Goal: Task Accomplishment & Management: Use online tool/utility

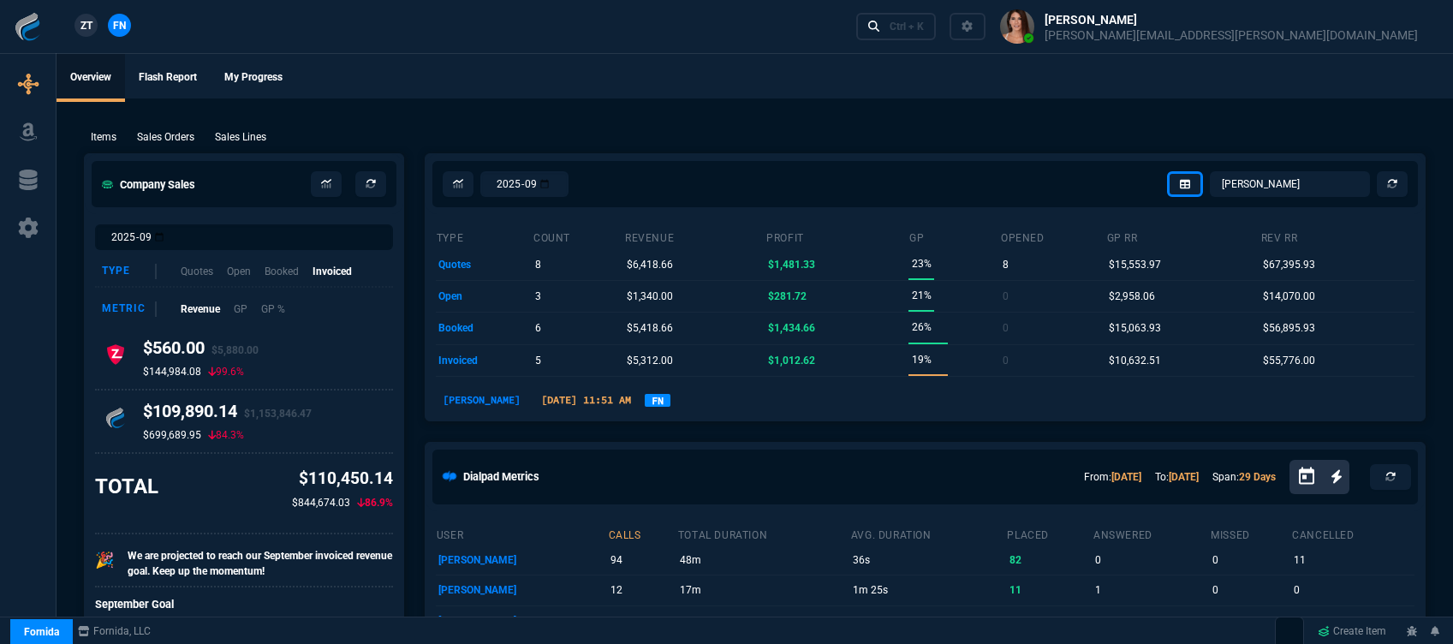
select select "12: [PERSON_NAME]"
click at [924, 23] on div "Ctrl + K" at bounding box center [906, 27] width 34 height 14
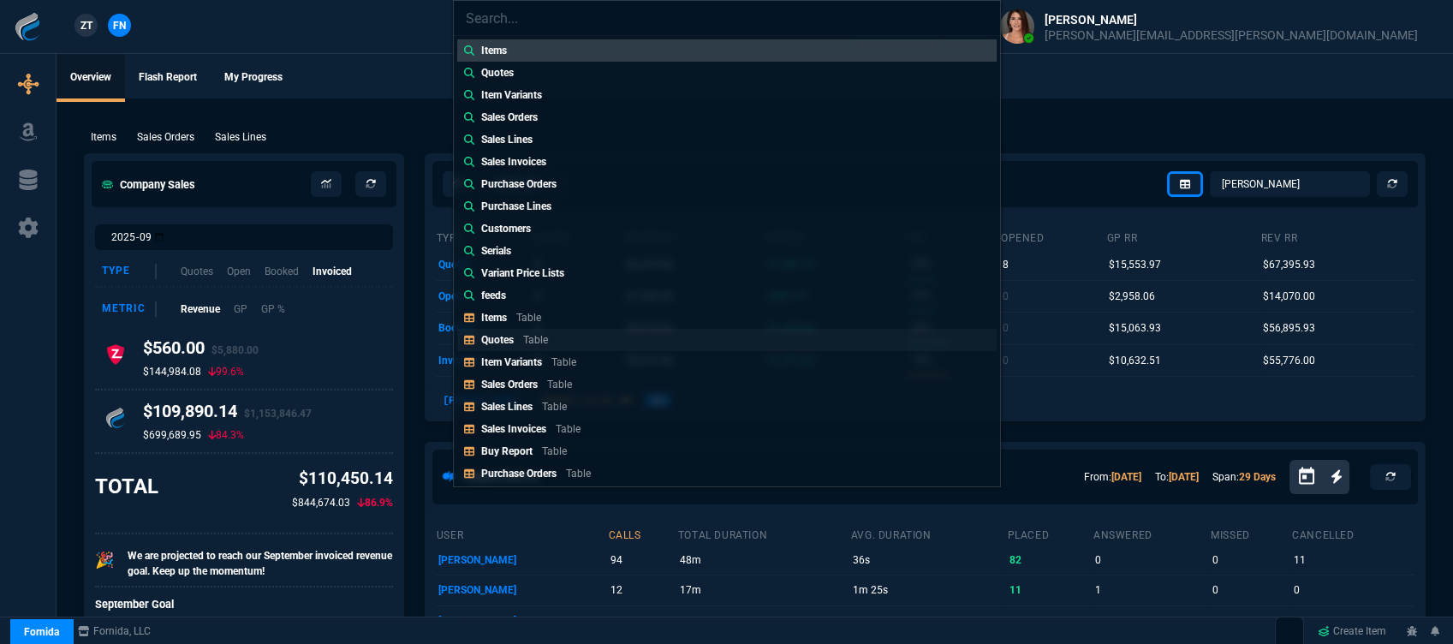
click at [558, 347] on link "Quotes Table" at bounding box center [726, 340] width 539 height 22
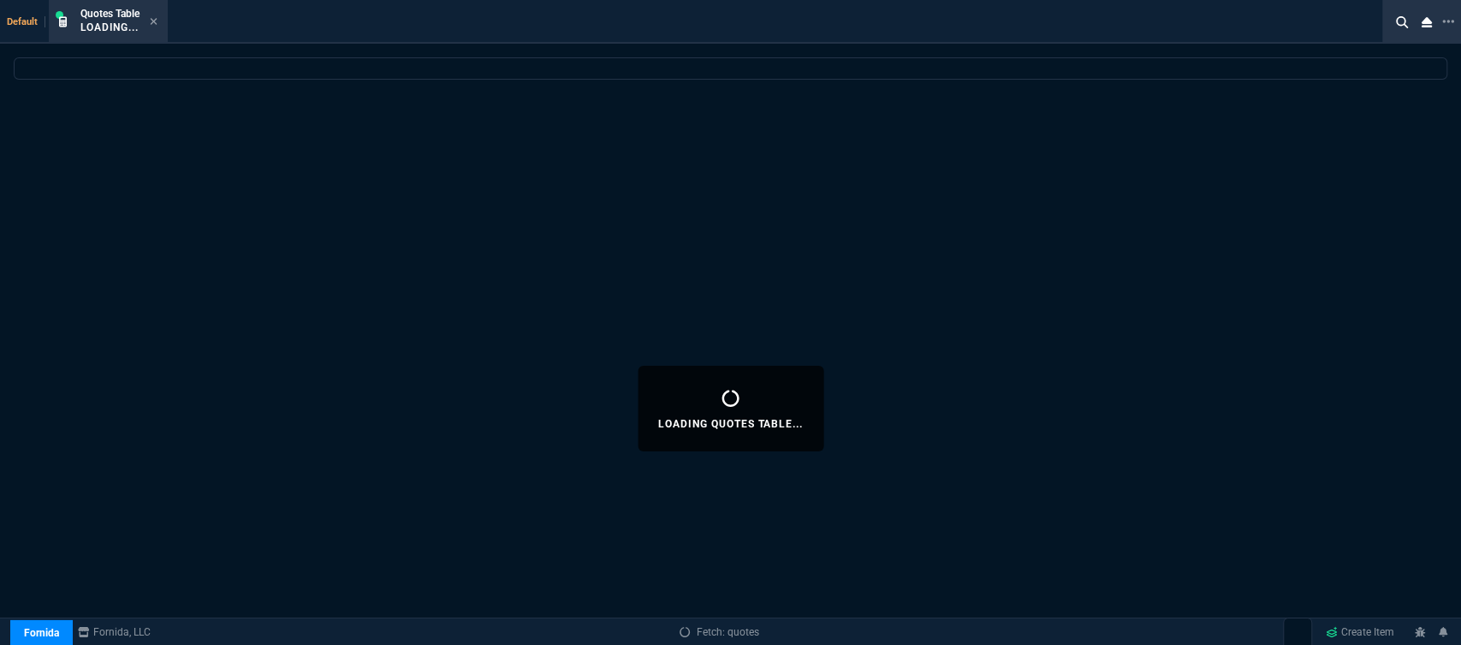
select select
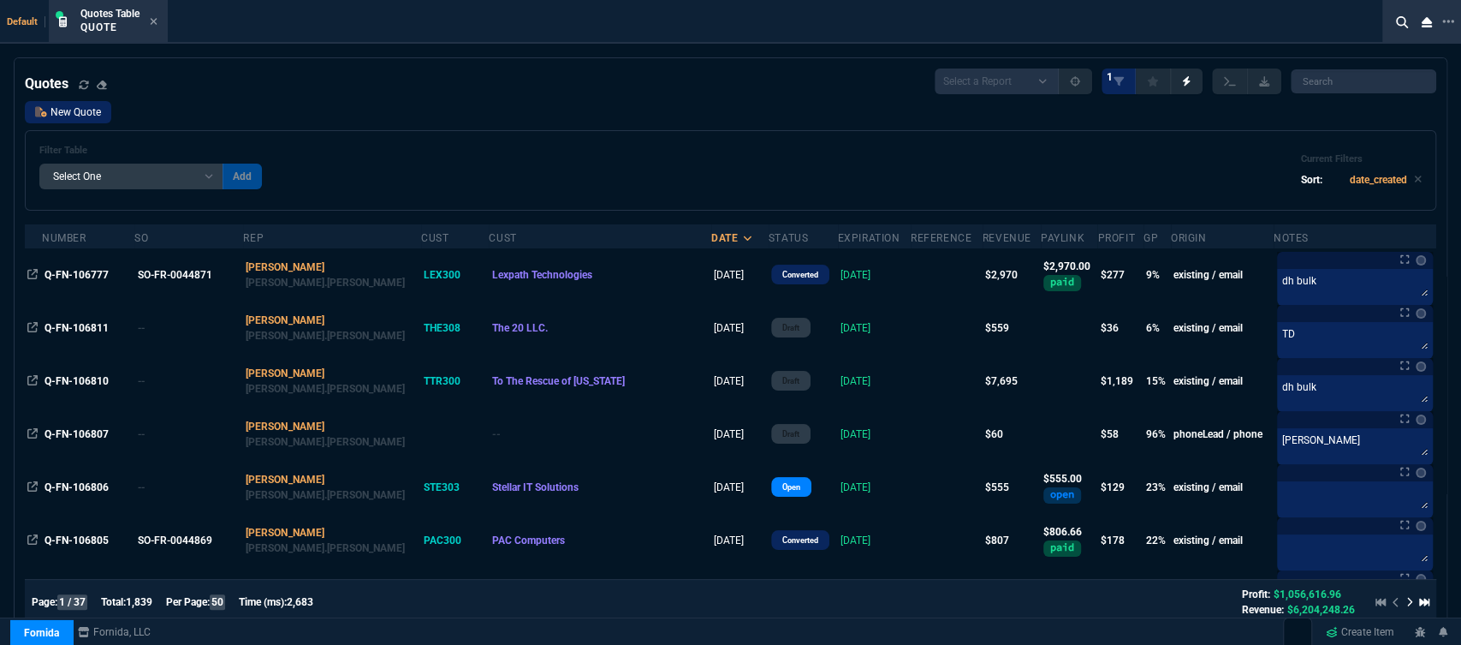
click at [52, 117] on link "New Quote" at bounding box center [68, 112] width 86 height 22
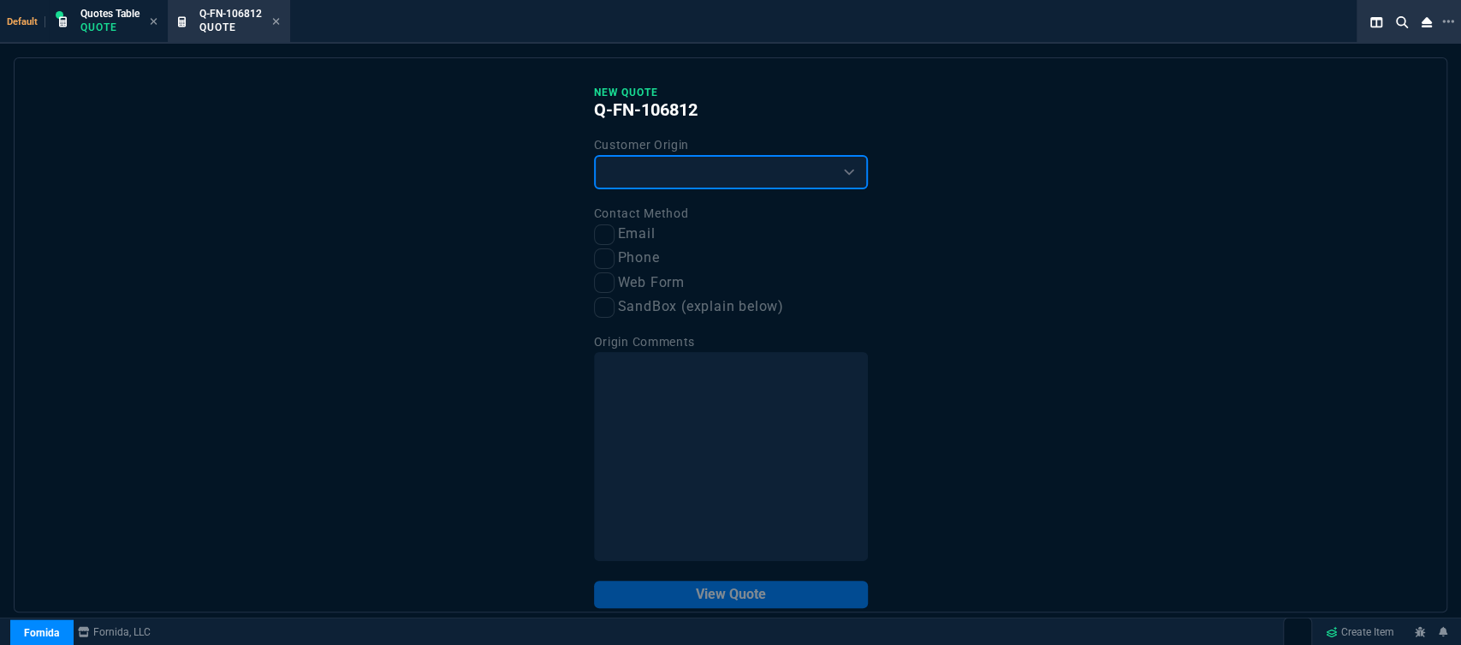
click at [682, 171] on select "Existing Customer Amazon Lead (first order) Website Lead (first order) Called (…" at bounding box center [731, 172] width 274 height 34
select select "existing"
click at [594, 156] on select "Existing Customer Amazon Lead (first order) Website Lead (first order) Called (…" at bounding box center [731, 172] width 274 height 34
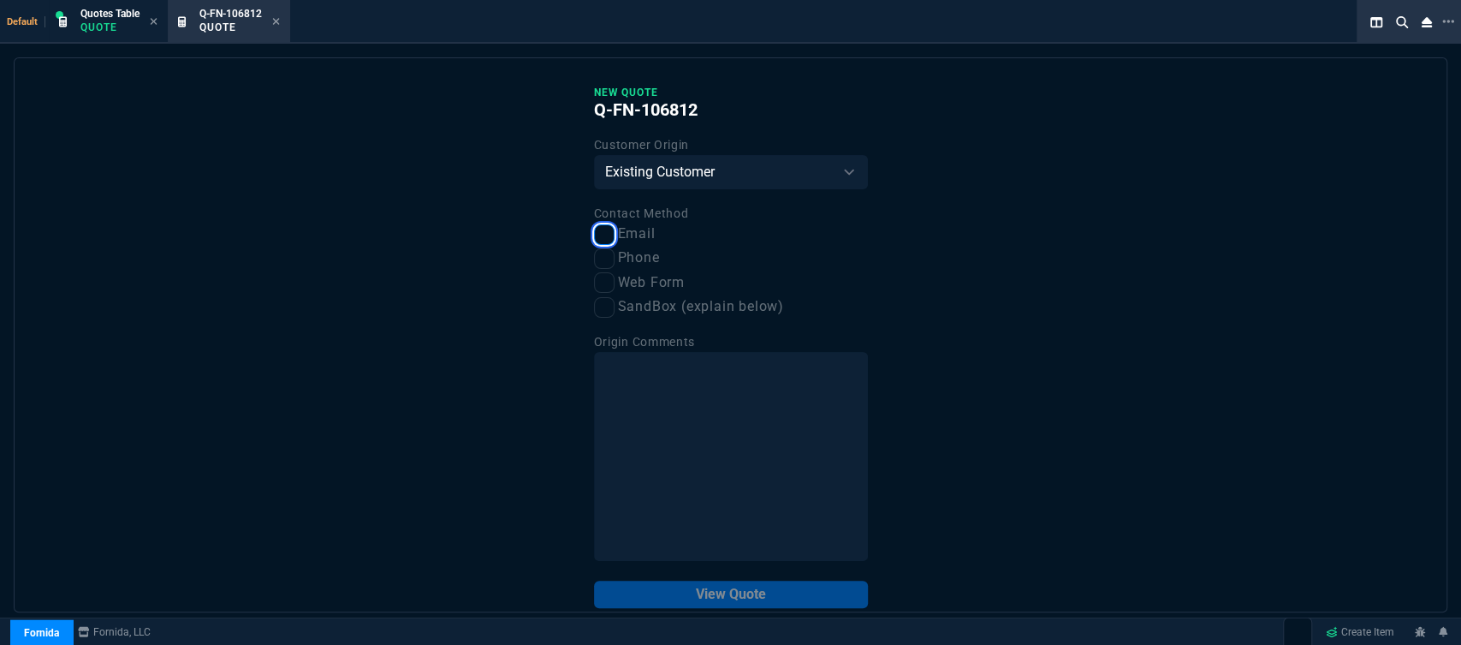
click at [603, 235] on input "Email" at bounding box center [604, 234] width 21 height 21
checkbox input "true"
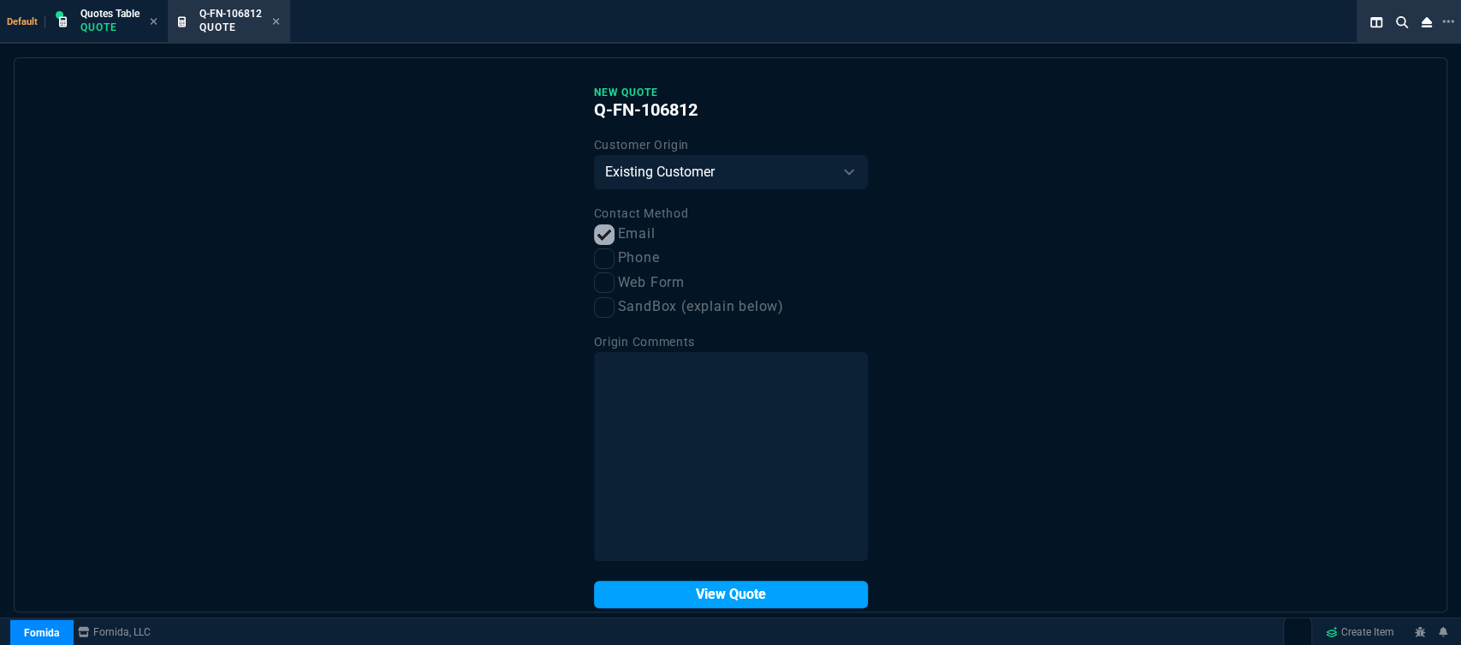
click at [693, 597] on button "View Quote" at bounding box center [731, 593] width 274 height 27
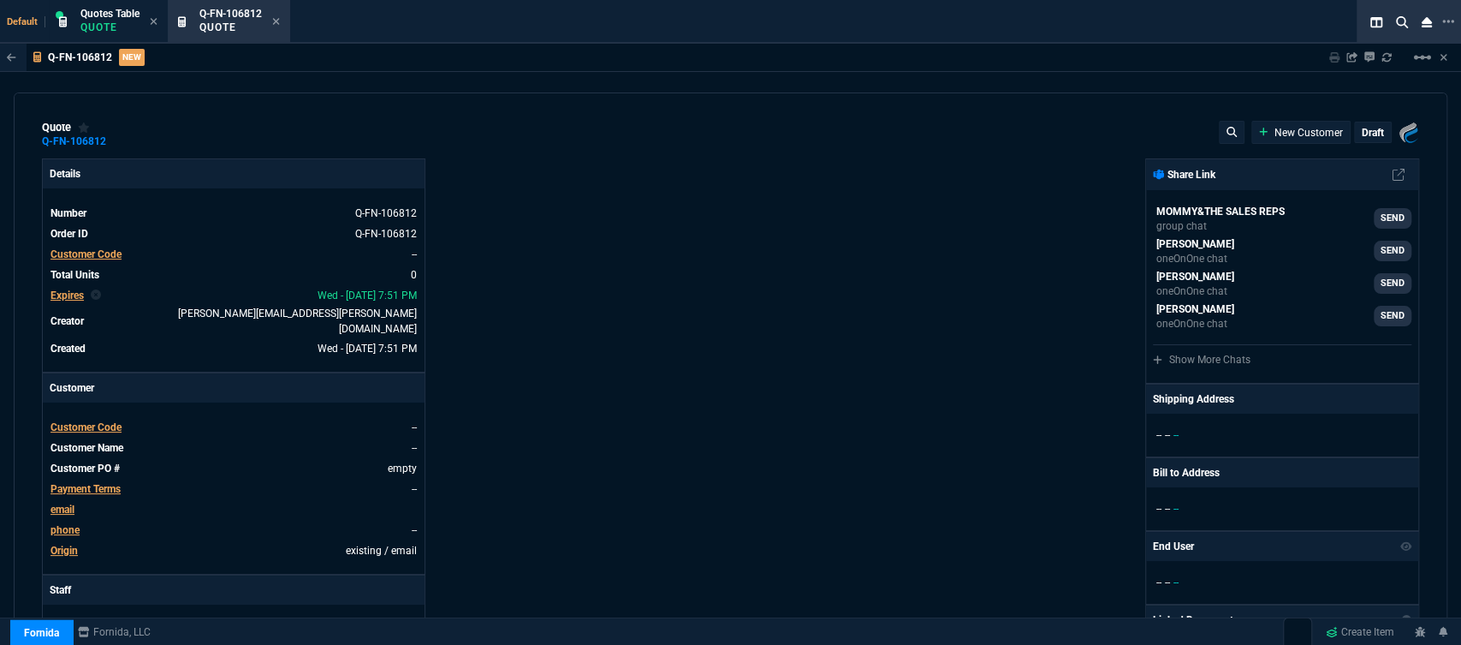
click at [82, 421] on span "Customer Code" at bounding box center [86, 427] width 71 height 12
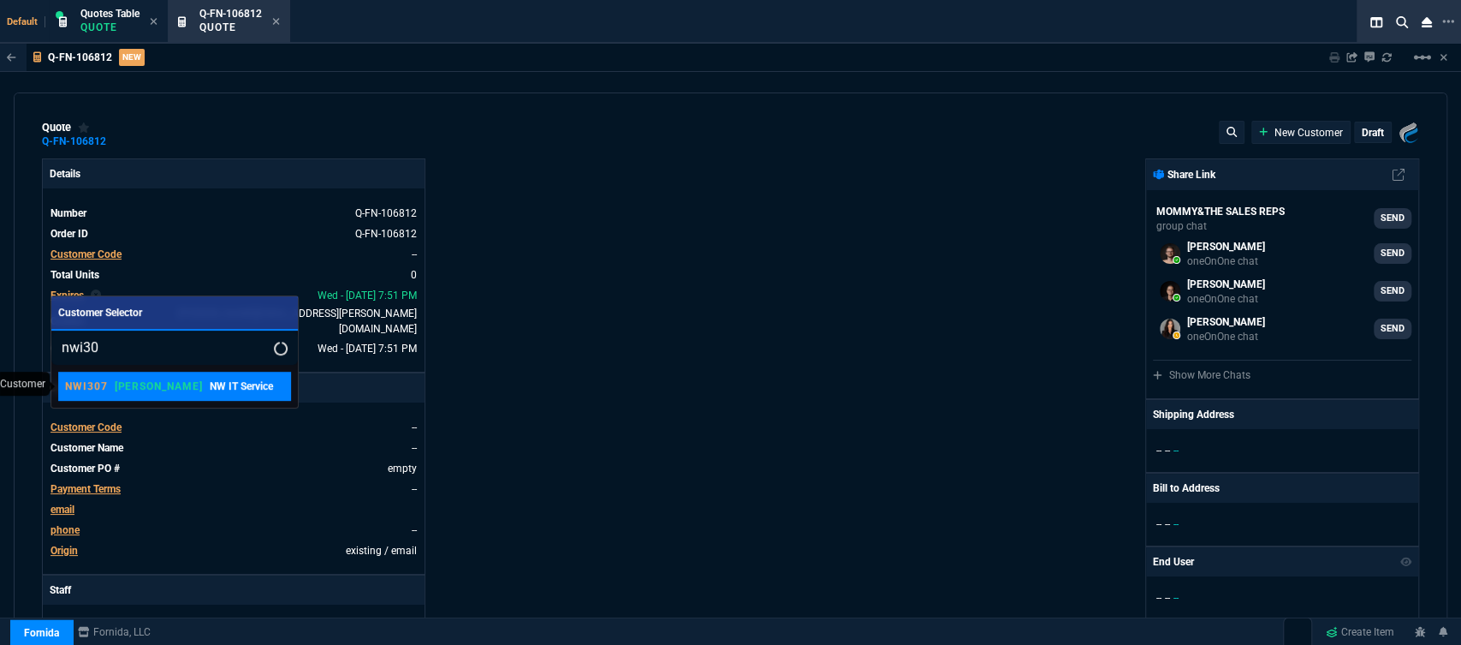
type input "nwi30"
click at [210, 385] on p "NW IT Service" at bounding box center [241, 385] width 63 height 15
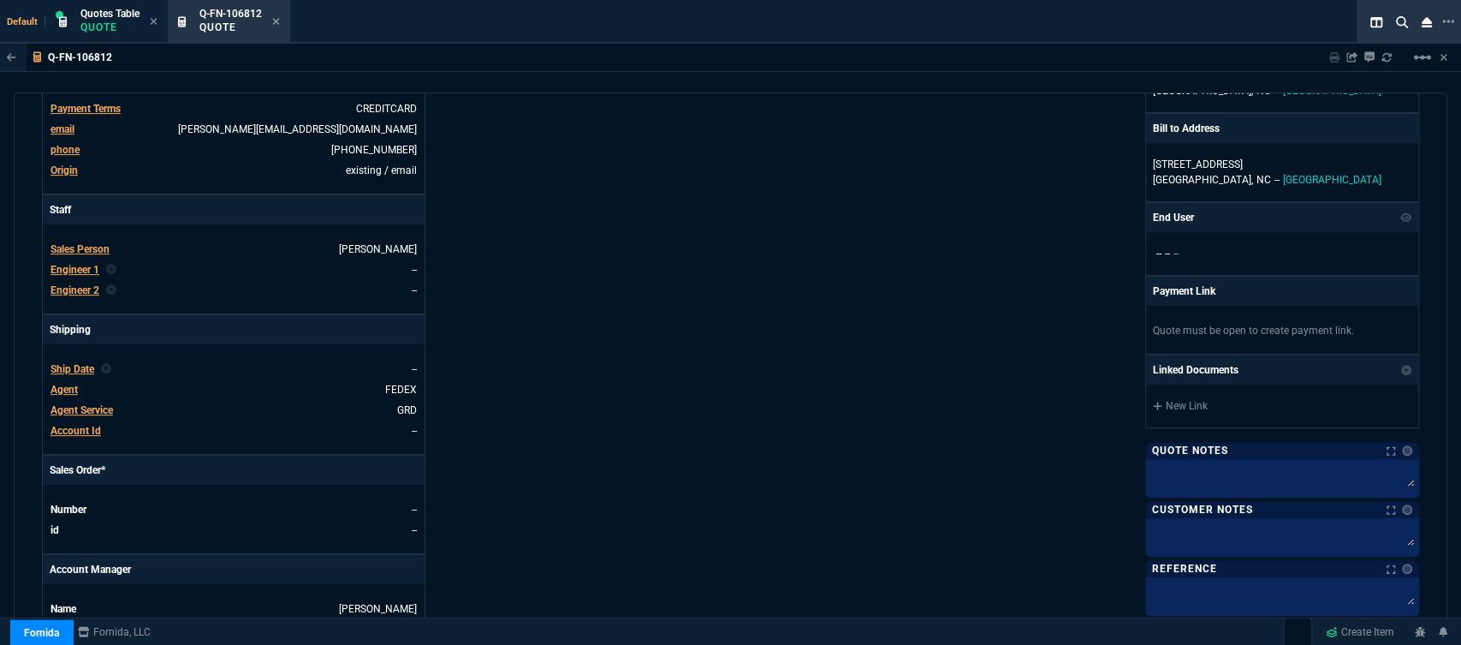
scroll to position [768, 0]
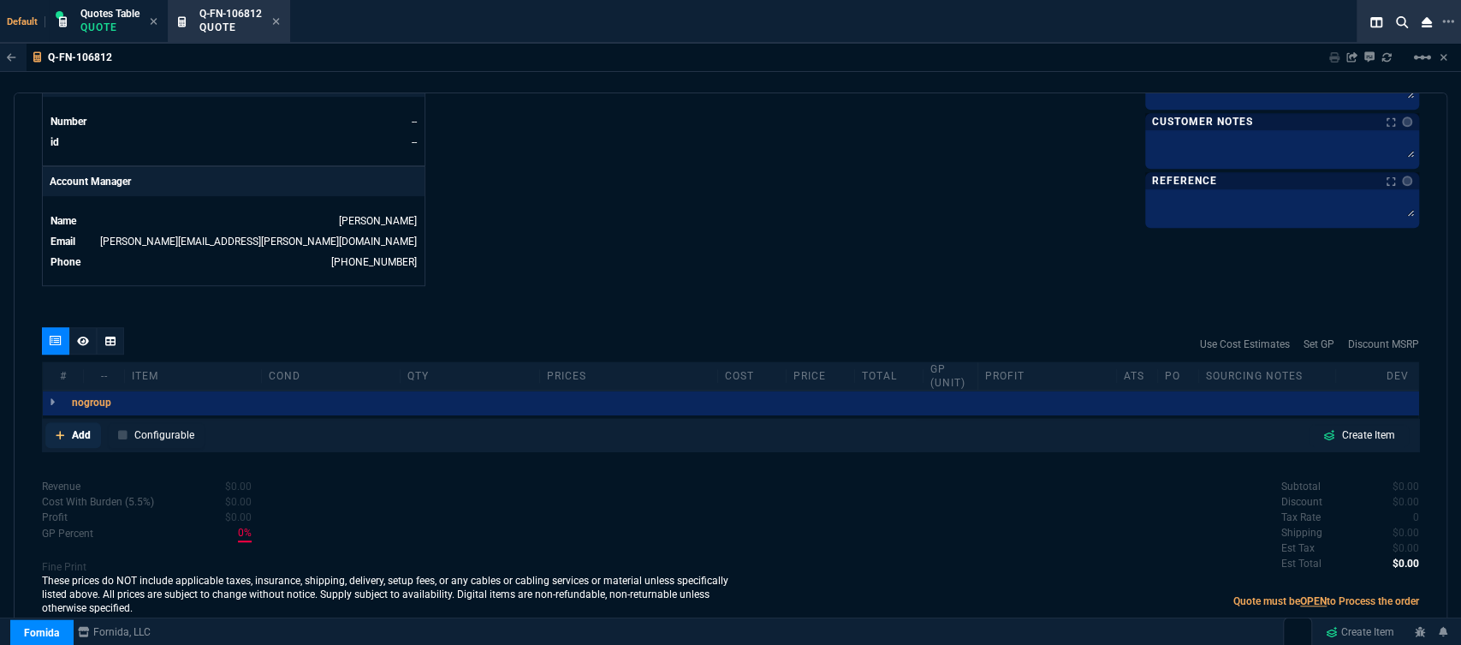
click at [55, 422] on link "Add" at bounding box center [73, 435] width 56 height 26
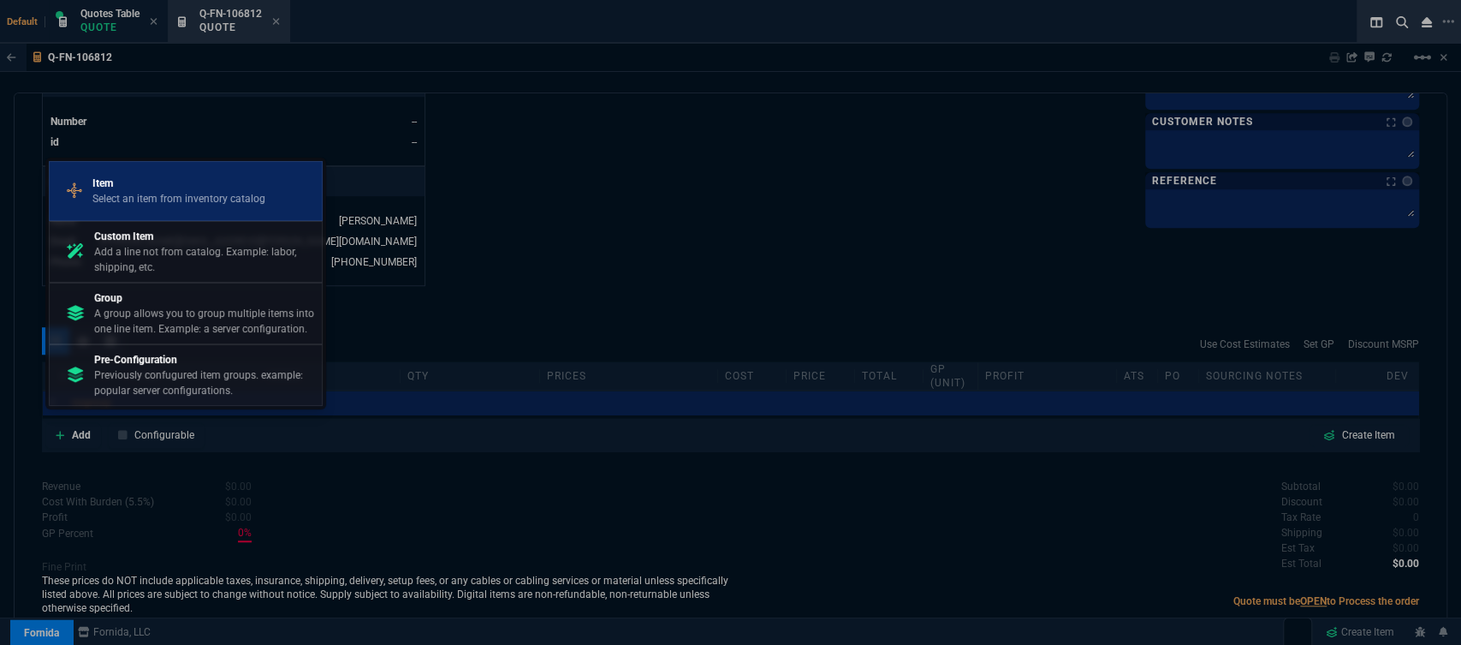
click at [162, 169] on div "Item Select an item from inventory catalog" at bounding box center [185, 191] width 259 height 45
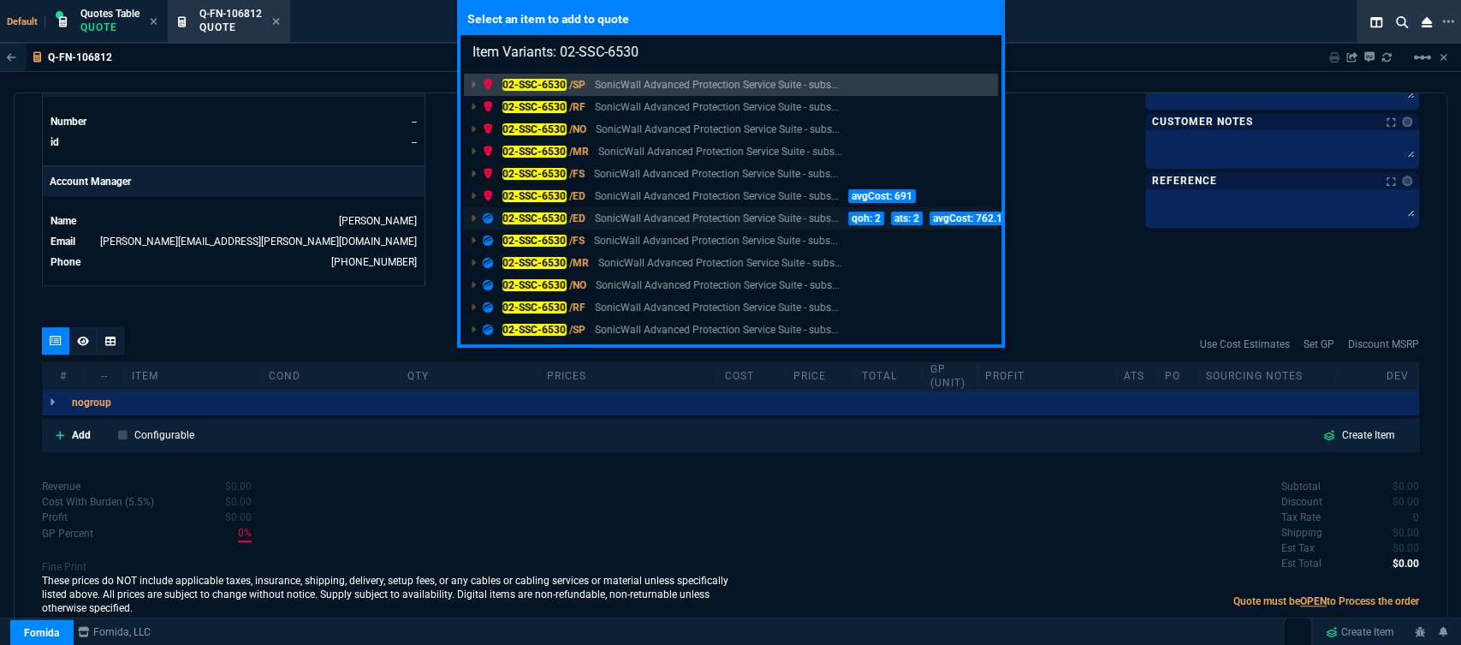
type input "Item Variants: 02-SSC-6530"
click at [710, 217] on p "SonicWall Advanced Protection Service Suite - subs..." at bounding box center [717, 218] width 244 height 15
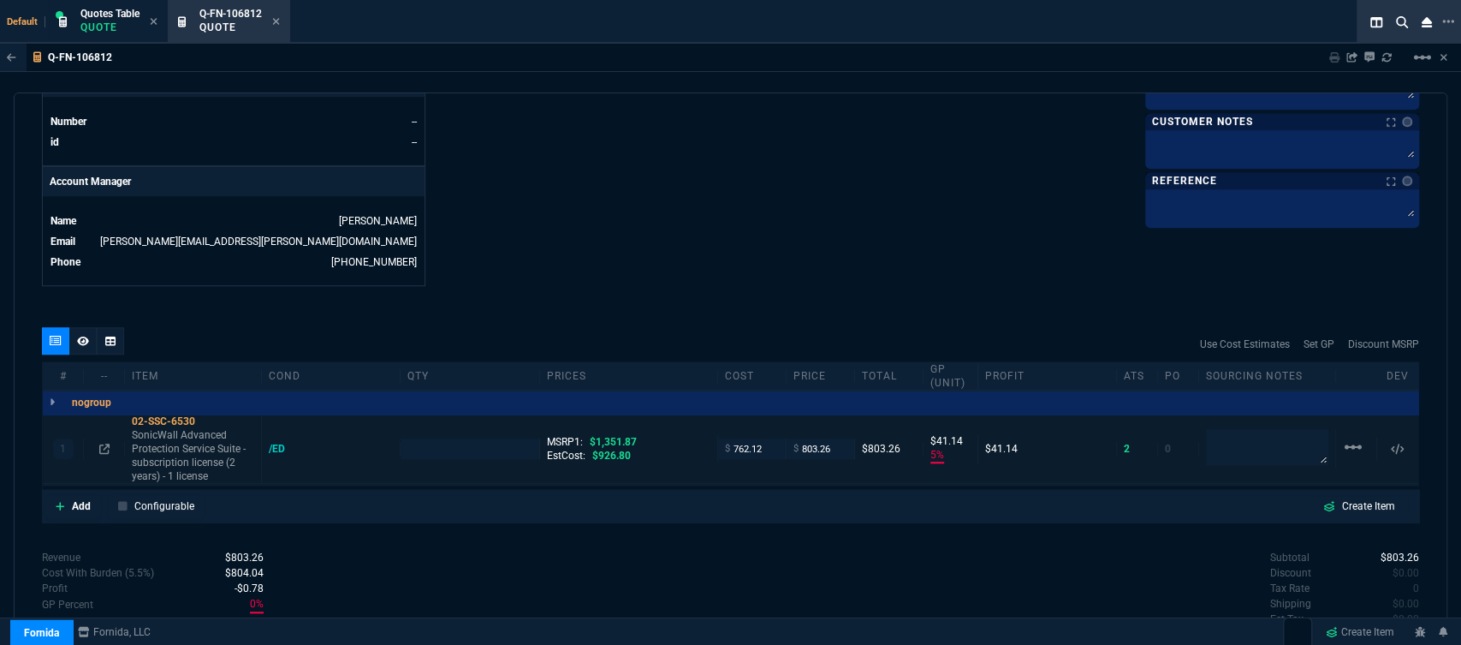
type input "5"
type input "41"
click at [1227, 443] on textarea at bounding box center [1267, 447] width 122 height 36
type textarea "email only pls"
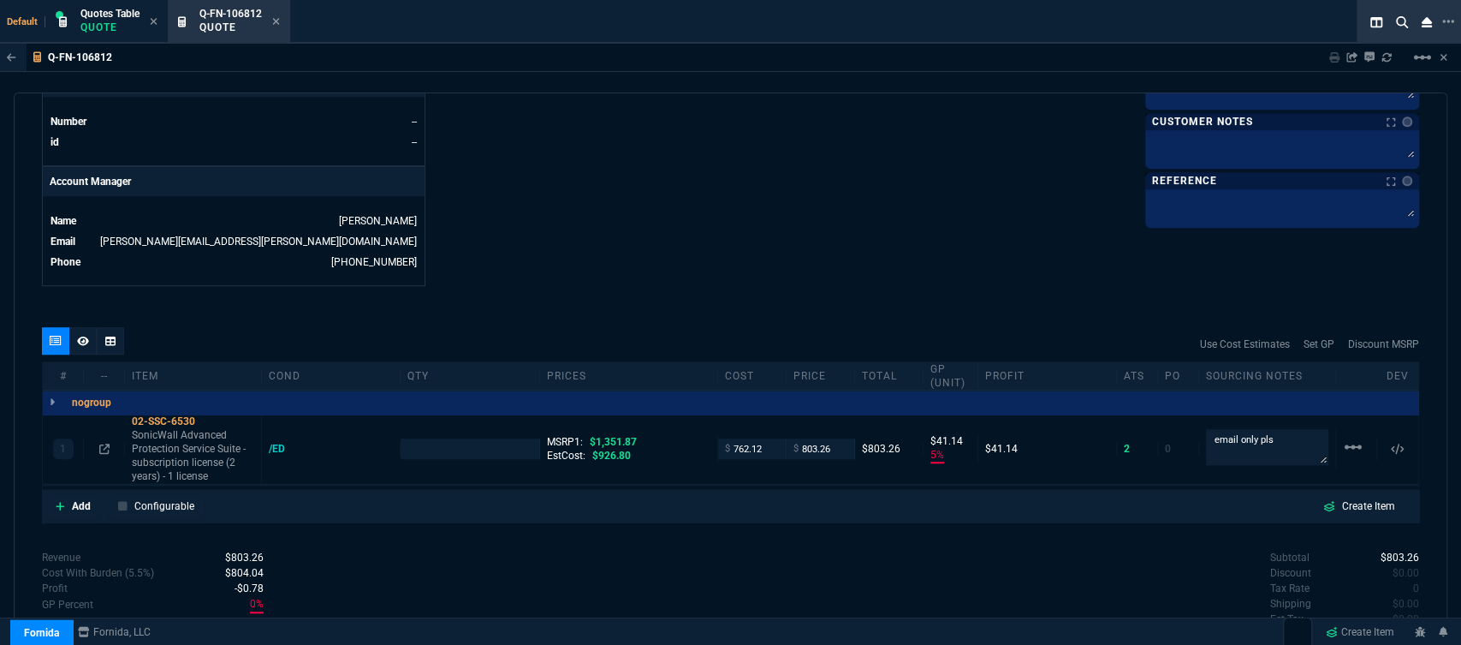
type input "1"
click at [189, 445] on p "SonicWall Advanced Protection Service Suite - subscription license (2 years) - …" at bounding box center [193, 455] width 122 height 55
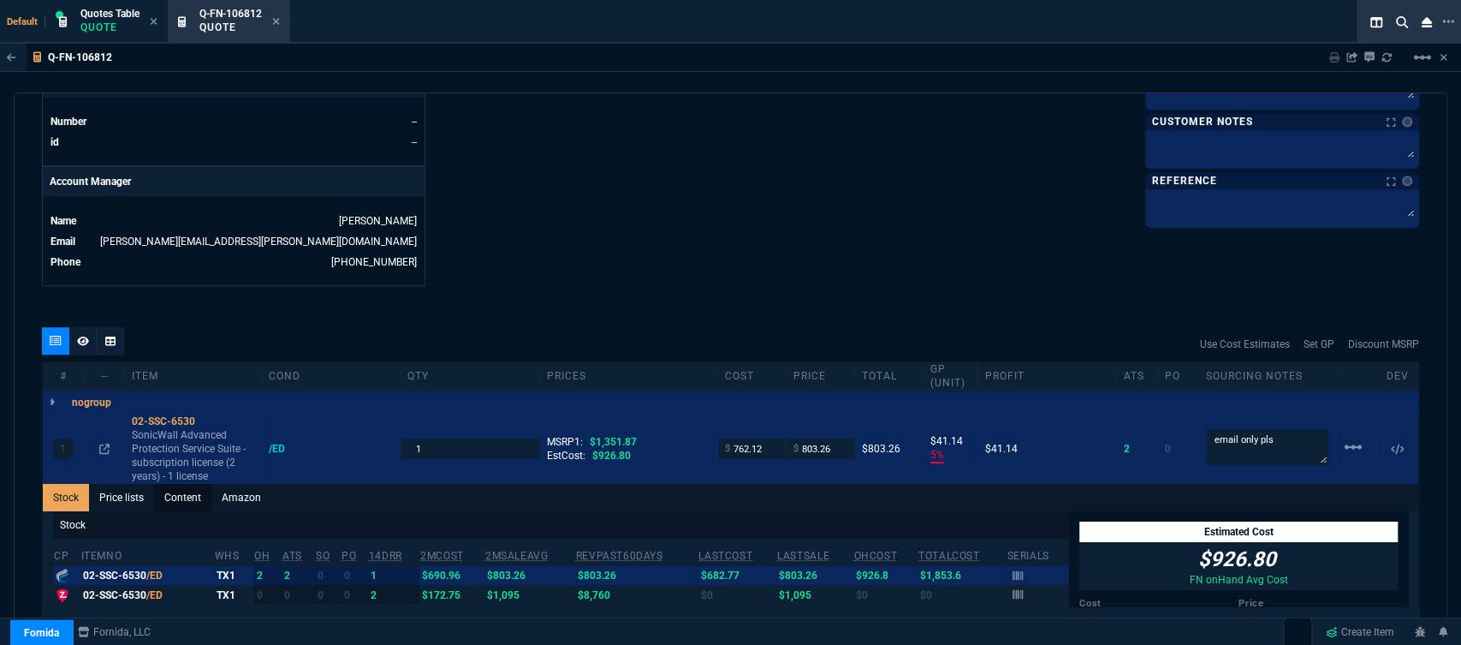
click at [181, 484] on link "Content" at bounding box center [182, 497] width 57 height 27
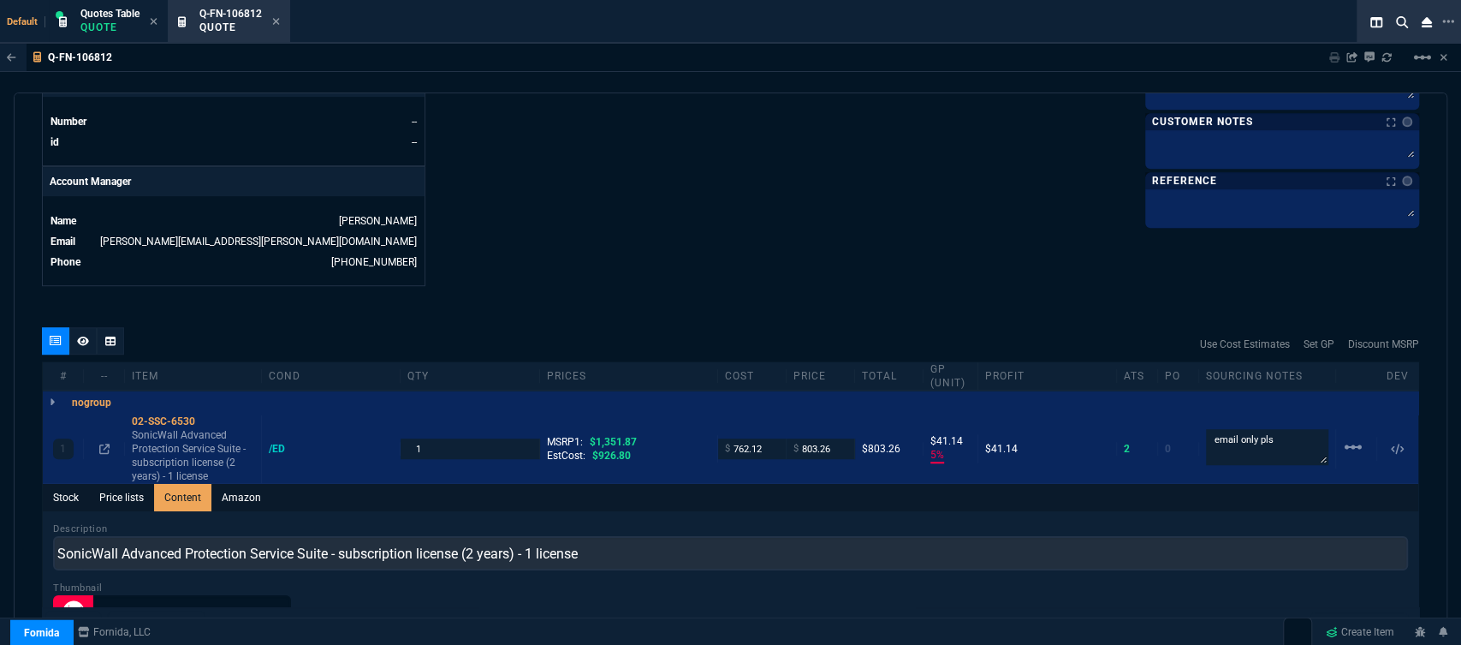
scroll to position [0, 0]
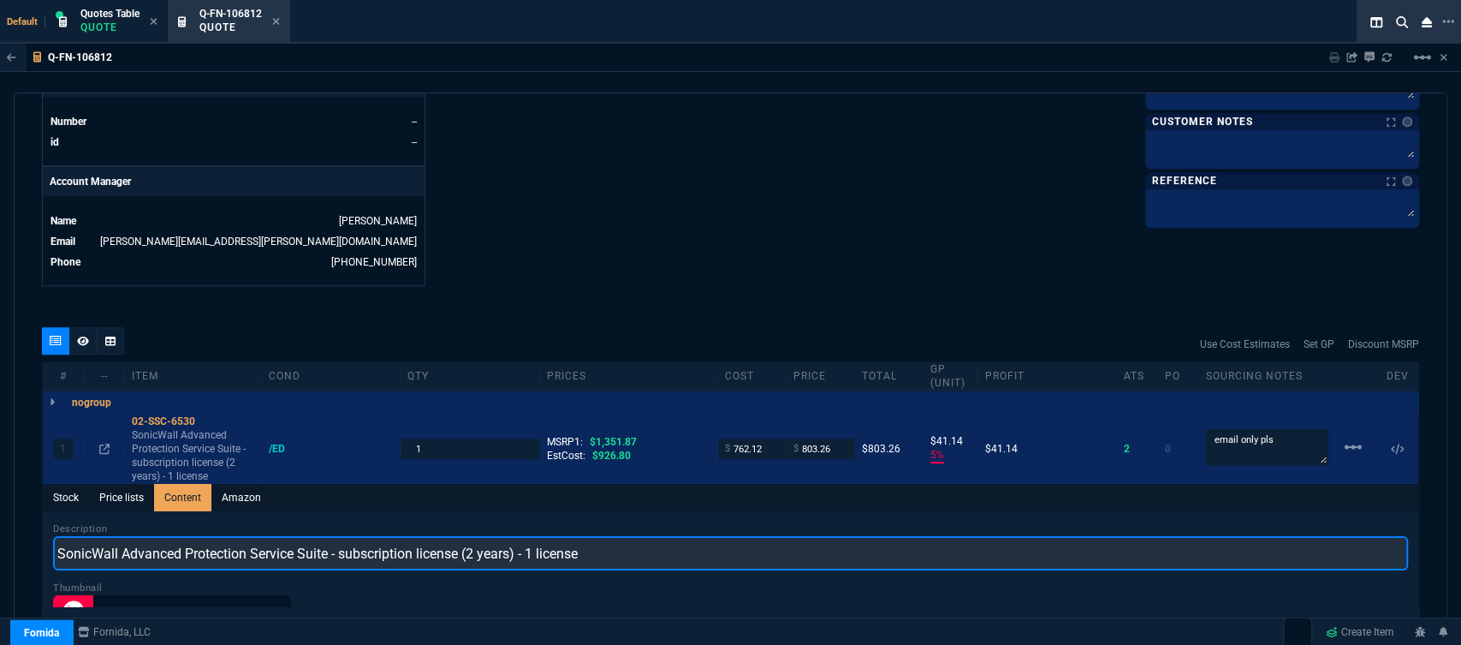
drag, startPoint x: 616, startPoint y: 539, endPoint x: 27, endPoint y: 489, distance: 591.1
click at [27, 489] on div "quote Q-FN-106812 NW IT Service draft Fornida, LLC 2609 Technology Dr Suite 300…" at bounding box center [731, 366] width 1434 height 548
paste input "ADVANCED PROTECTION SERVICE SUITE FOR TZ370 2YR"
type input "ADVANCED PROTECTION SERVICE SUITE FOR TZ370 2YR"
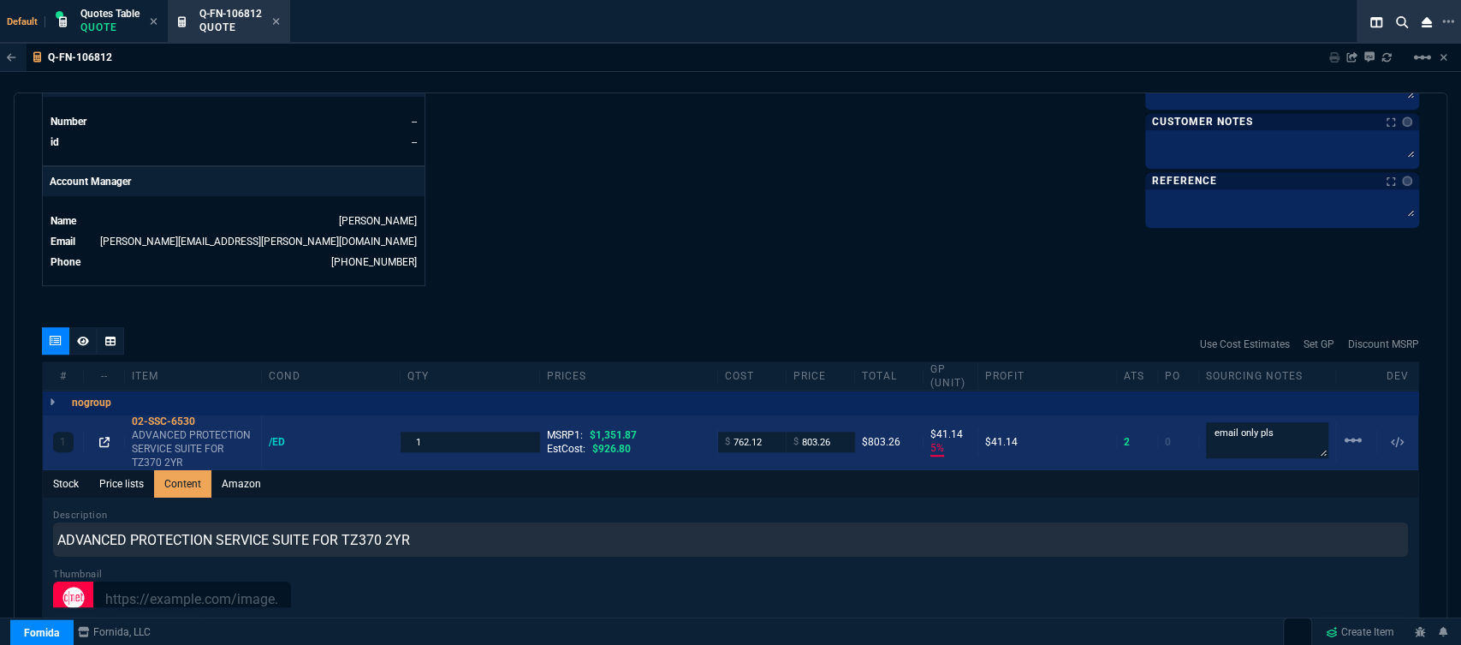
click at [105, 437] on icon at bounding box center [104, 442] width 10 height 10
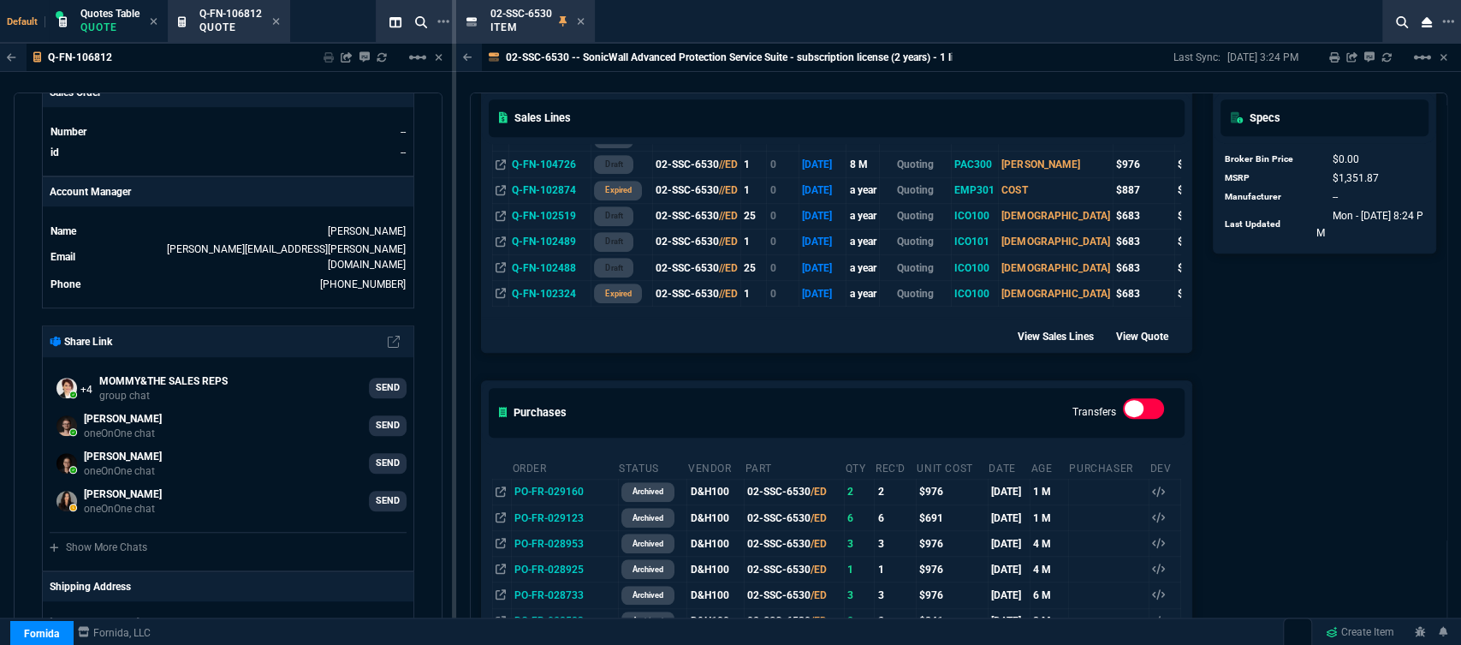
scroll to position [760, 0]
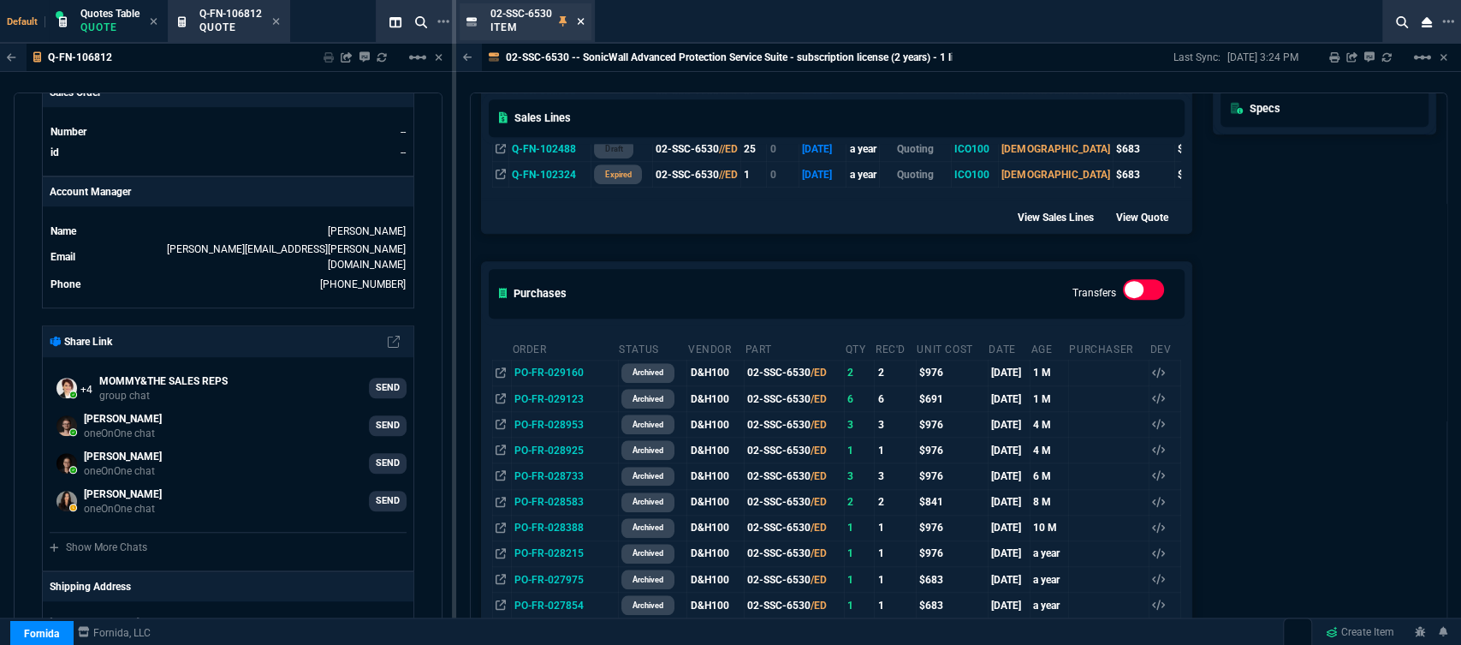
click at [580, 18] on icon at bounding box center [581, 21] width 8 height 10
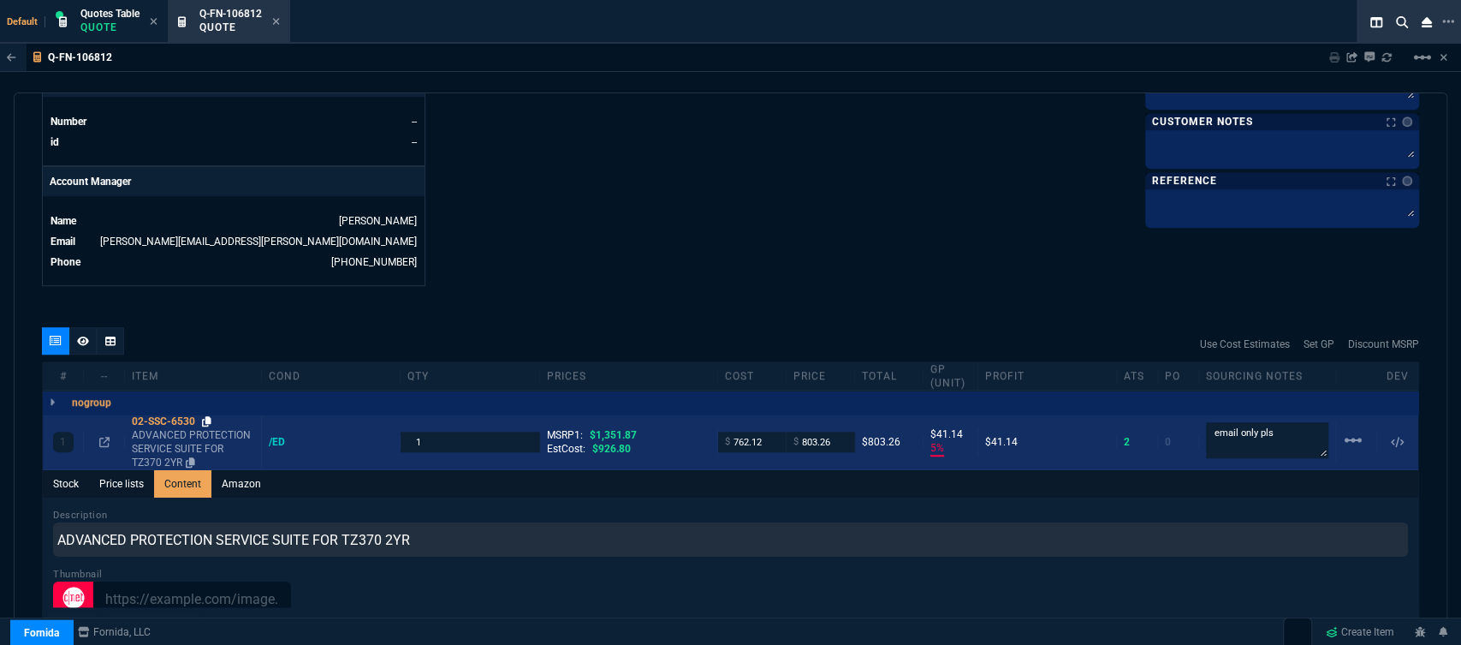
click at [208, 416] on icon at bounding box center [206, 421] width 9 height 10
click at [845, 431] on div "$ 803.26" at bounding box center [821, 441] width 68 height 20
click at [832, 431] on input "803.26" at bounding box center [820, 441] width 54 height 20
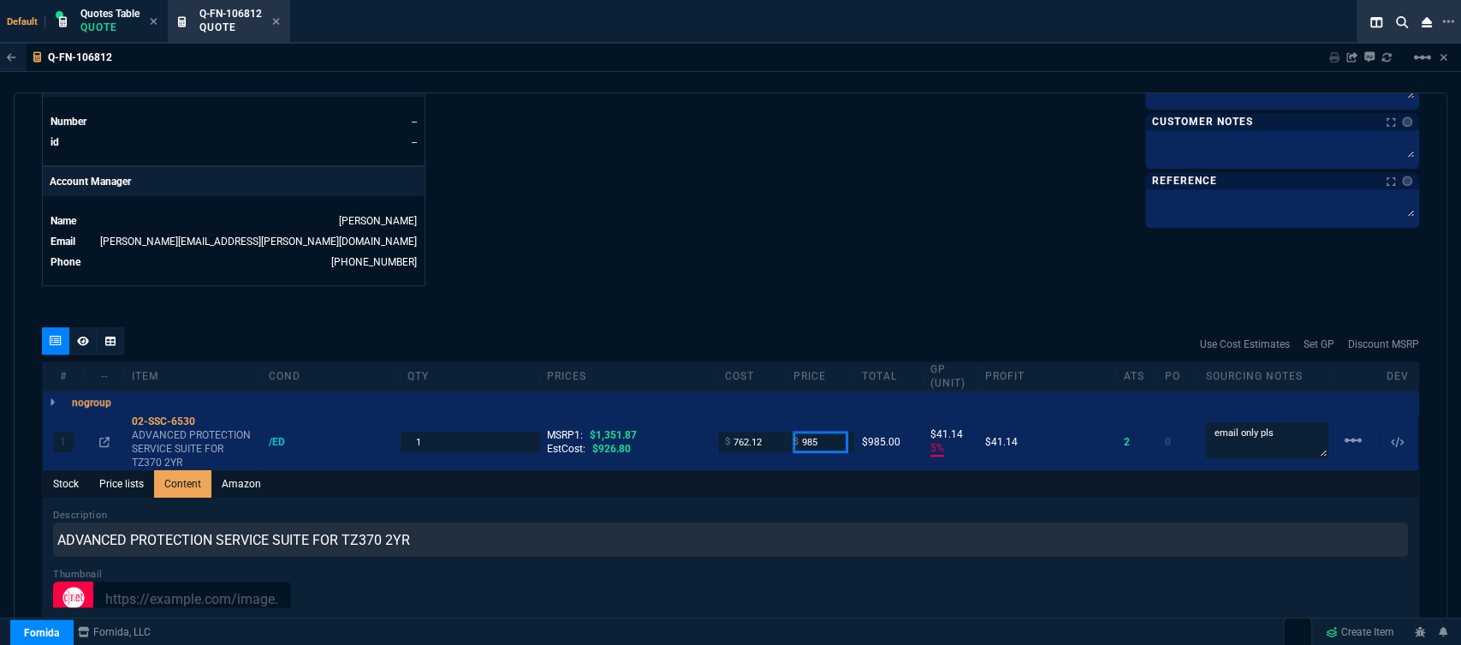
type input "985"
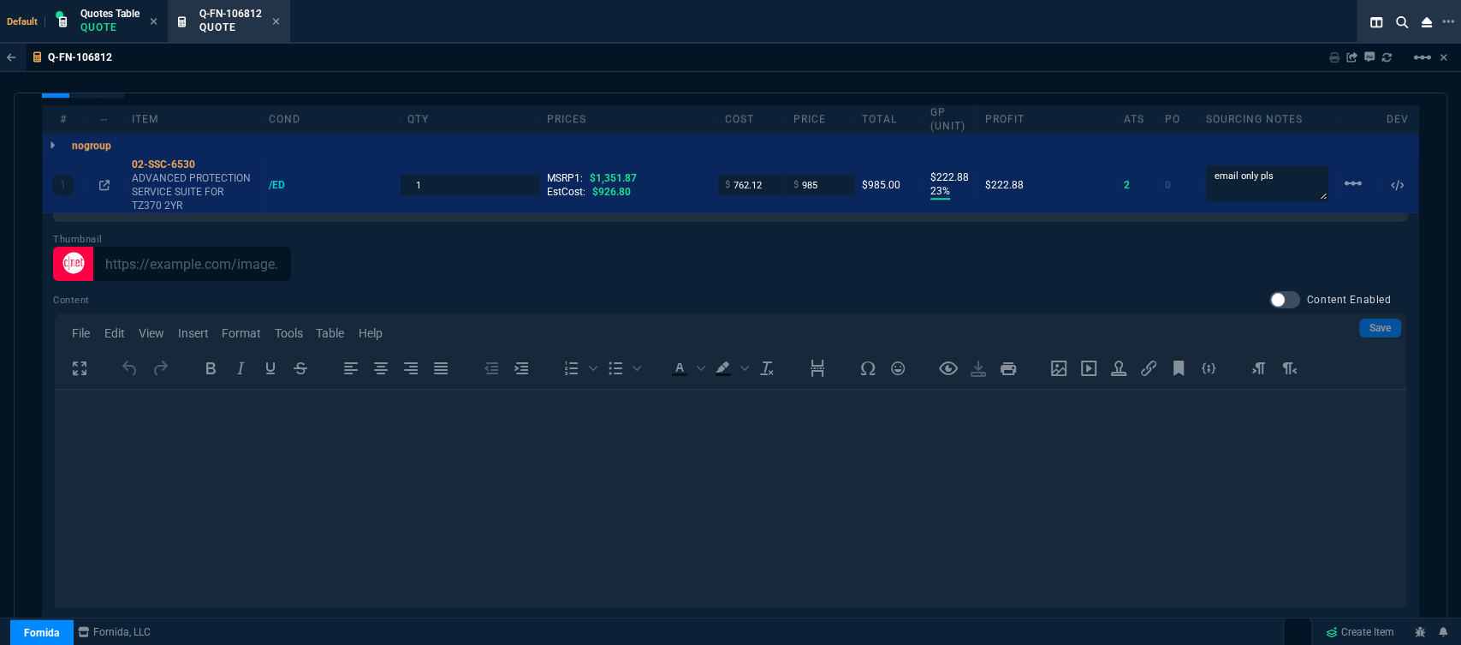
scroll to position [1244, 0]
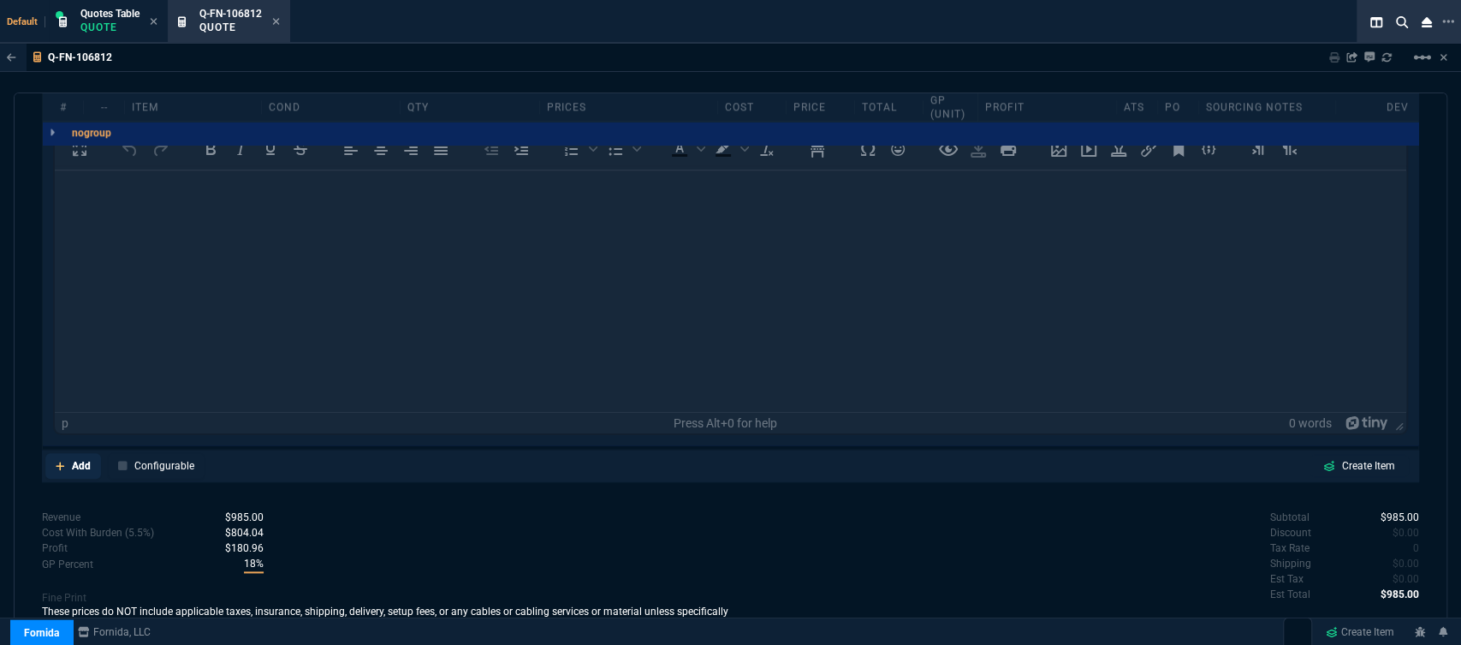
click at [62, 461] on icon at bounding box center [60, 465] width 9 height 9
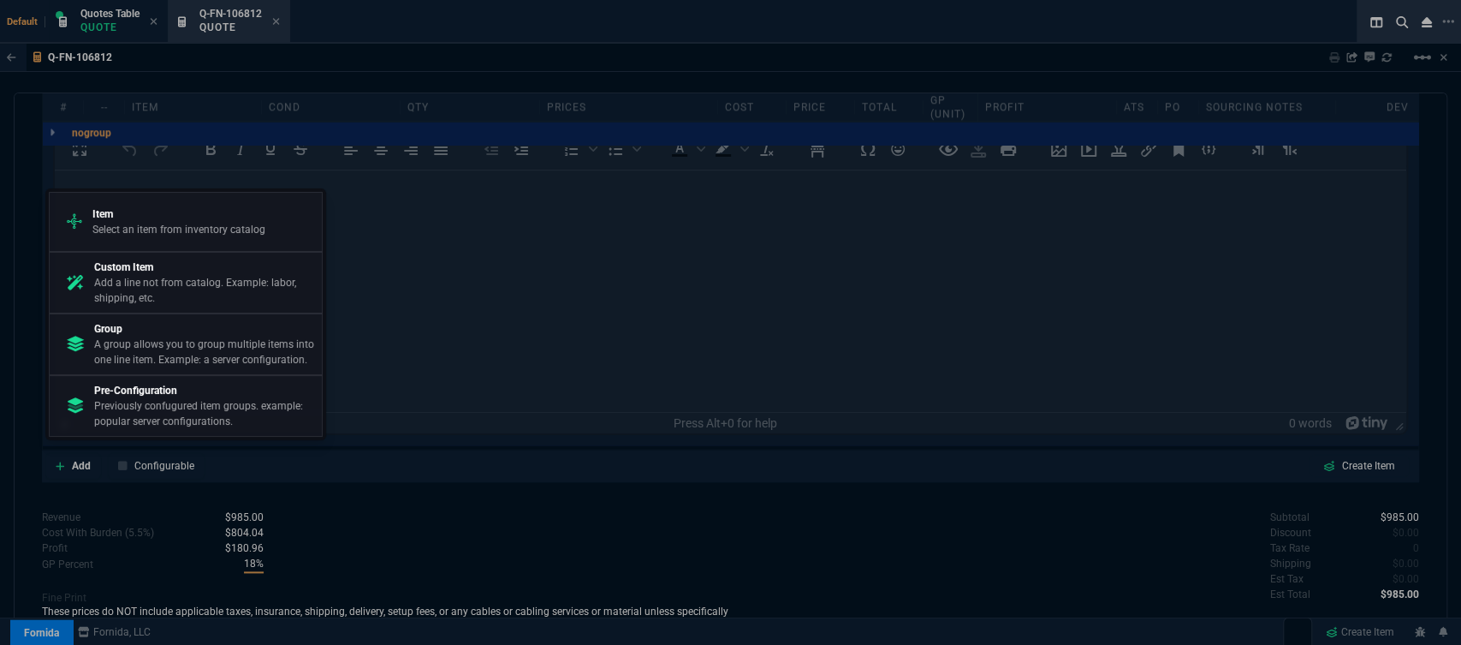
click at [152, 229] on p "Select an item from inventory catalog" at bounding box center [178, 229] width 173 height 15
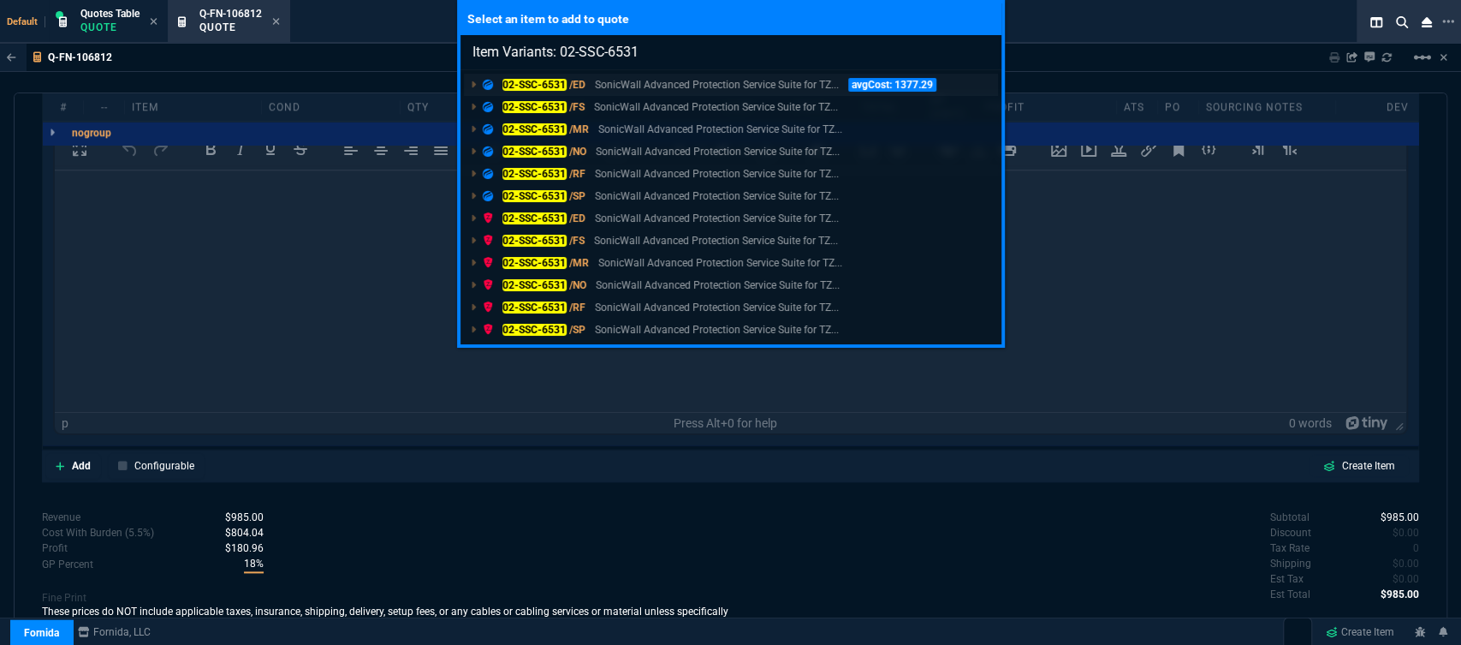
type input "Item Variants: 02-SSC-6531"
click at [680, 84] on p "SonicWall Advanced Protection Service Suite for TZ..." at bounding box center [717, 84] width 244 height 15
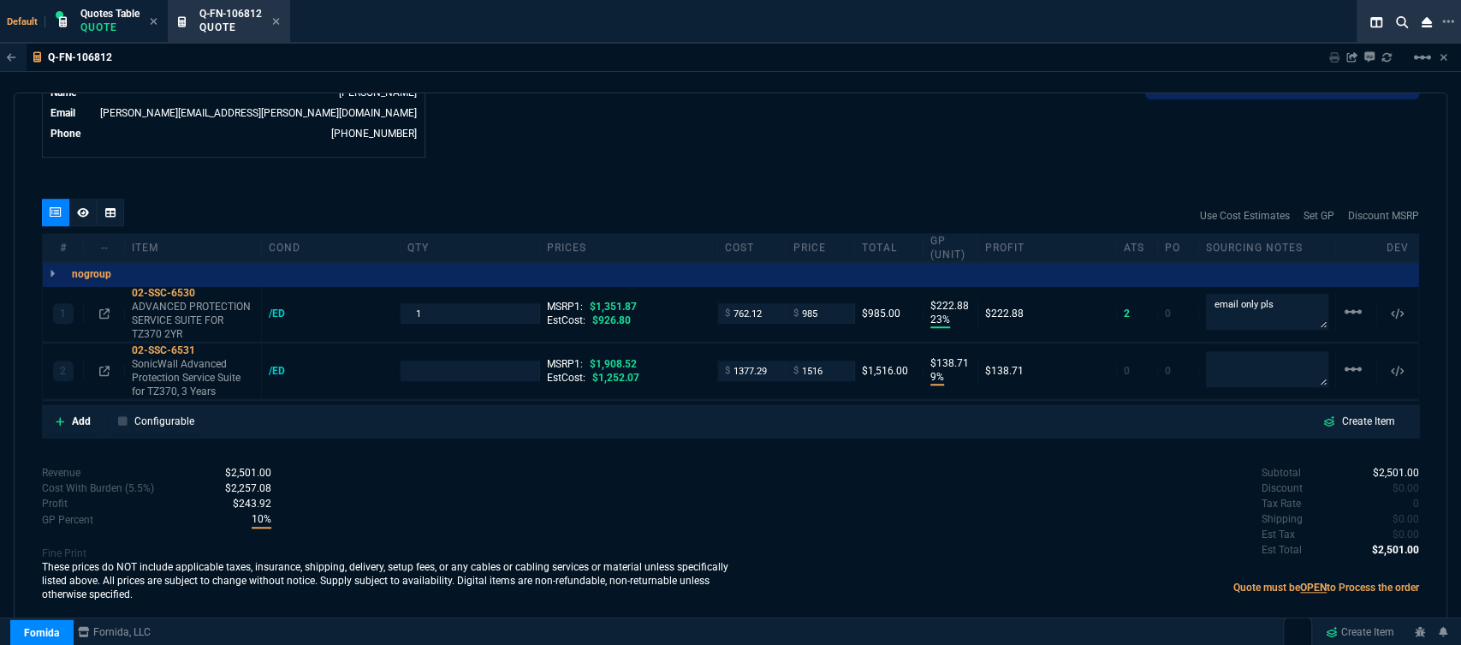
scroll to position [883, 0]
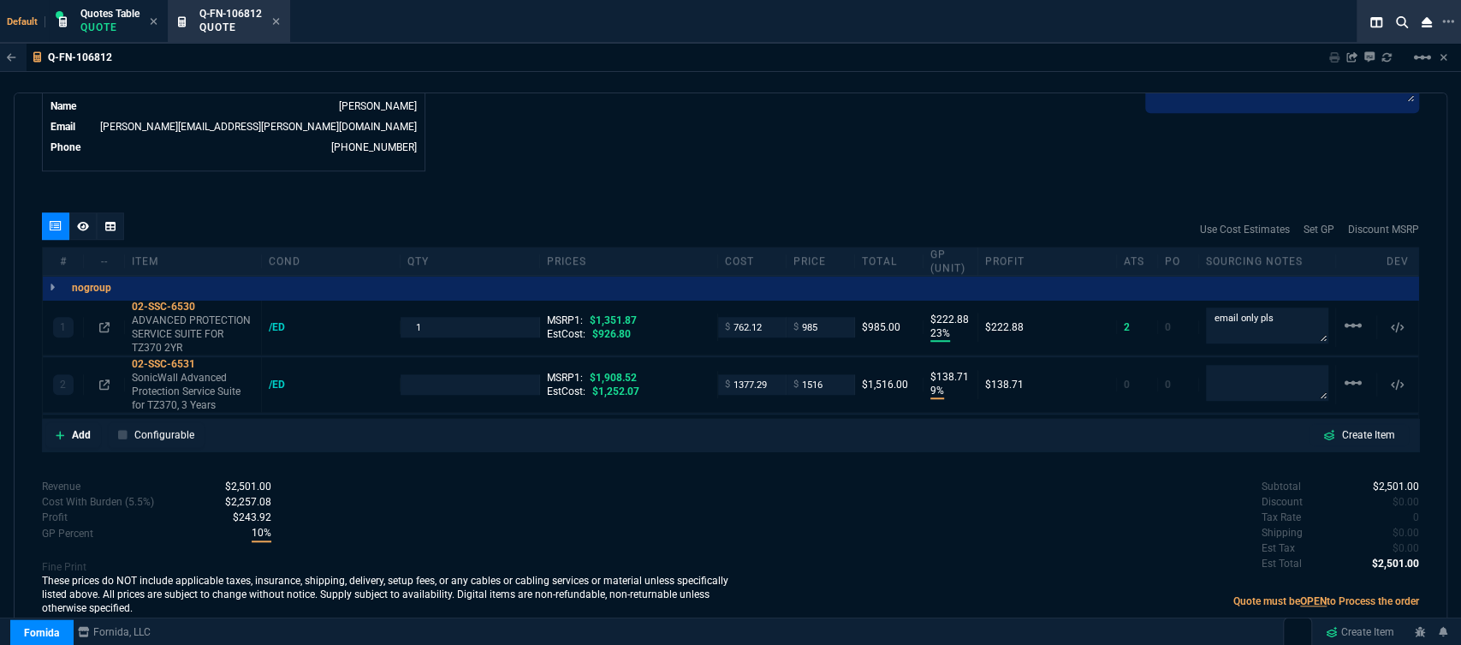
type input "23"
type input "223"
type input "9"
type input "139"
type input "27"
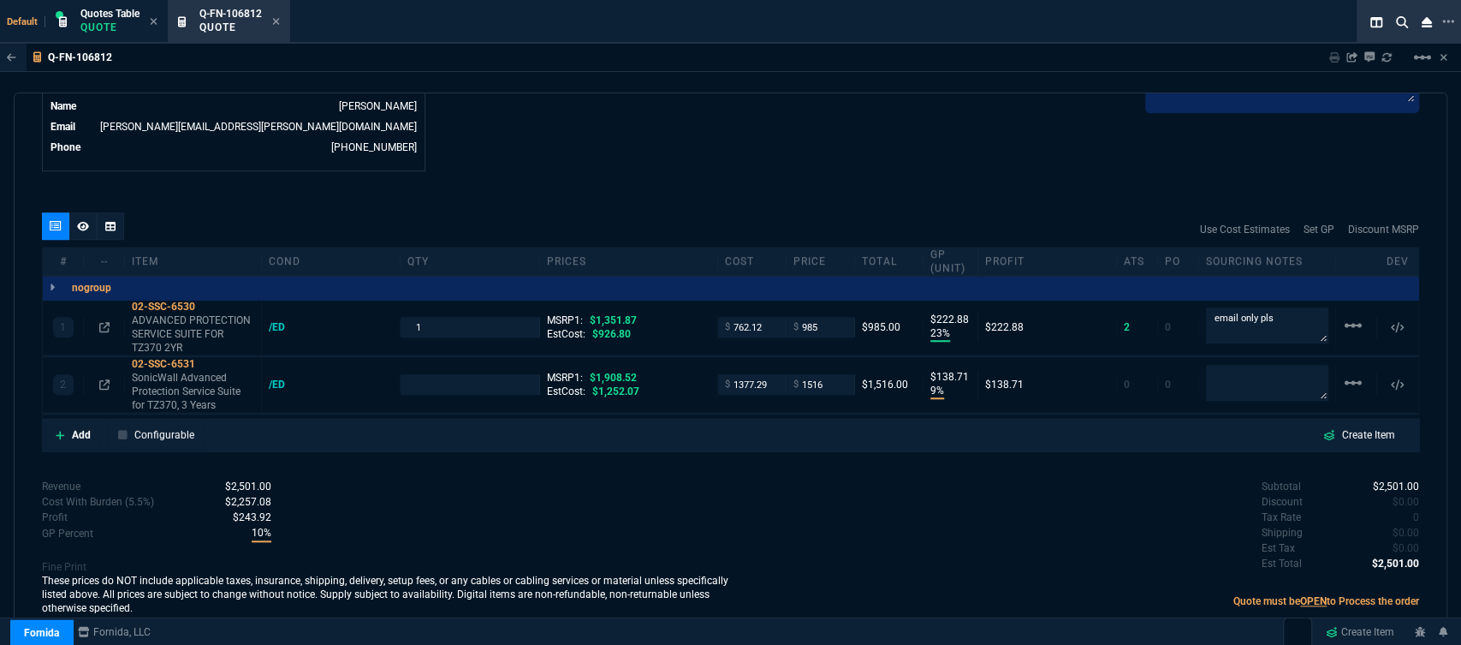
type input "21"
click at [193, 381] on p "SonicWall Advanced Protection Service Suite for TZ370, 3 Years" at bounding box center [193, 391] width 122 height 41
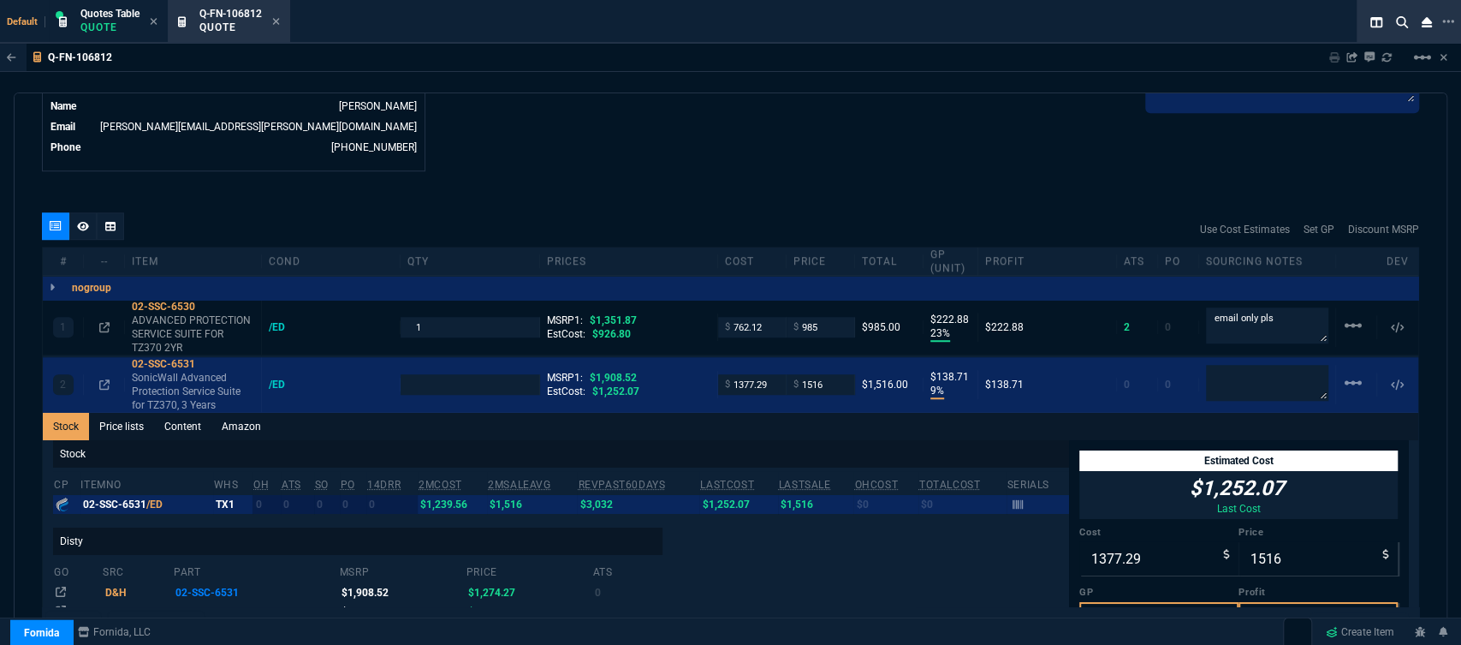
scroll to position [971, 0]
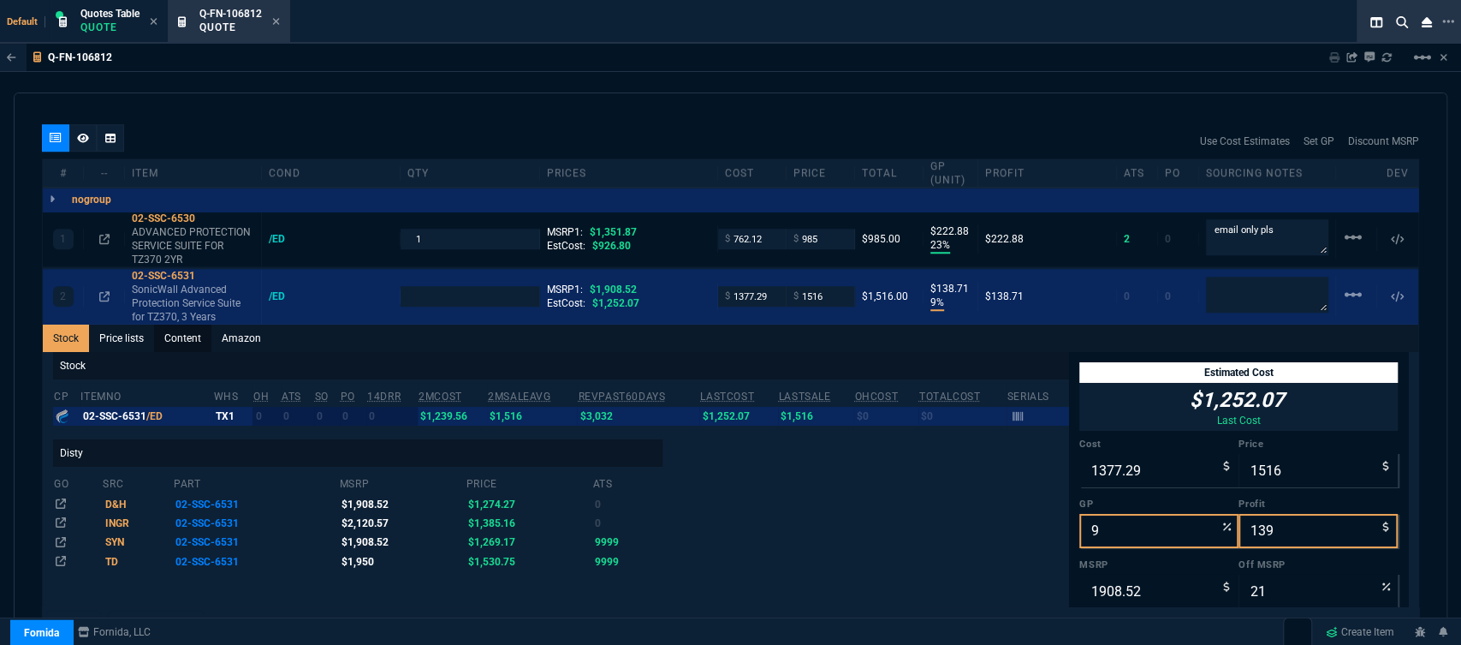
click at [185, 328] on link "Content" at bounding box center [182, 337] width 57 height 27
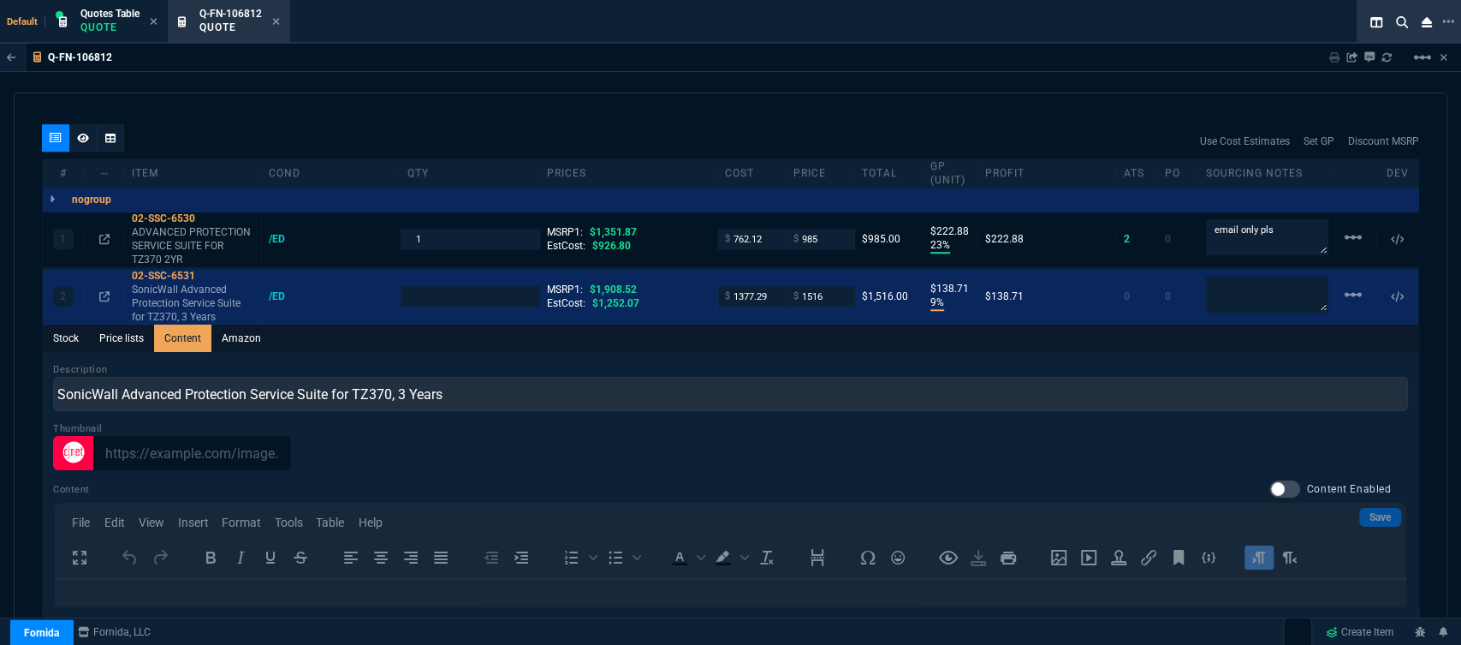
scroll to position [0, 0]
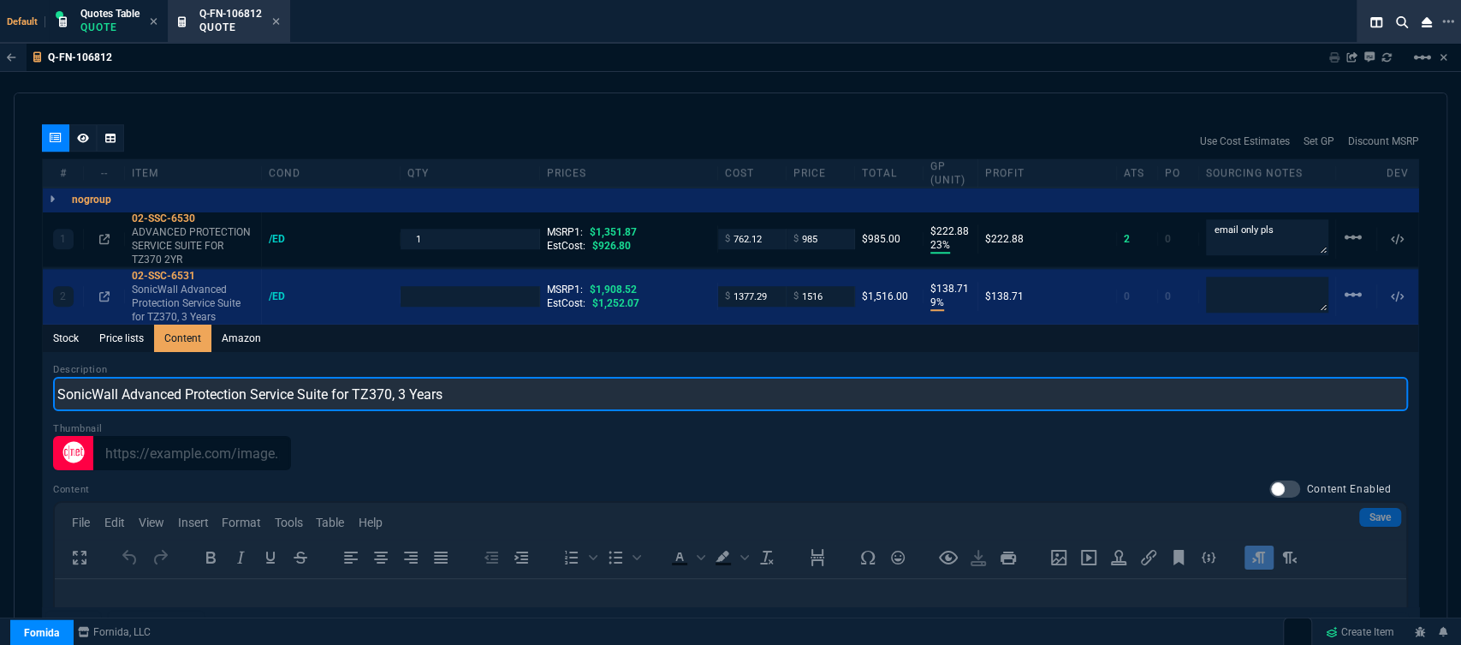
drag, startPoint x: 501, startPoint y: 383, endPoint x: 38, endPoint y: 365, distance: 463.4
click at [38, 365] on div "quote Q-FN-106812 NW IT Service draft Fornida, LLC 2609 Technology Dr Suite 300…" at bounding box center [731, 366] width 1434 height 548
paste input "ADVANCED PROTECTION SERVICE SUITE FOR TZ370 3YR"
type input "ADVANCED PROTECTION SERVICE SUITE FOR TZ370 3YR"
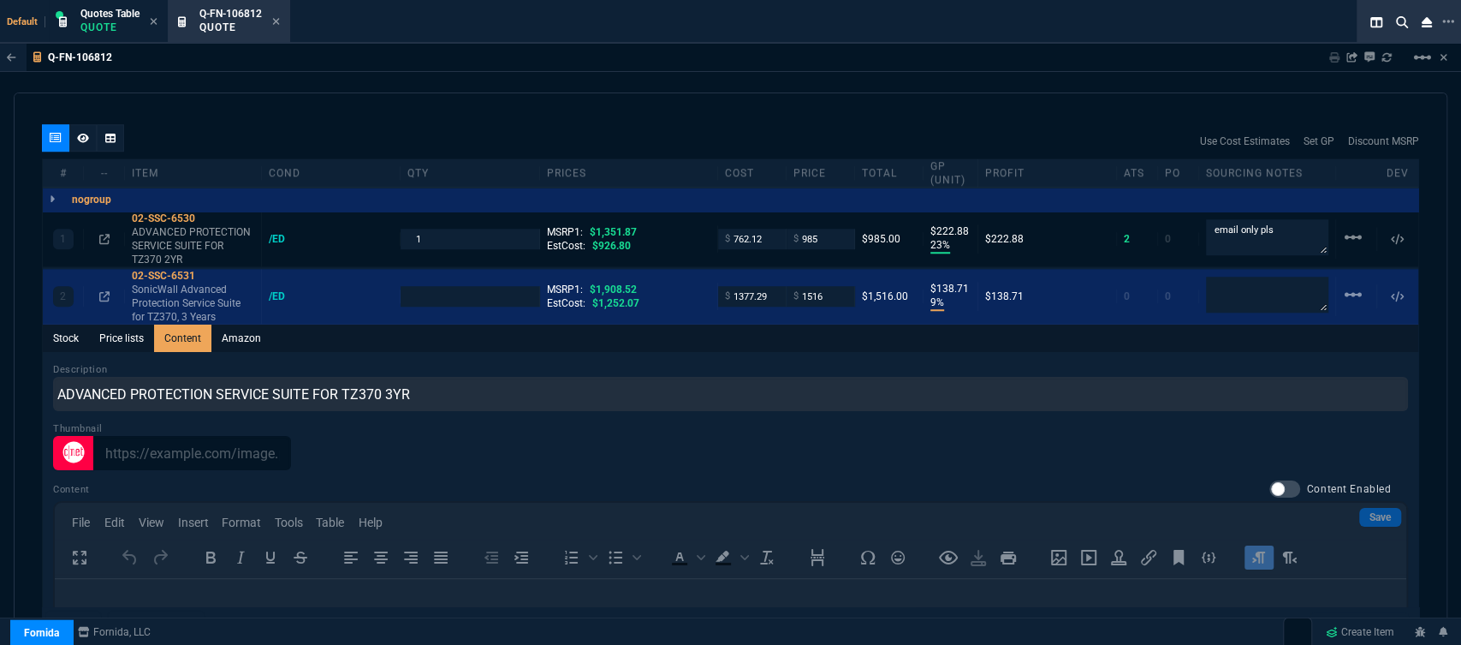
click at [569, 124] on div "Use Cost Estimates Set GP Discount MSRP" at bounding box center [730, 141] width 1377 height 34
type input "1"
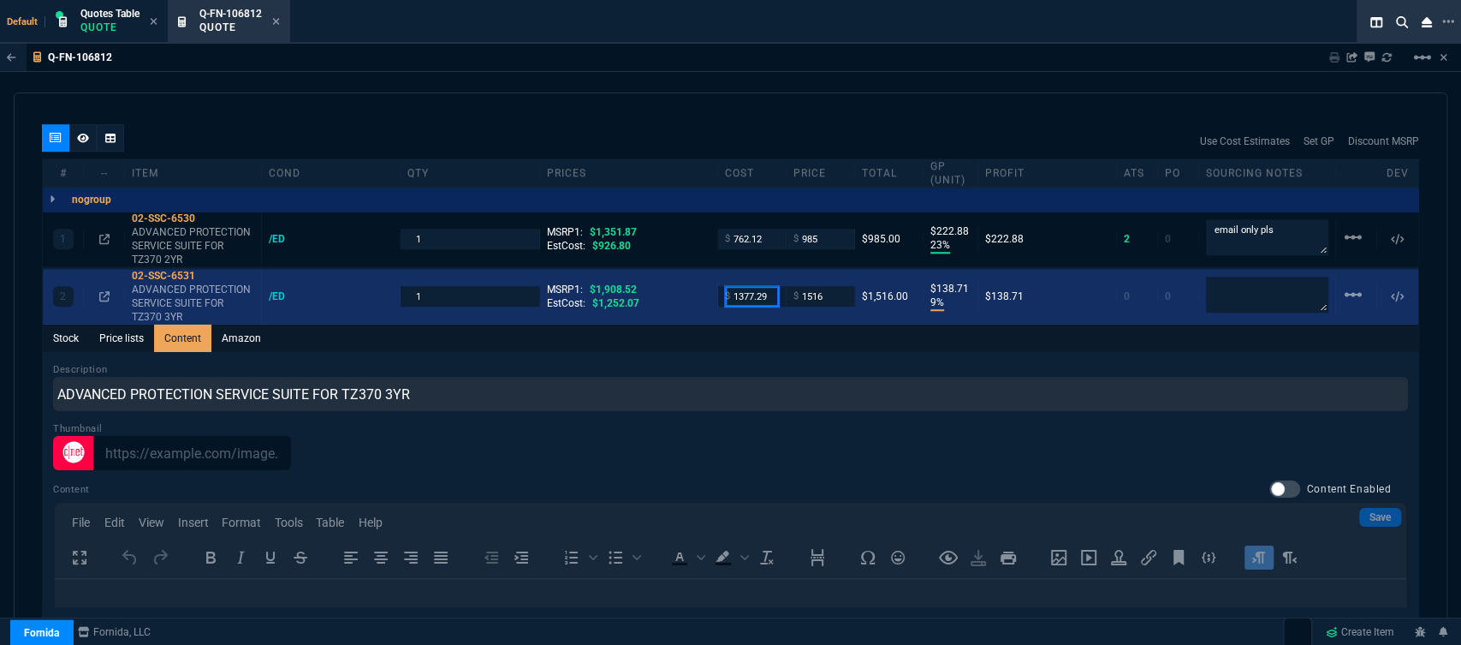
click at [760, 286] on input "1377.29" at bounding box center [752, 296] width 54 height 20
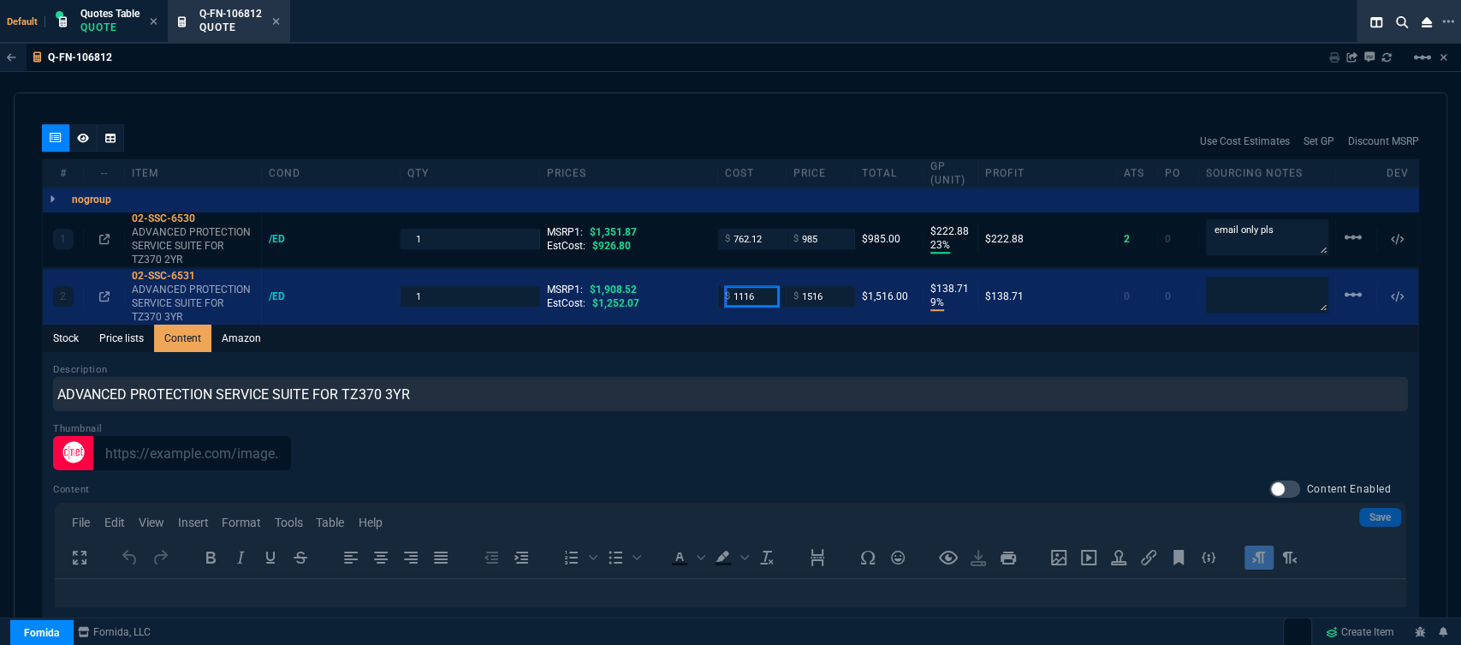
type input "1116"
click at [748, 362] on div "Description ADVANCED PROTECTION SERVICE SUITE FOR TZ370 3YR" at bounding box center [730, 386] width 1355 height 49
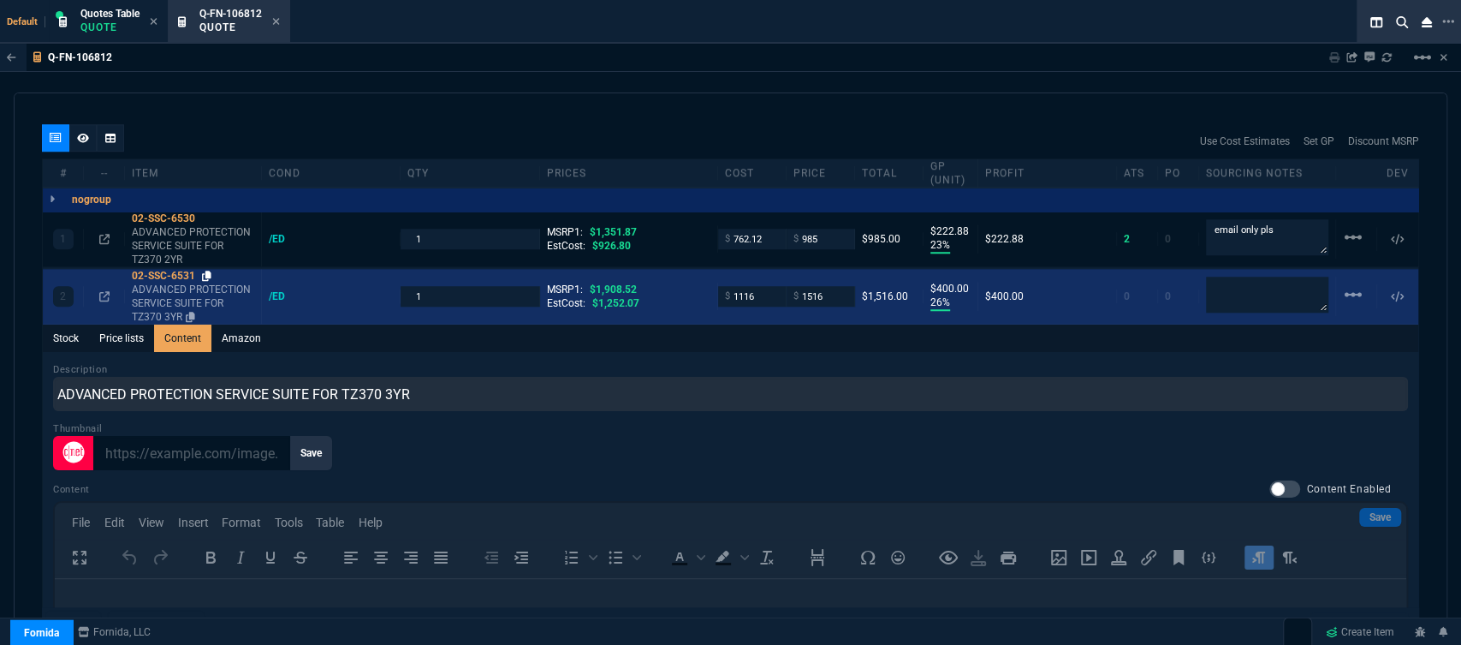
click at [209, 270] on icon at bounding box center [206, 275] width 9 height 10
click at [835, 286] on input "1516" at bounding box center [820, 296] width 54 height 20
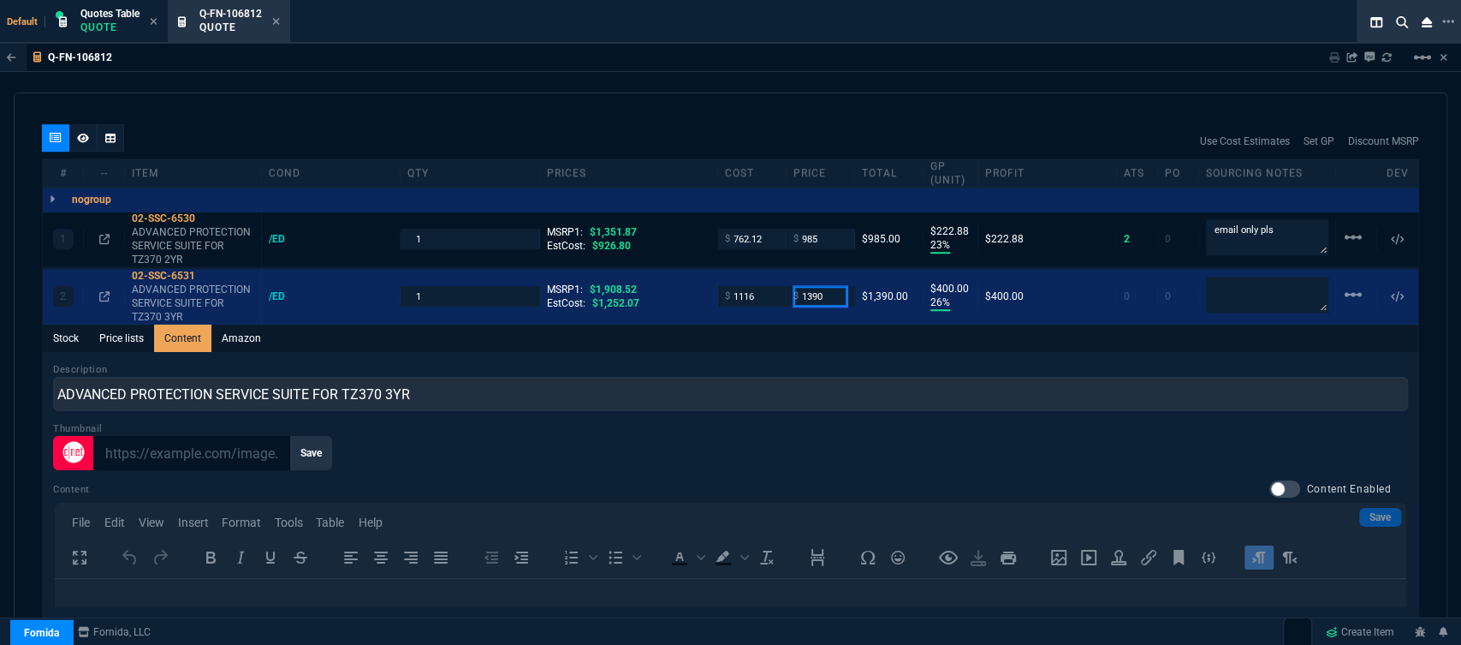
type input "1390"
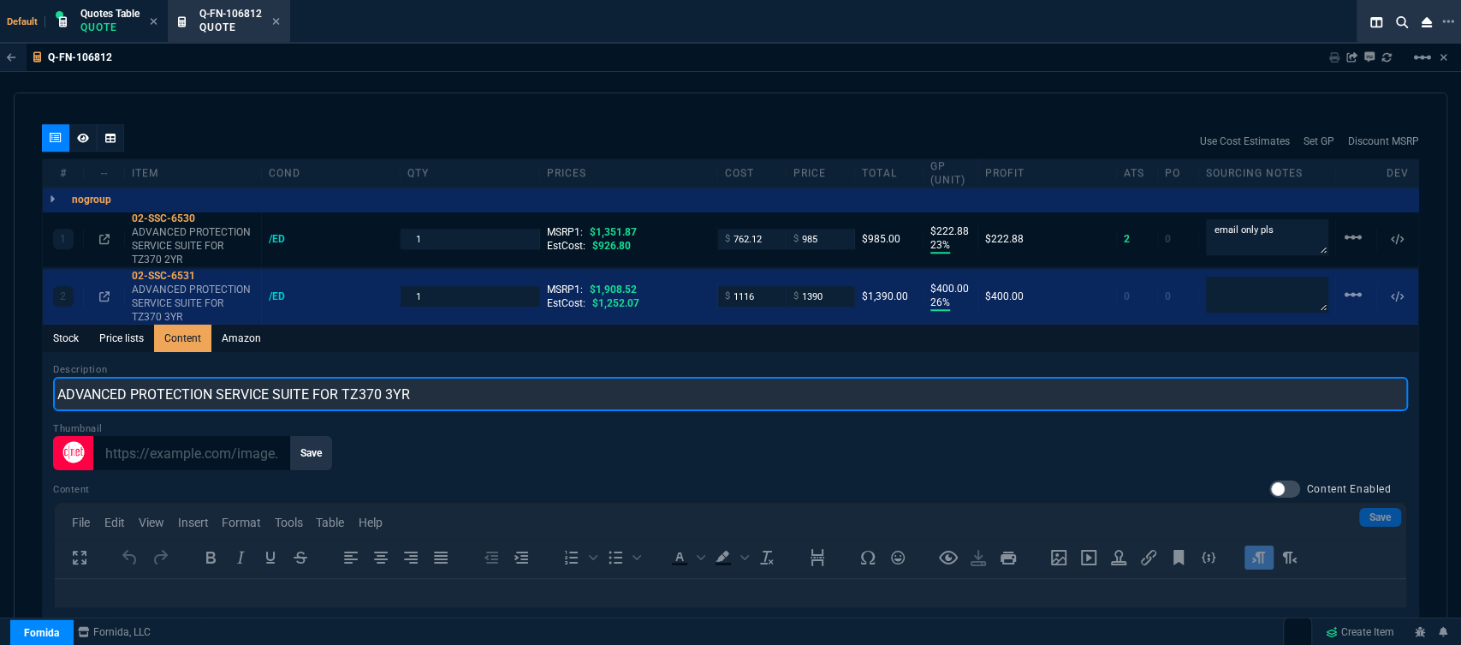
click at [755, 377] on input "ADVANCED PROTECTION SERVICE SUITE FOR TZ370 3YR" at bounding box center [730, 394] width 1355 height 34
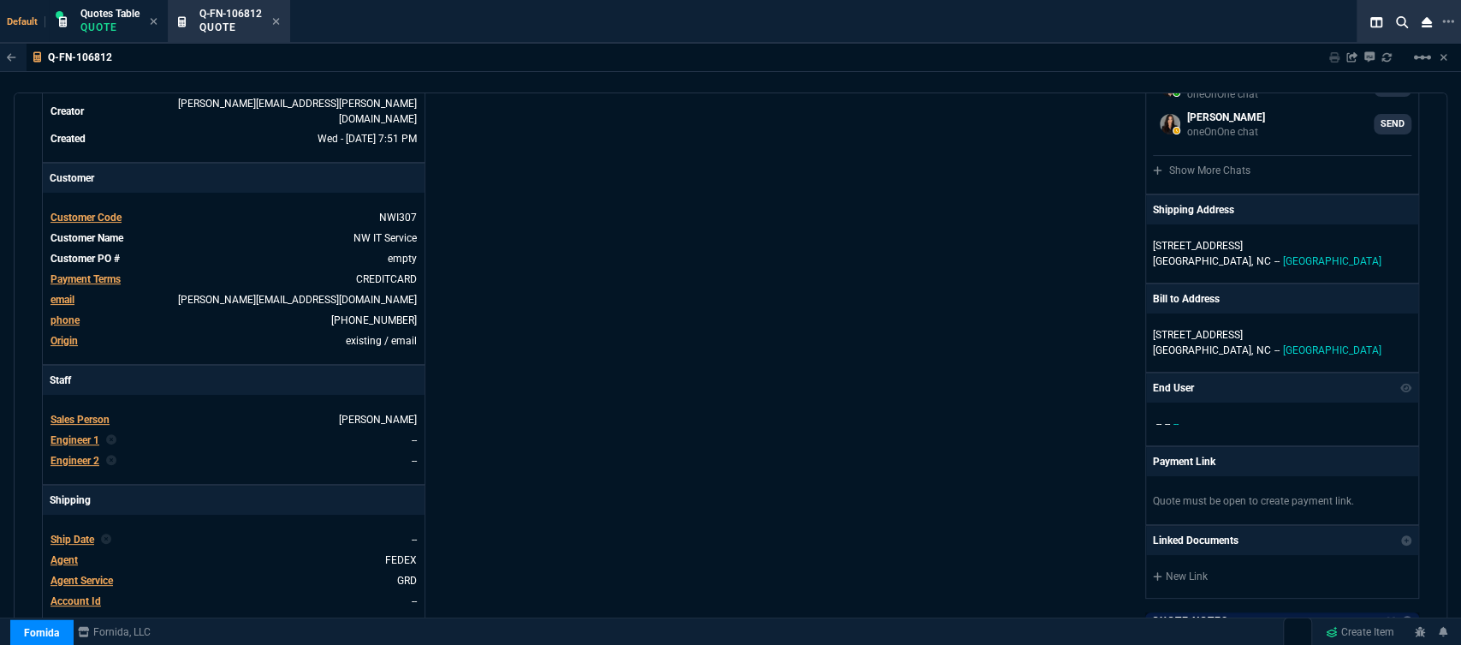
scroll to position [685, 0]
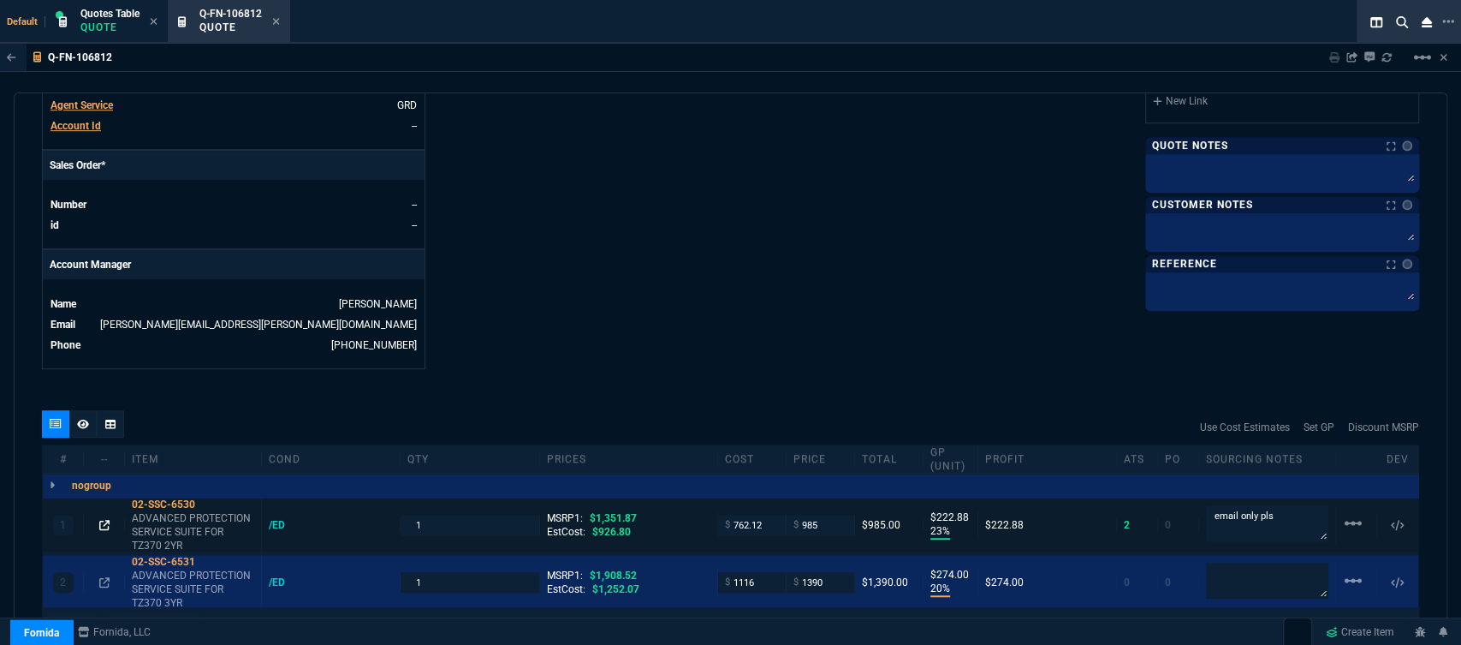
click at [102, 520] on icon at bounding box center [104, 525] width 10 height 10
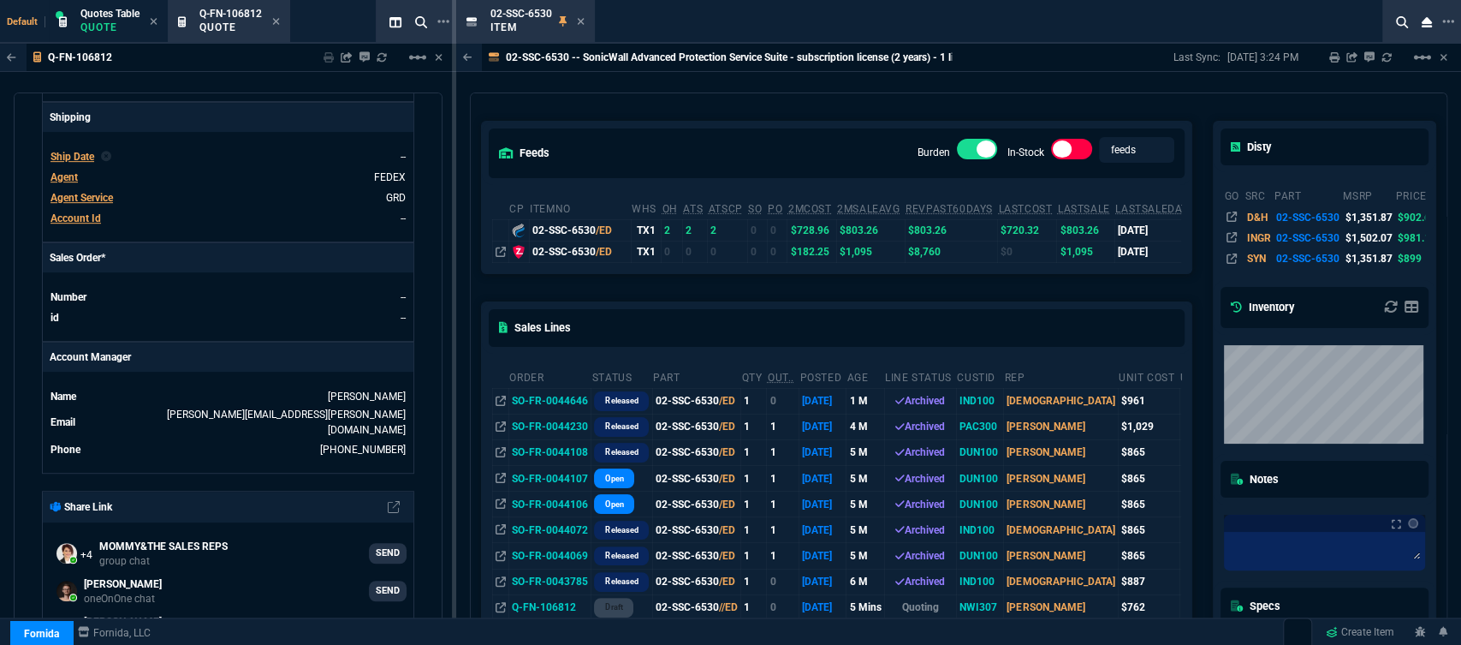
scroll to position [190, 0]
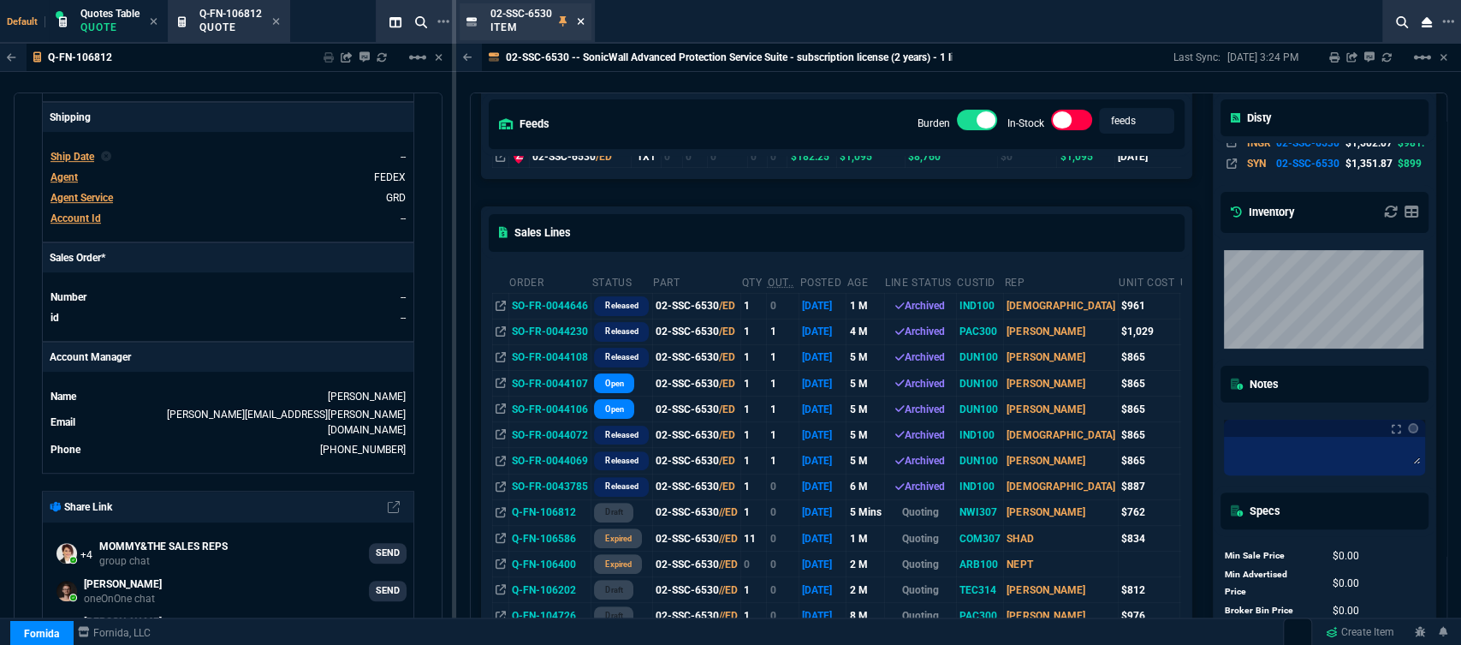
click at [584, 19] on icon at bounding box center [581, 21] width 8 height 10
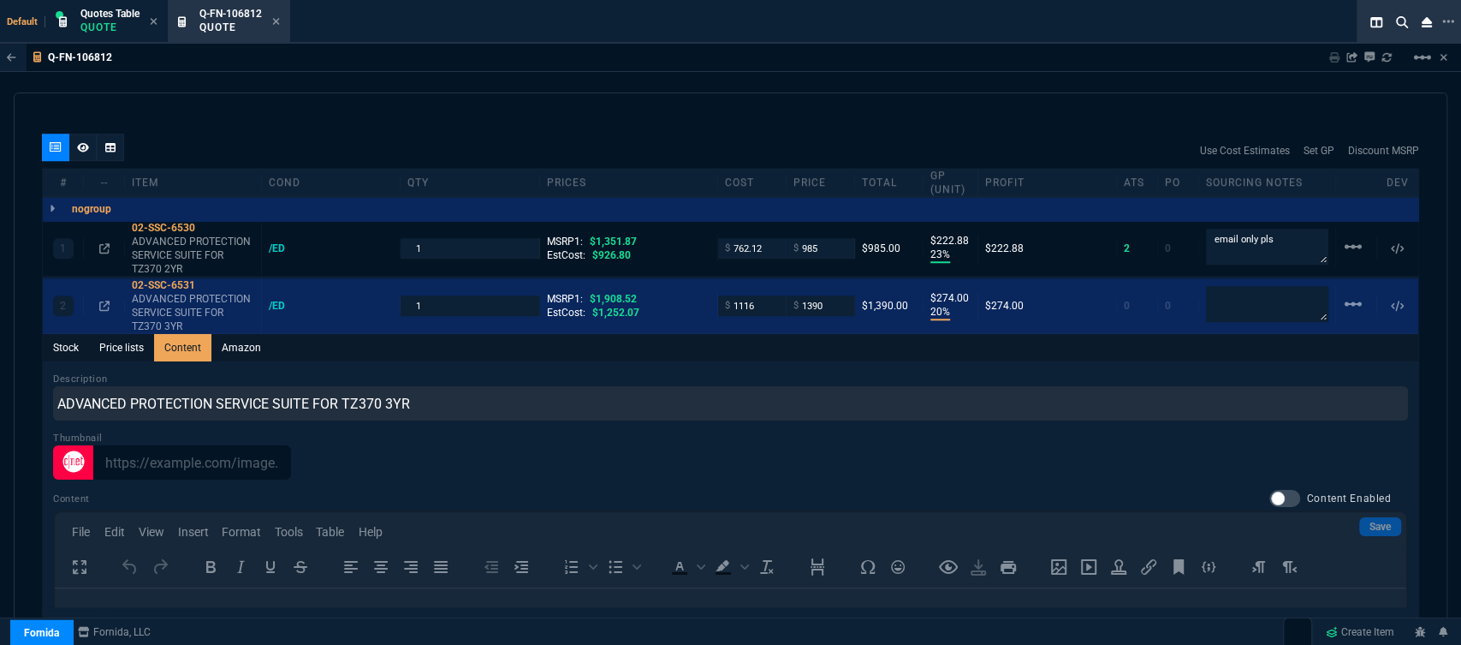
scroll to position [984, 0]
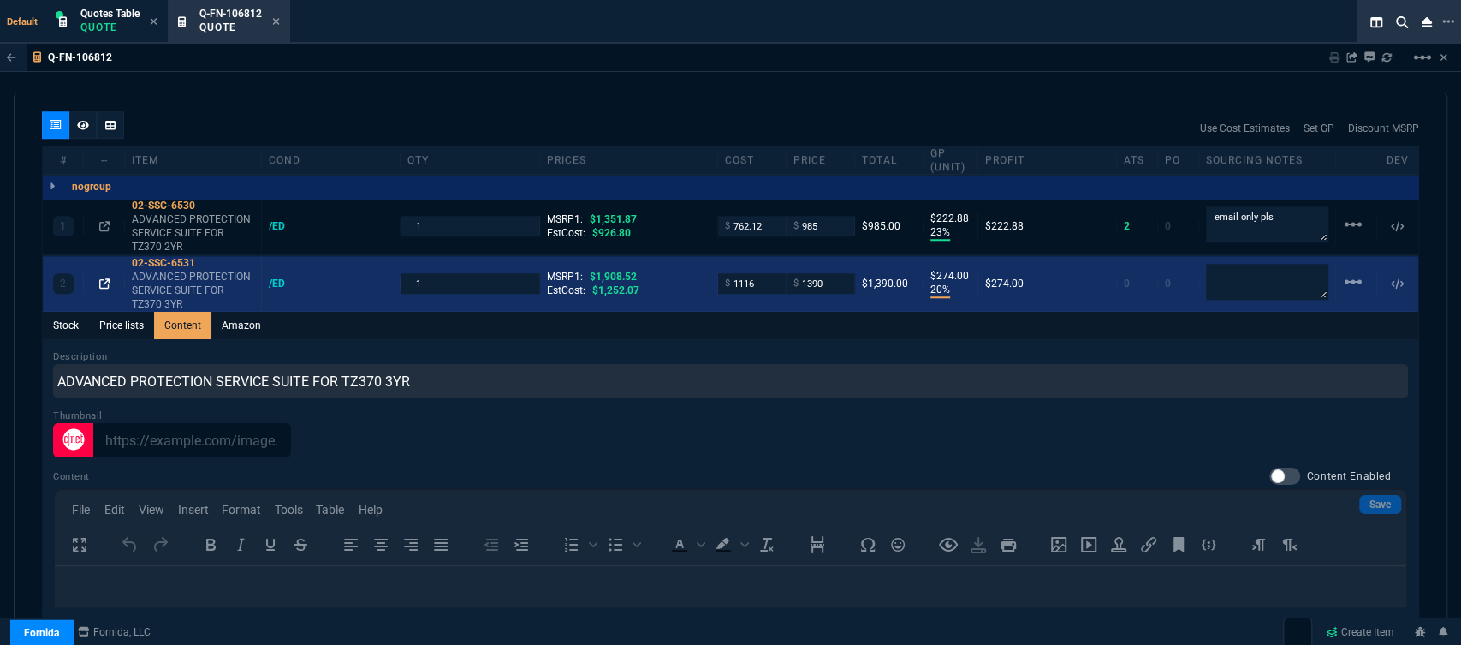
click at [103, 278] on icon at bounding box center [104, 283] width 10 height 10
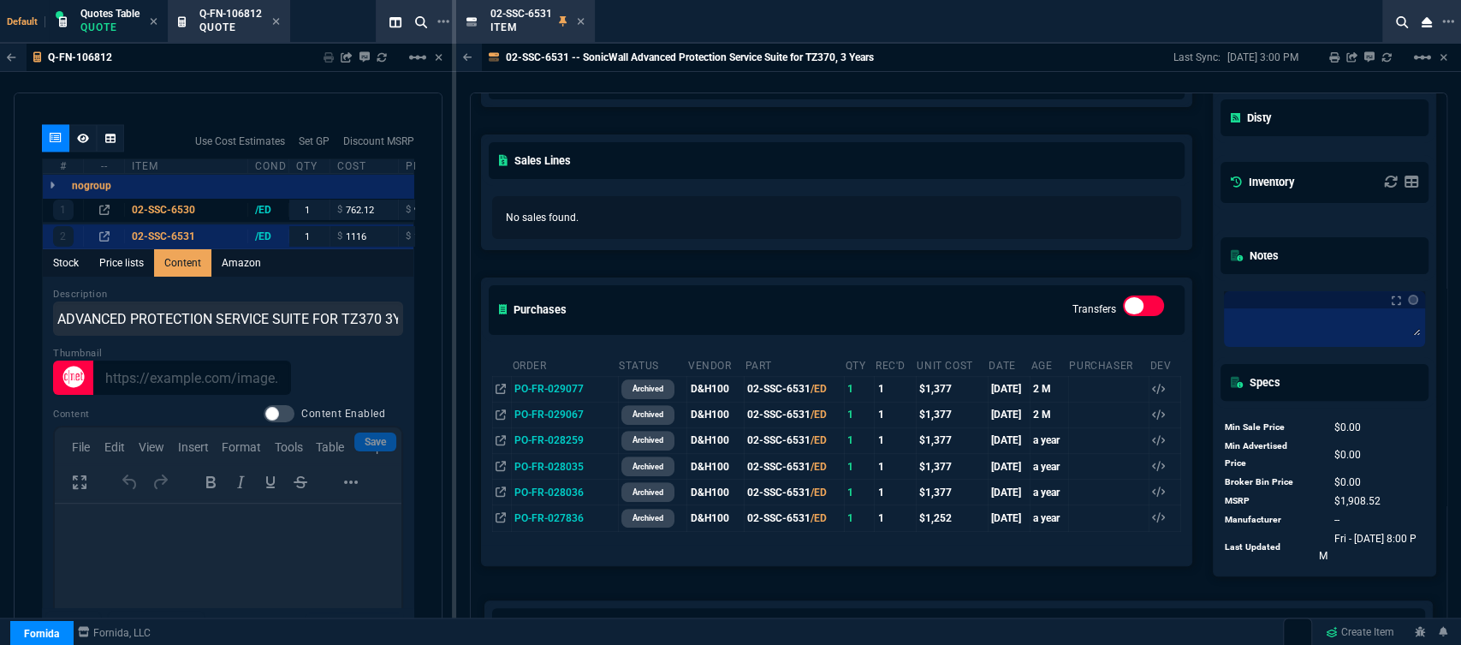
scroll to position [285, 0]
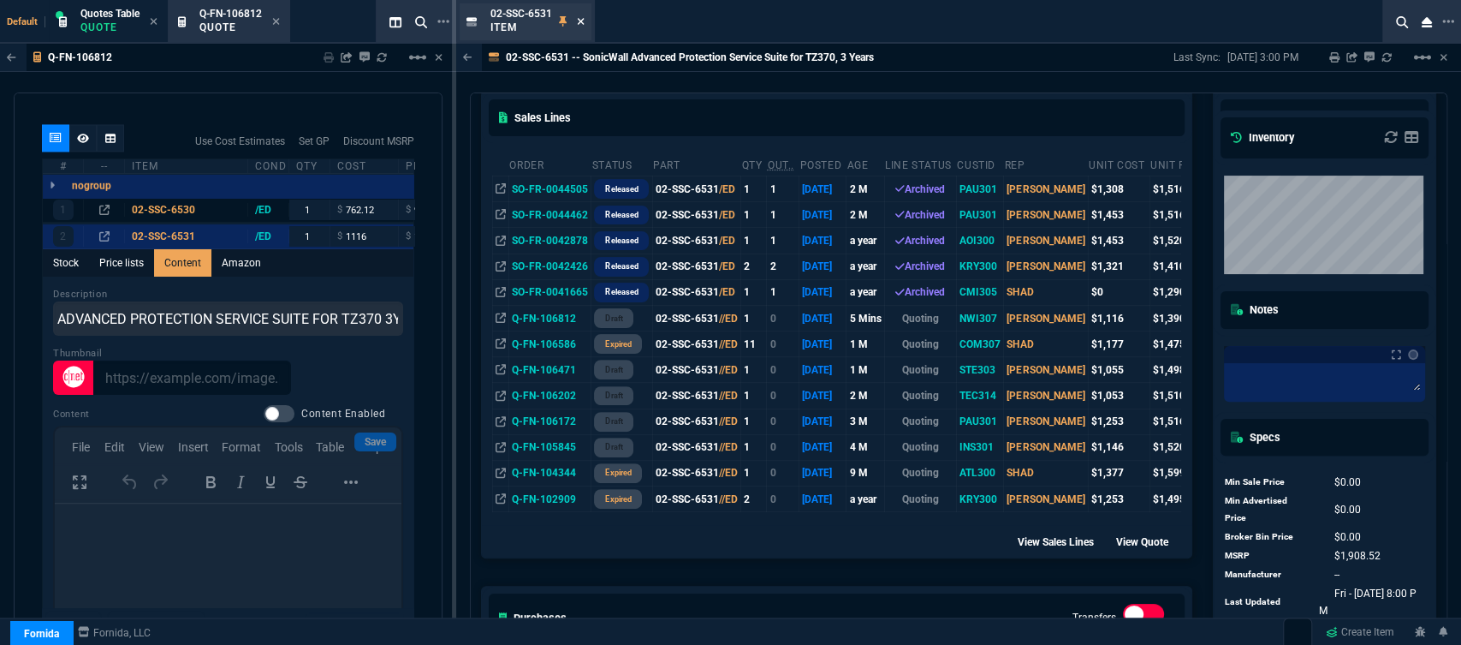
click at [580, 17] on icon at bounding box center [581, 21] width 8 height 10
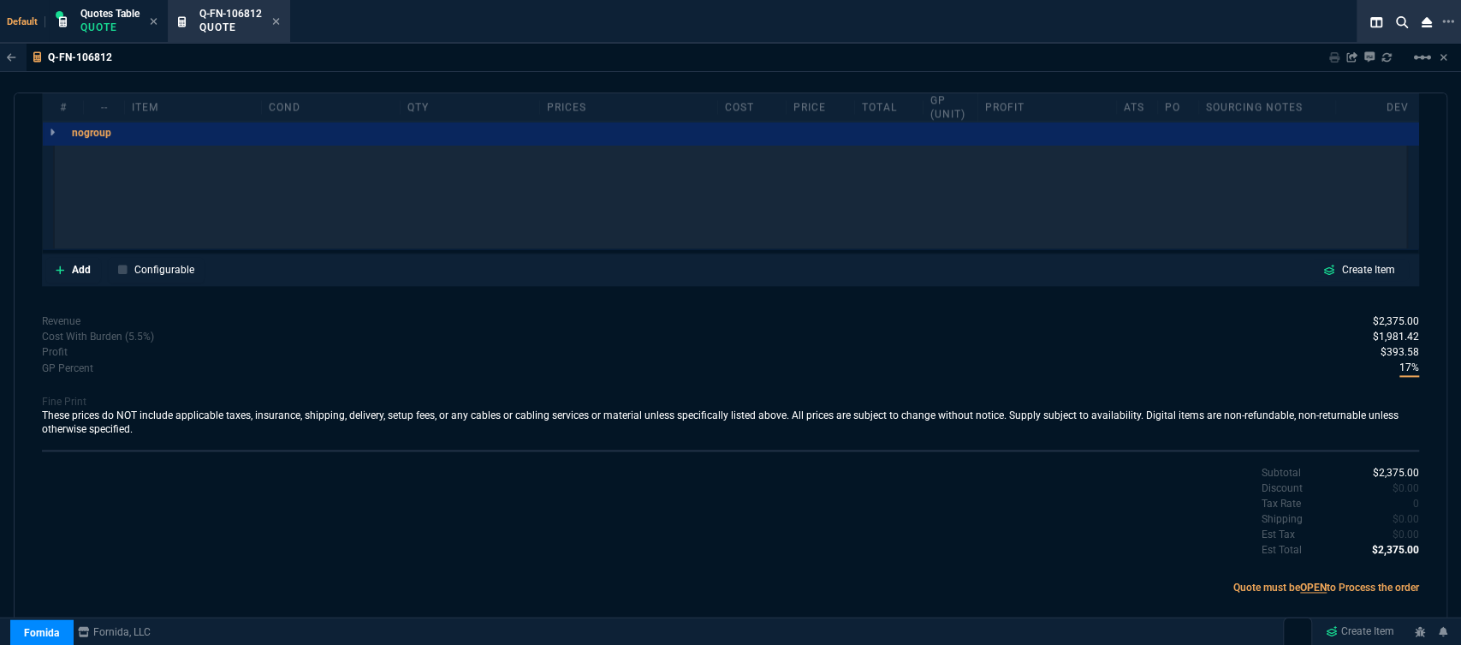
scroll to position [984, 0]
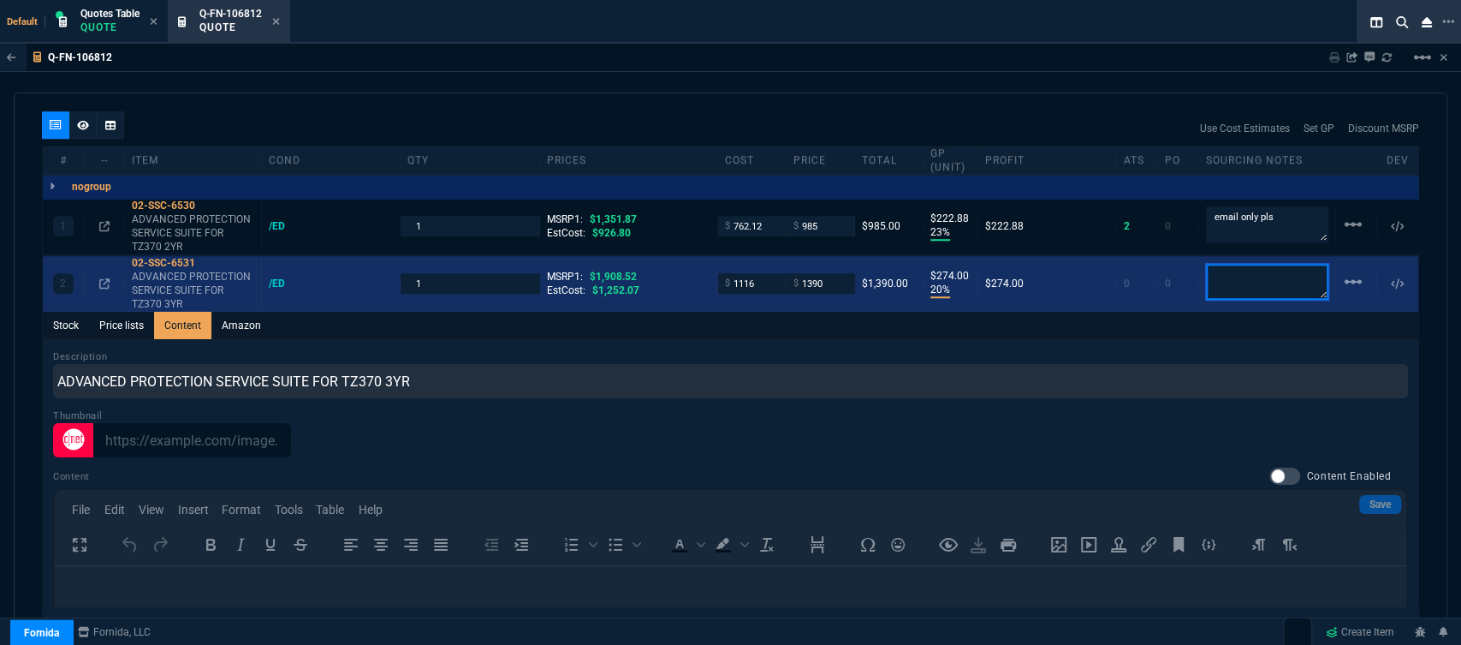
click at [1218, 270] on textarea at bounding box center [1267, 282] width 122 height 36
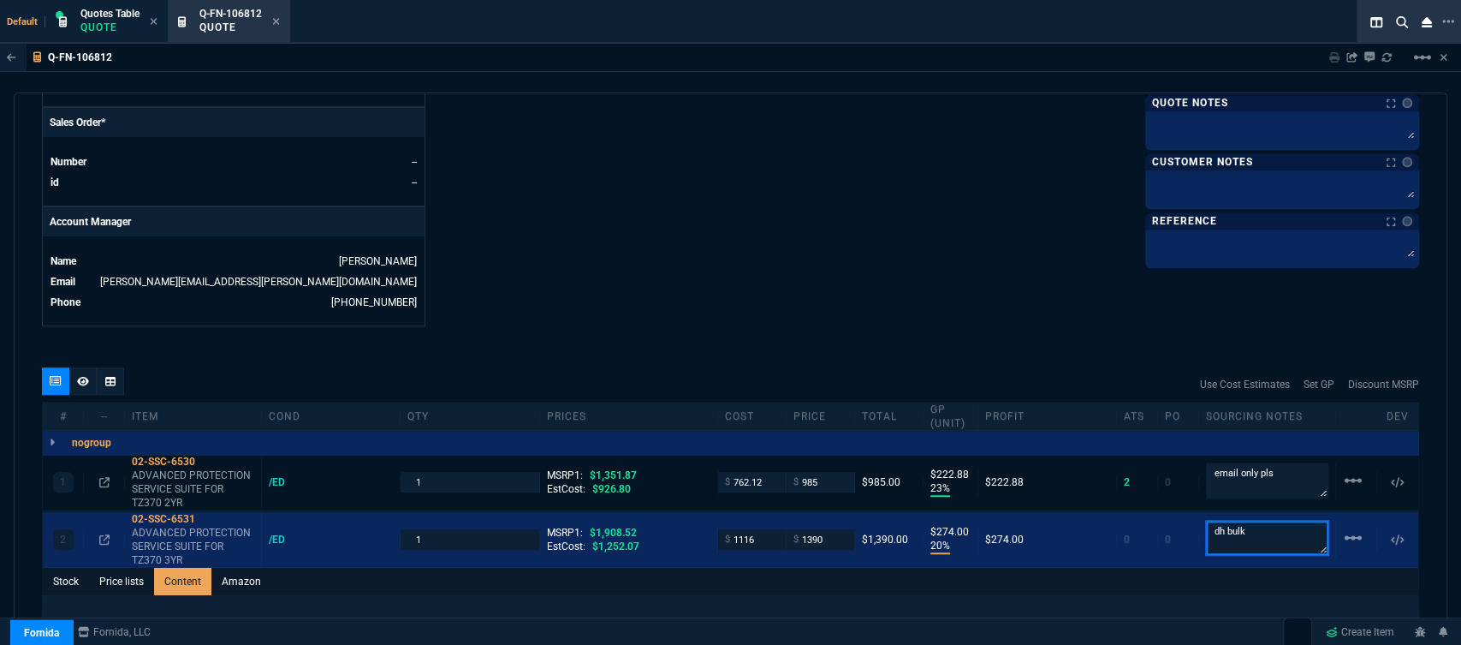
scroll to position [698, 0]
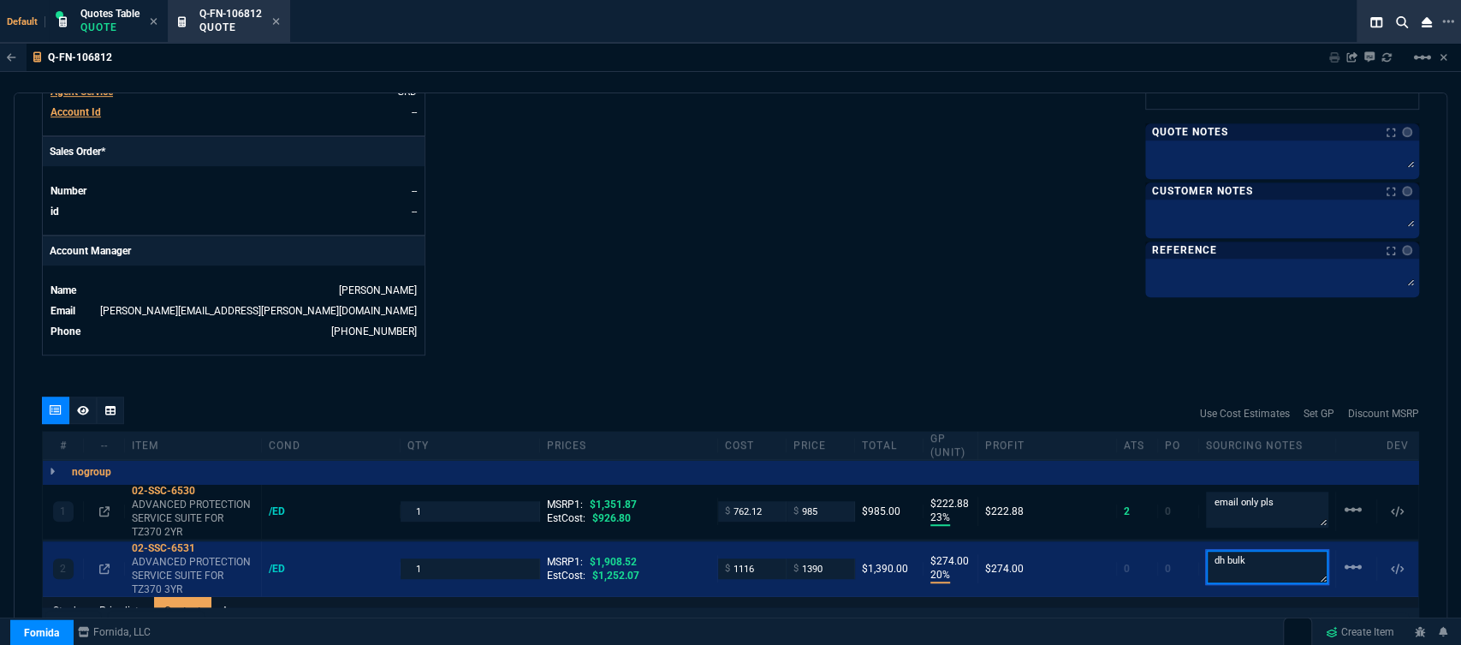
type textarea "dh bulk"
click at [1216, 220] on textarea at bounding box center [1282, 216] width 267 height 26
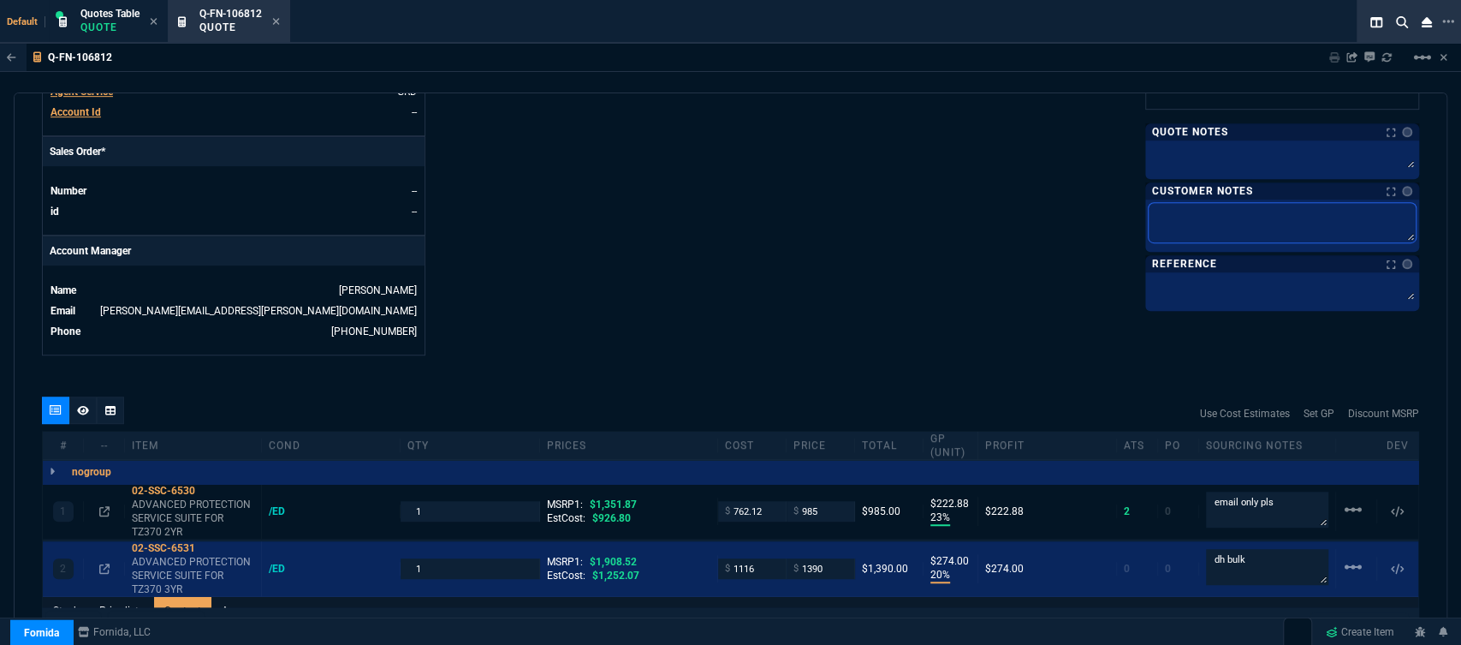
type textarea "E"
type textarea "ELE"
type textarea "ELEC"
type textarea "ELECT"
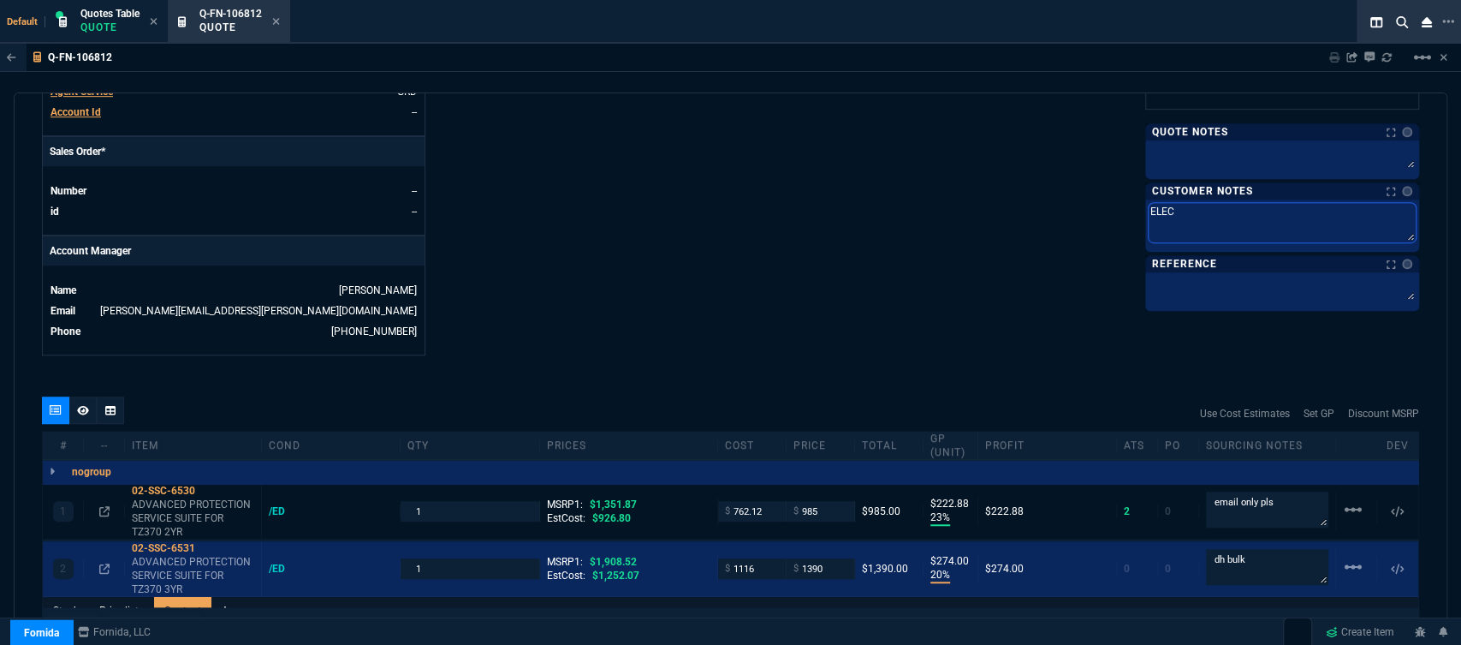
type textarea "ELECT"
type textarea "ELECTR"
type textarea "ELECTRO"
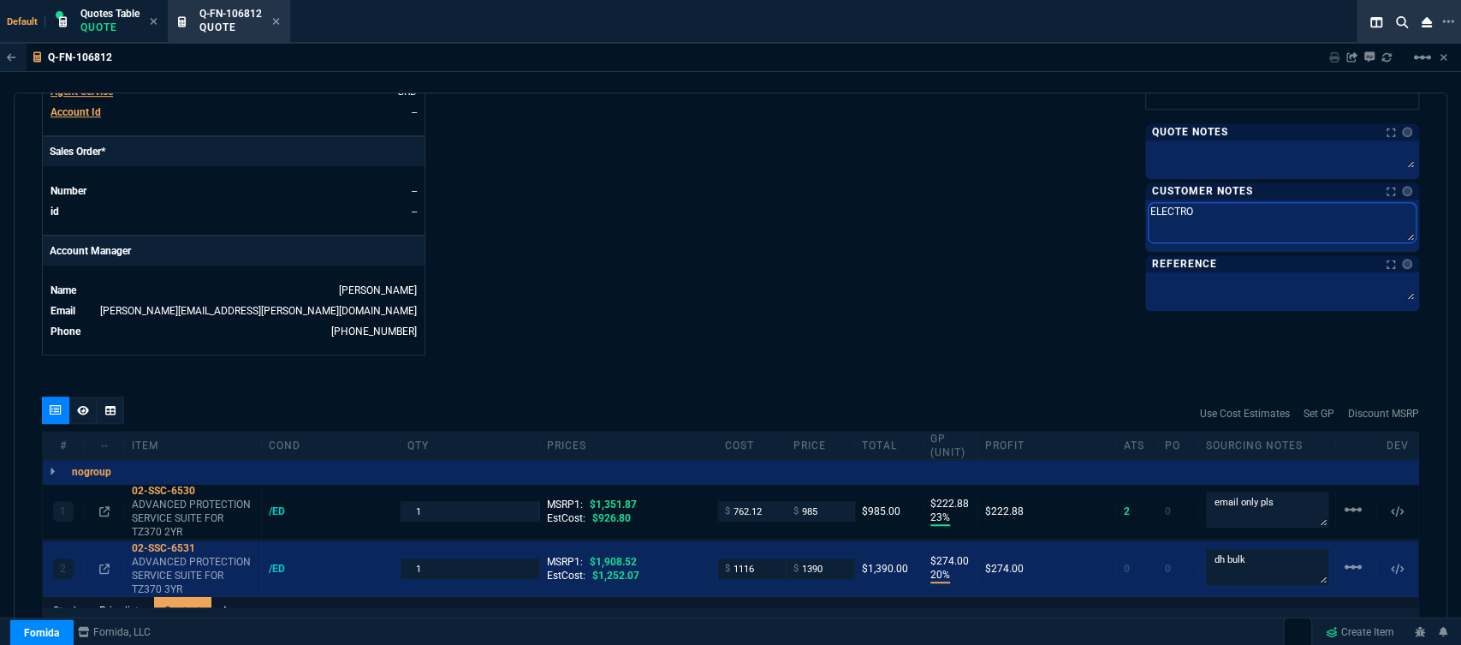
type textarea "ELECTRON"
type textarea "ELECTRONI"
type textarea "ELECTRONIC"
type textarea "ELECTRONIC:"
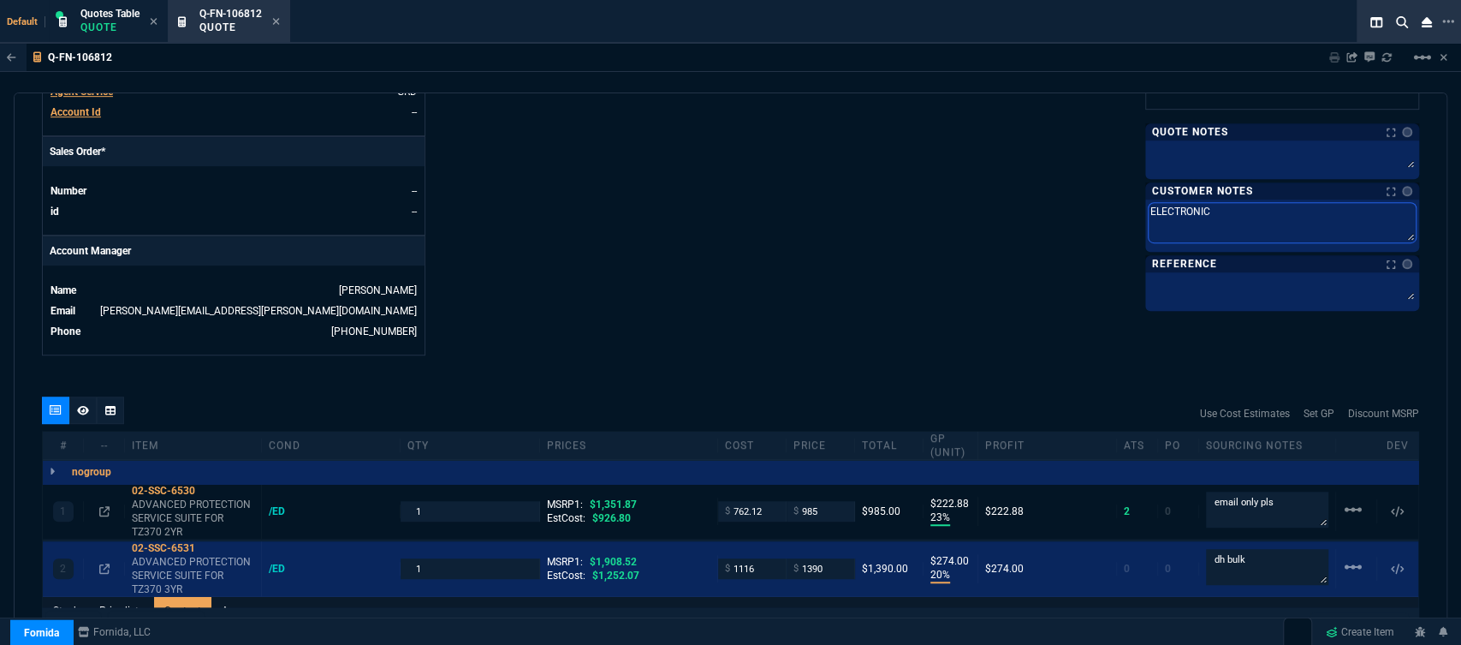
type textarea "ELECTRONIC:"
type textarea "ELECTRONIC: E"
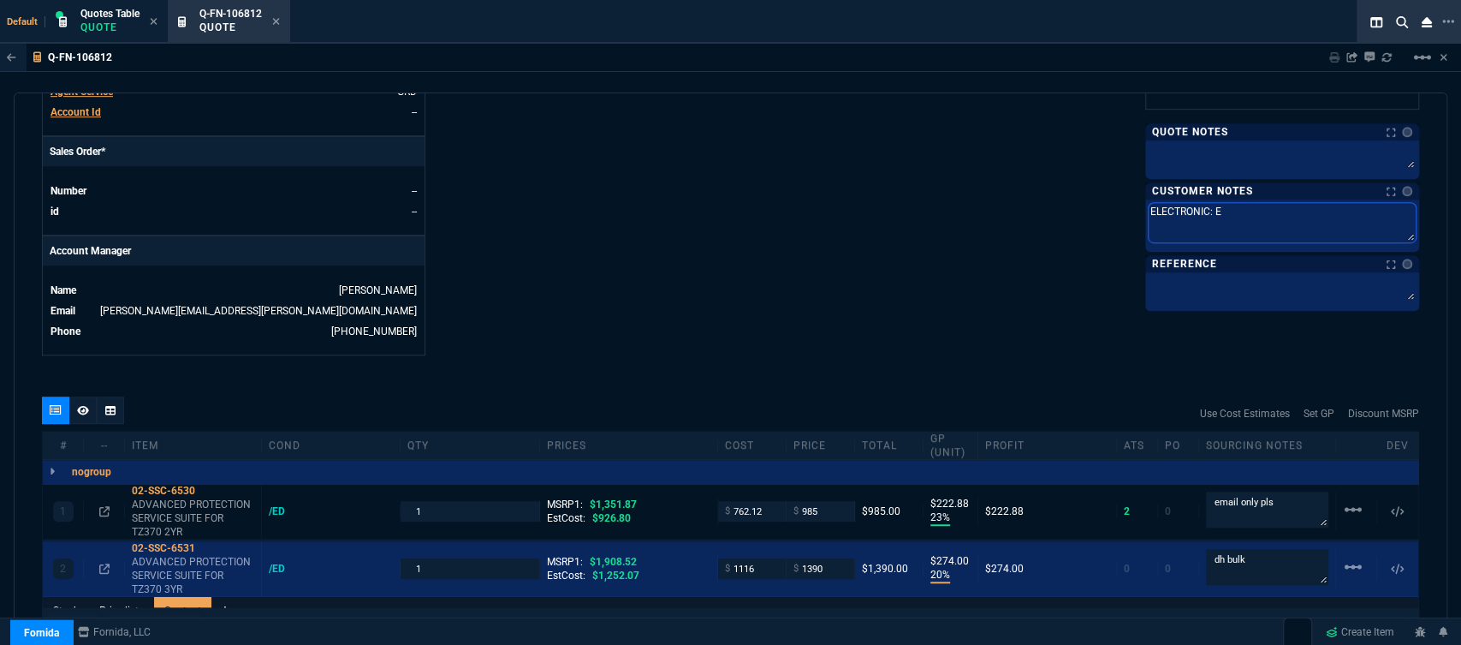
type textarea "ELECTRONIC: EM"
type textarea "ELECTRONIC: EMA"
type textarea "ELECTRONIC: EMAI"
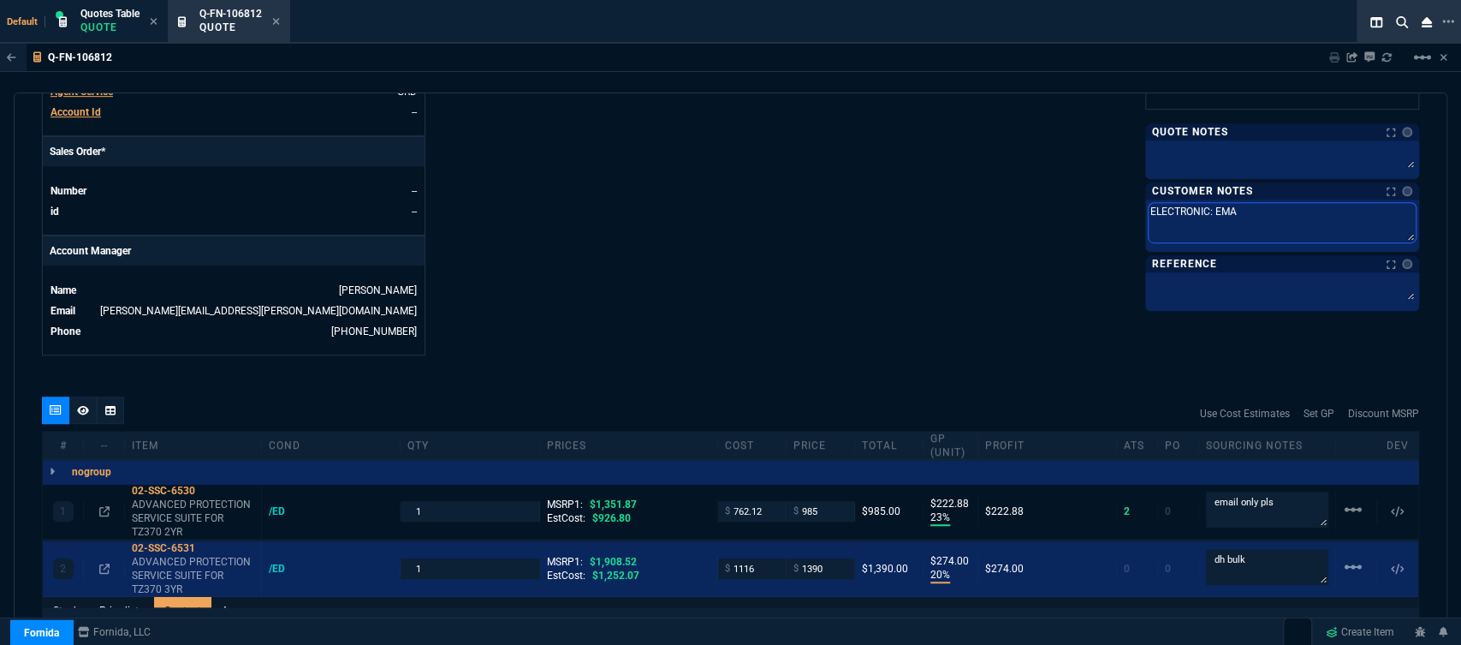
type textarea "ELECTRONIC: EMAI"
type textarea "ELECTRONIC: EMAIL"
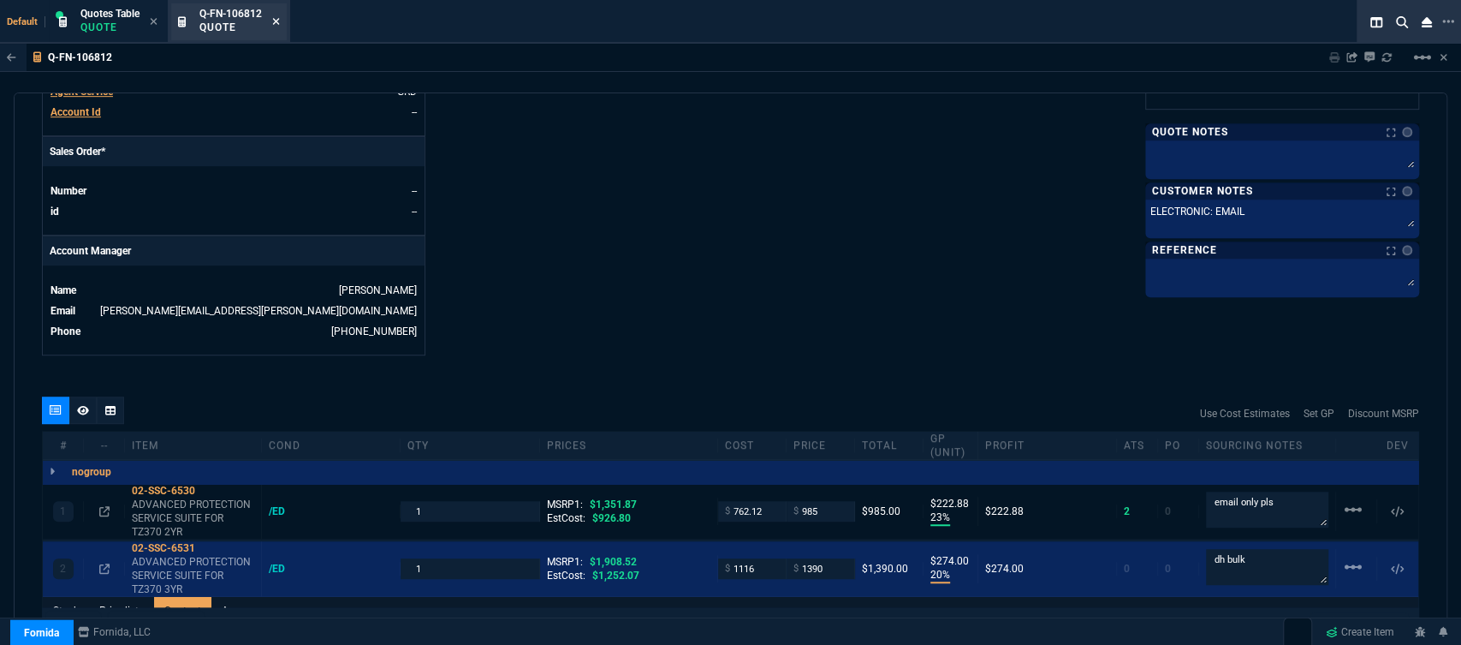
click at [275, 20] on icon at bounding box center [276, 21] width 7 height 7
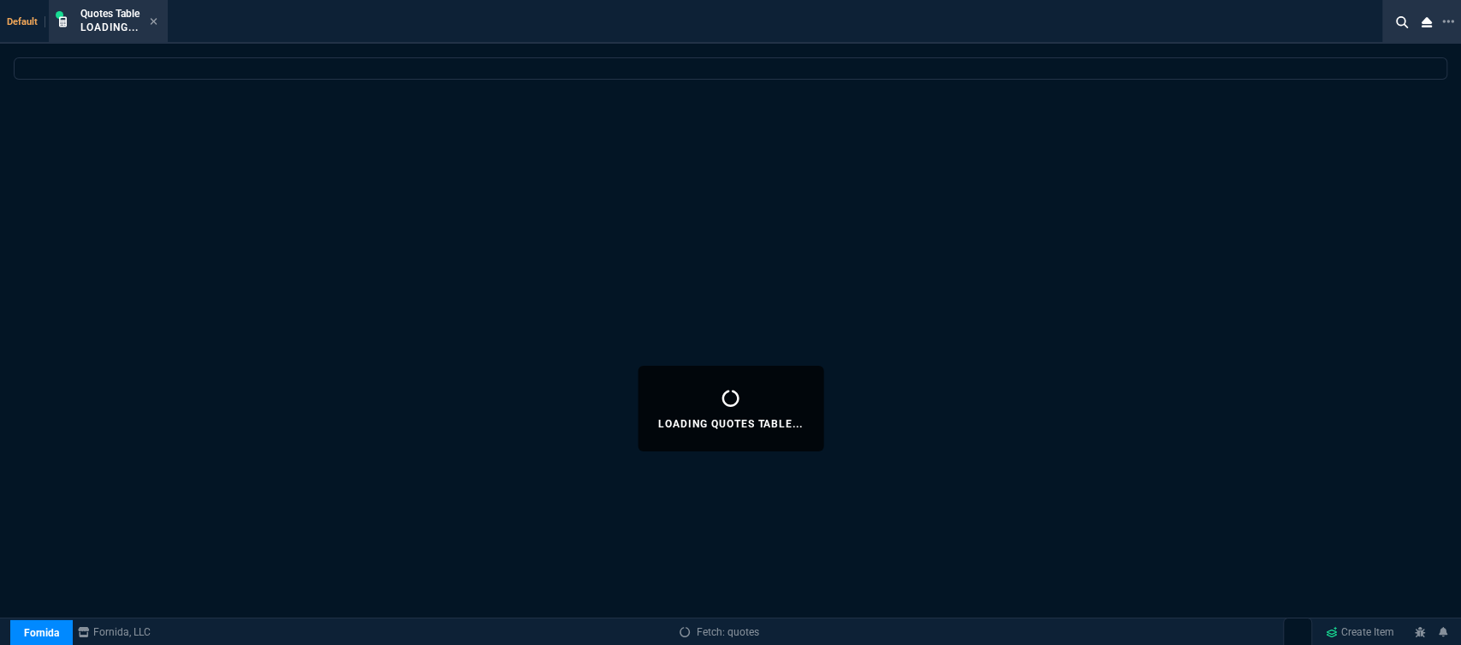
select select
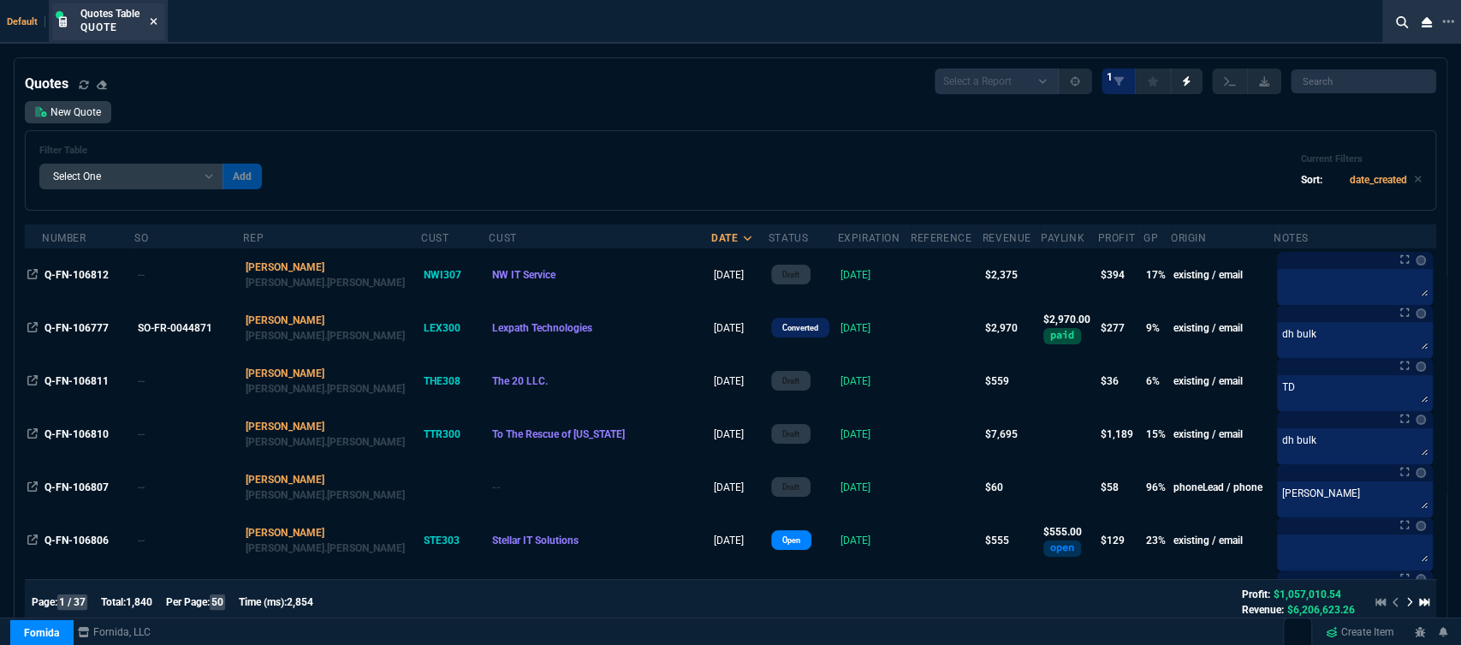
click at [153, 21] on icon at bounding box center [154, 21] width 7 height 7
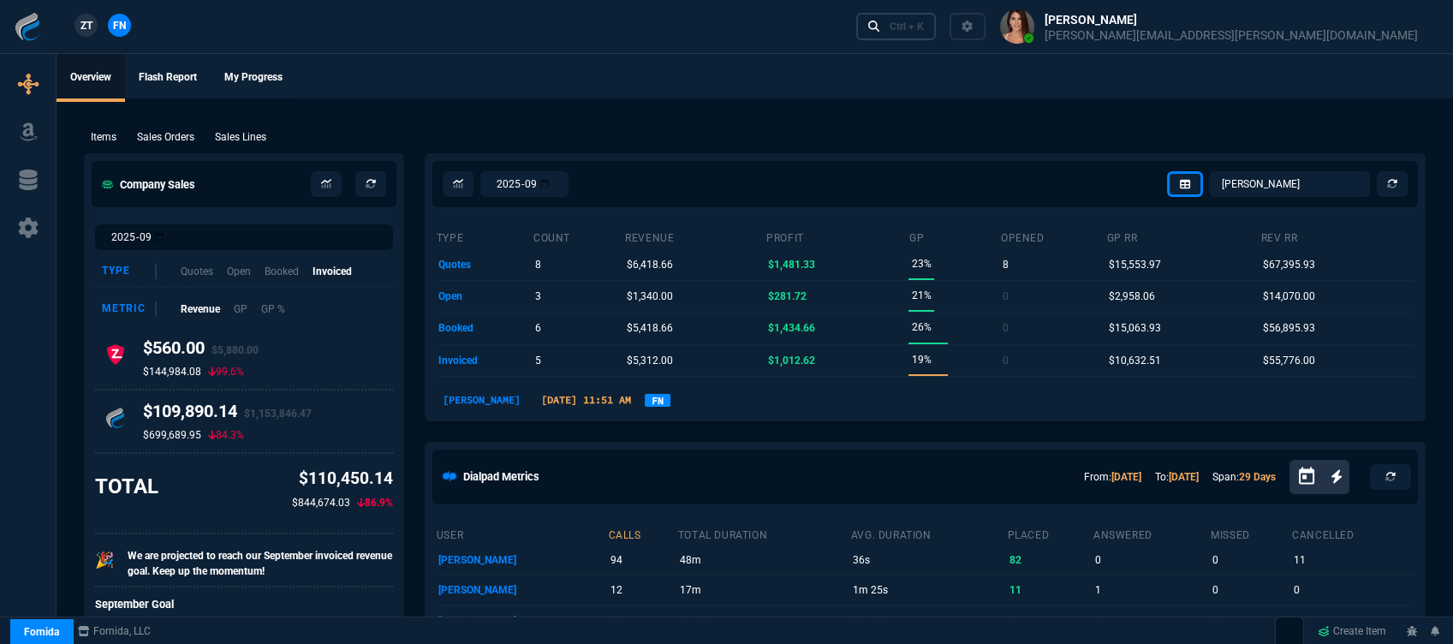
click at [924, 32] on div "Ctrl + K" at bounding box center [906, 27] width 34 height 14
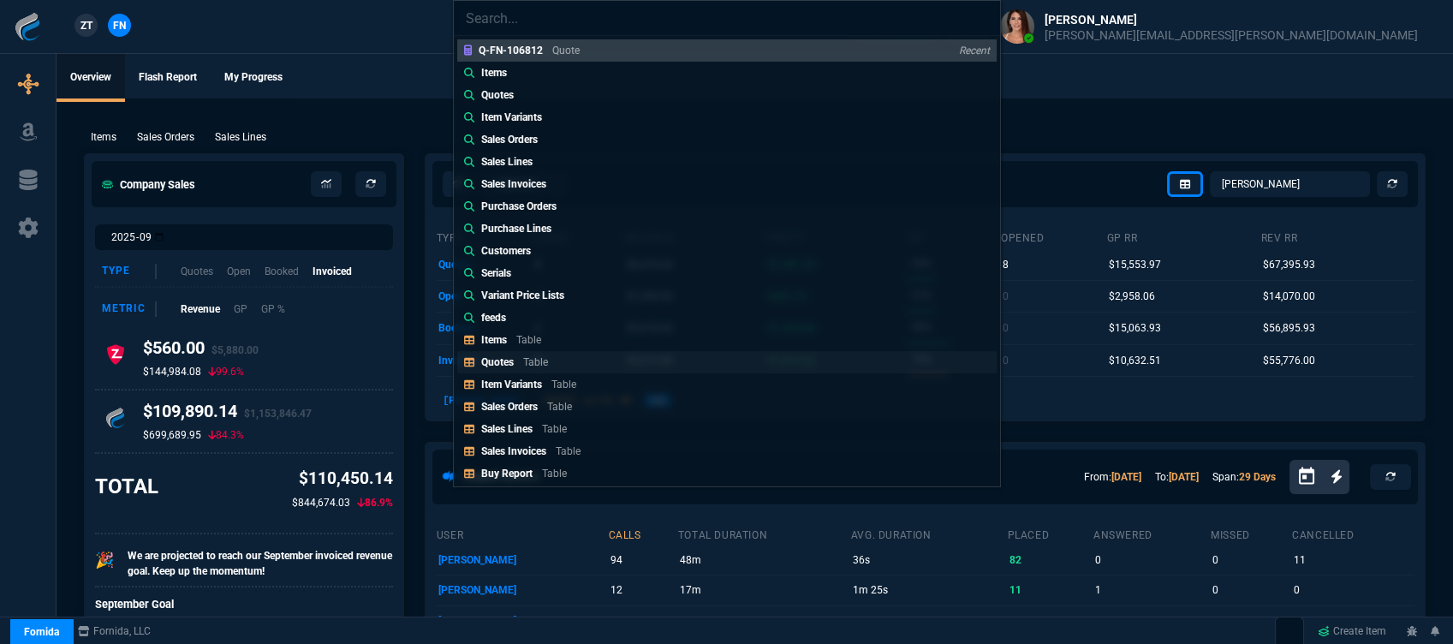
click at [577, 360] on link "Quotes Table" at bounding box center [726, 362] width 539 height 22
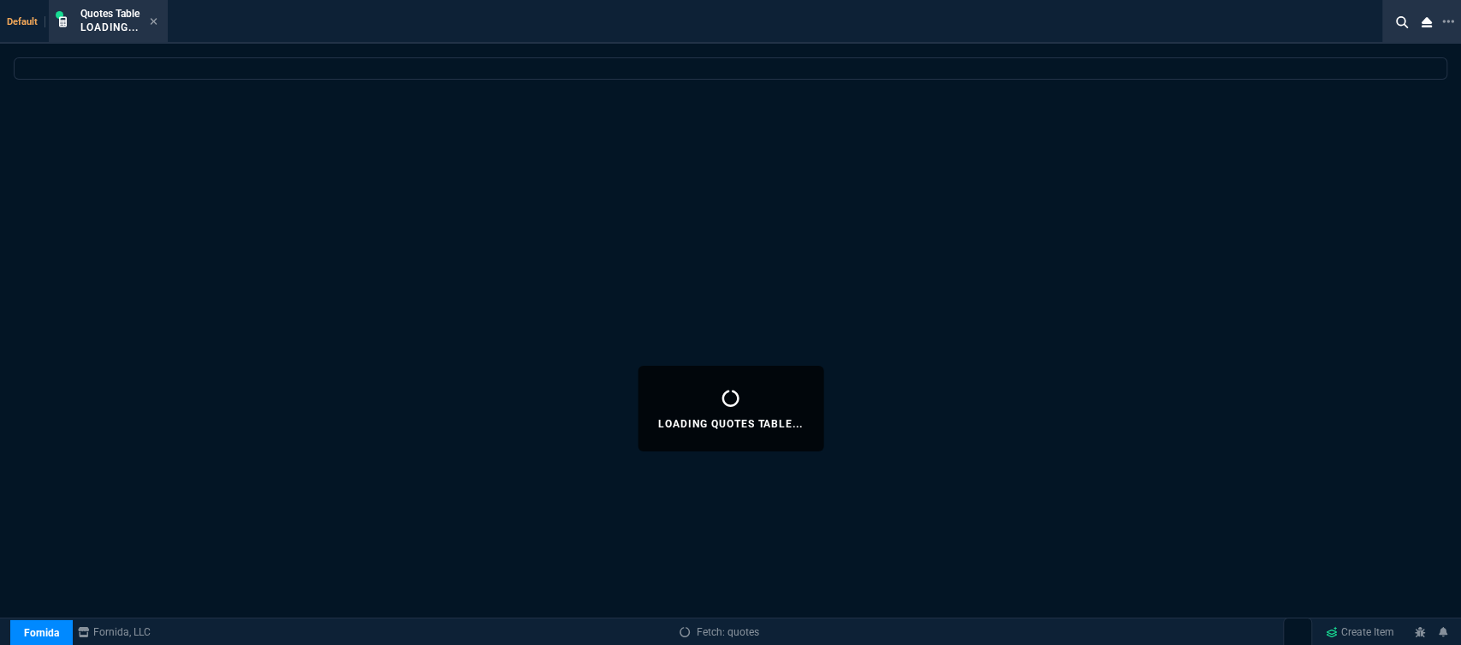
select select
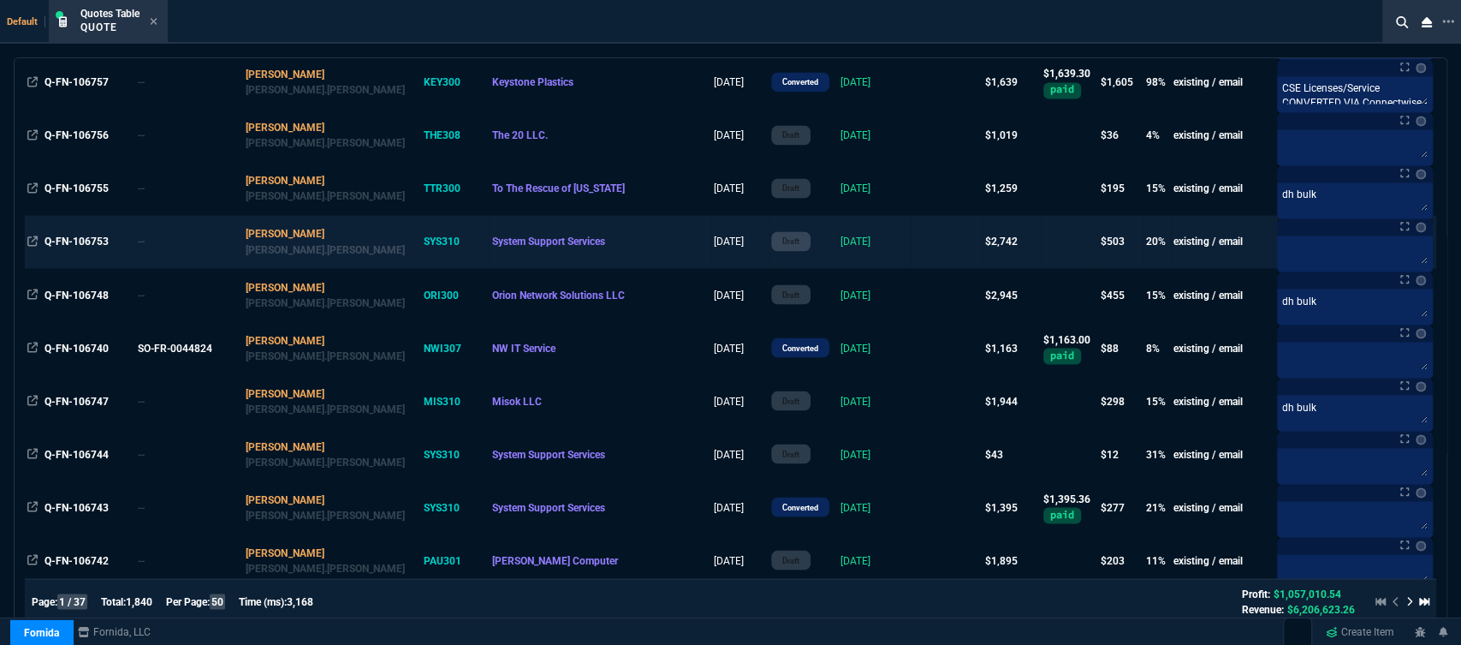
scroll to position [2326, 0]
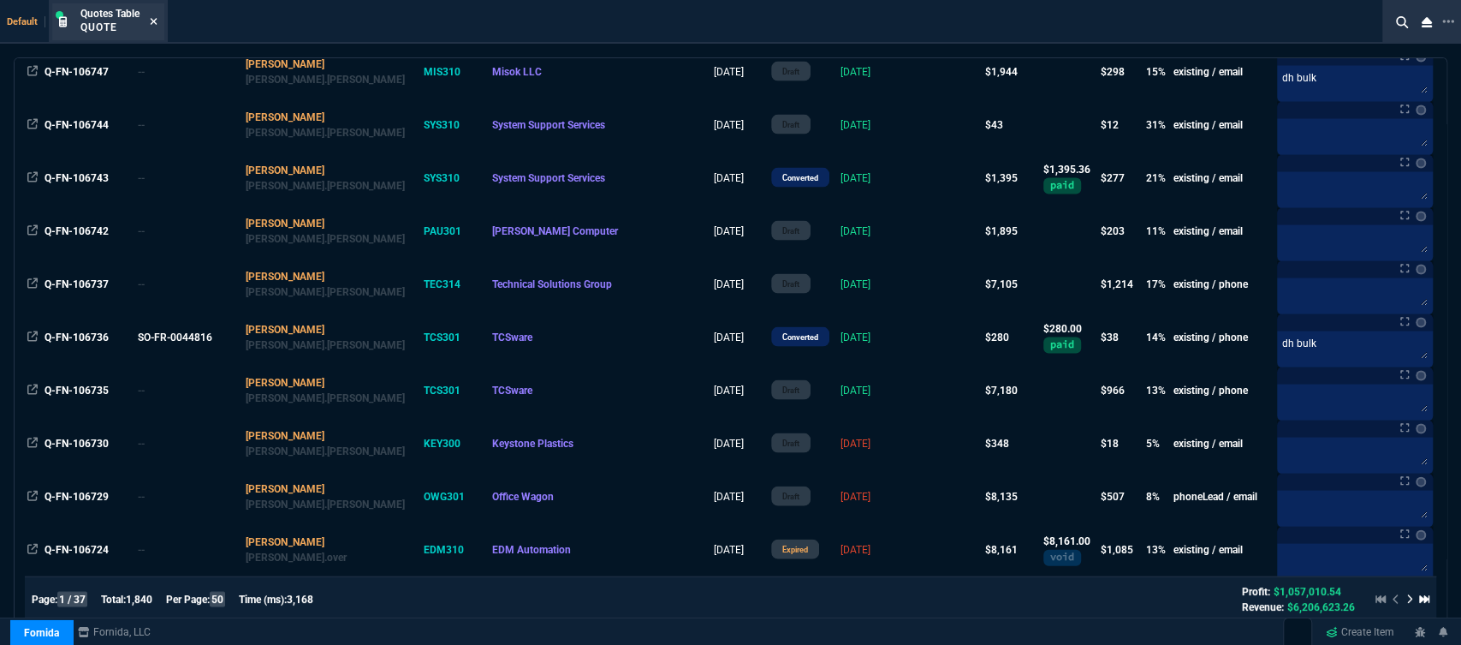
click at [152, 21] on icon at bounding box center [154, 21] width 8 height 10
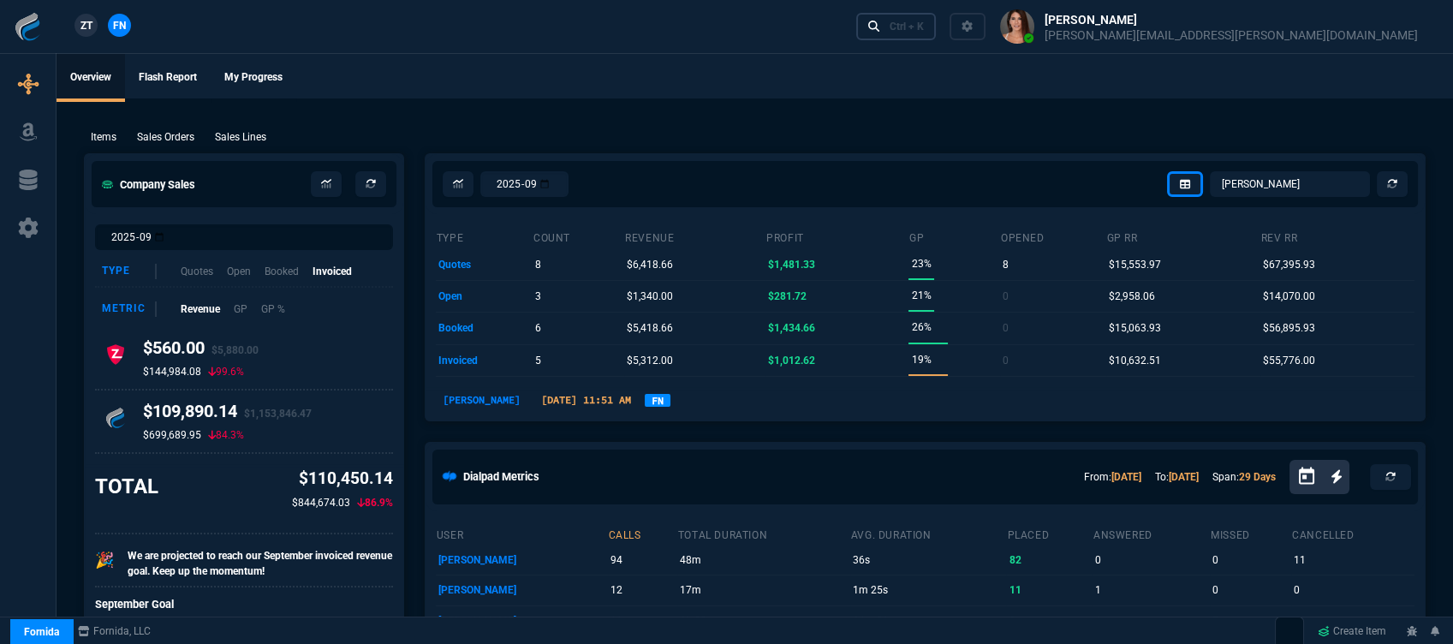
click at [936, 35] on link "Ctrl + K" at bounding box center [896, 26] width 80 height 27
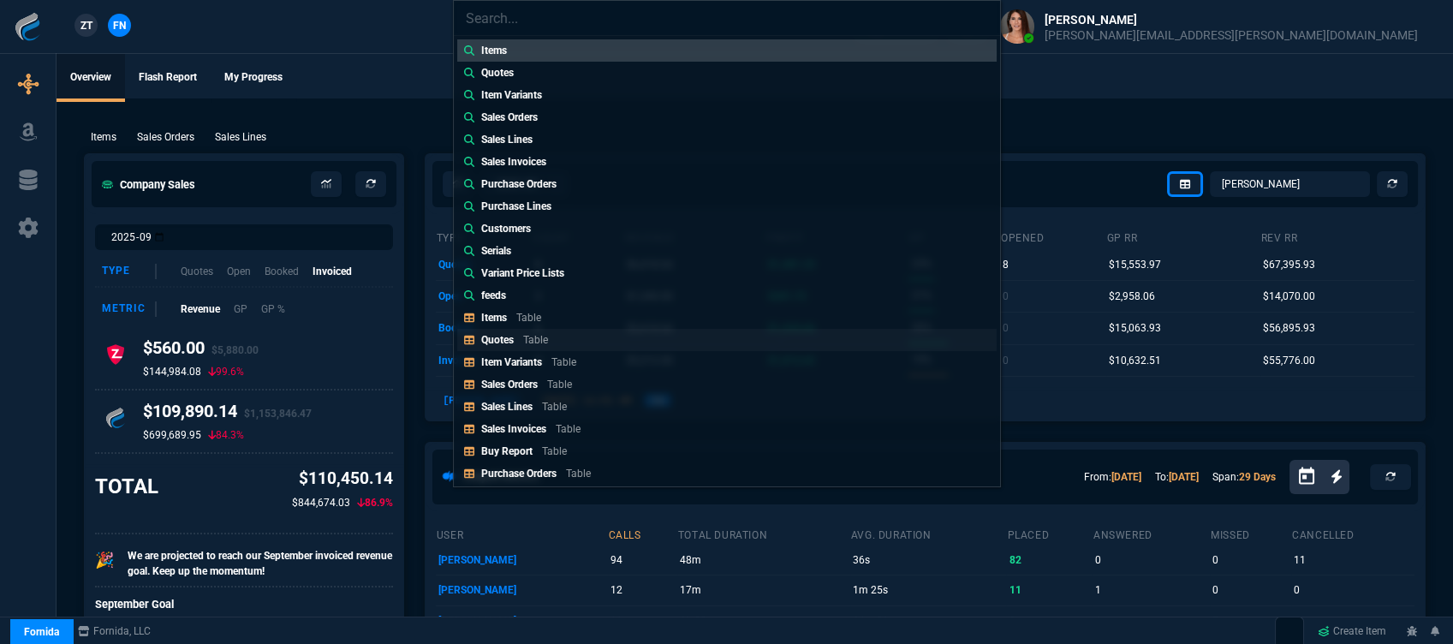
click at [535, 332] on div "Quotes Table" at bounding box center [518, 339] width 74 height 15
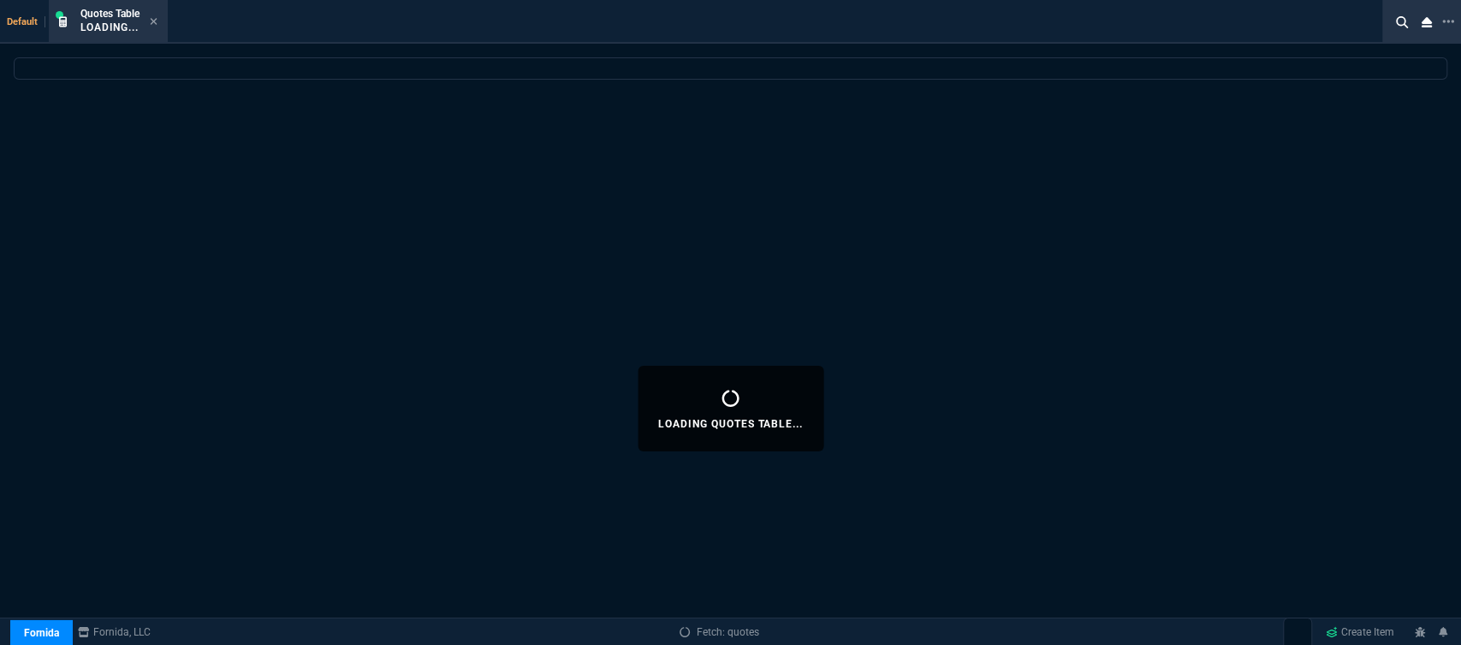
select select
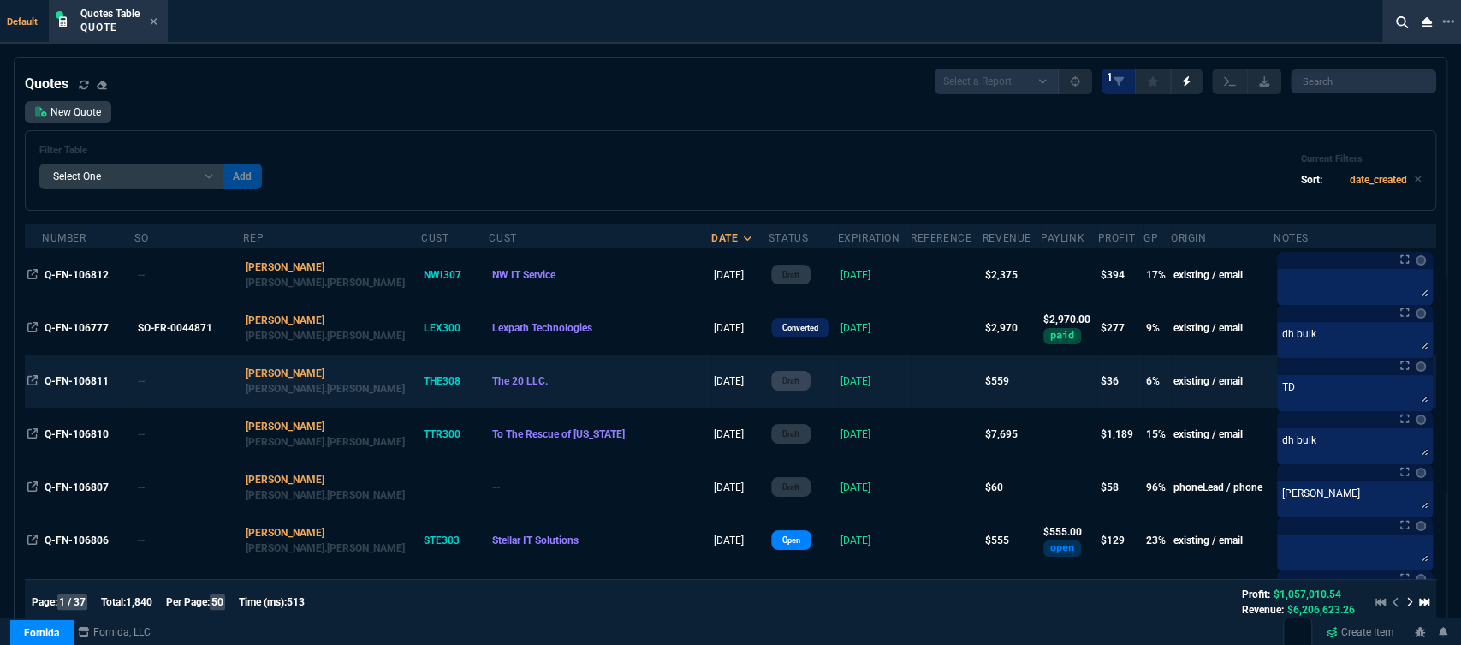
click at [911, 374] on td at bounding box center [947, 380] width 72 height 53
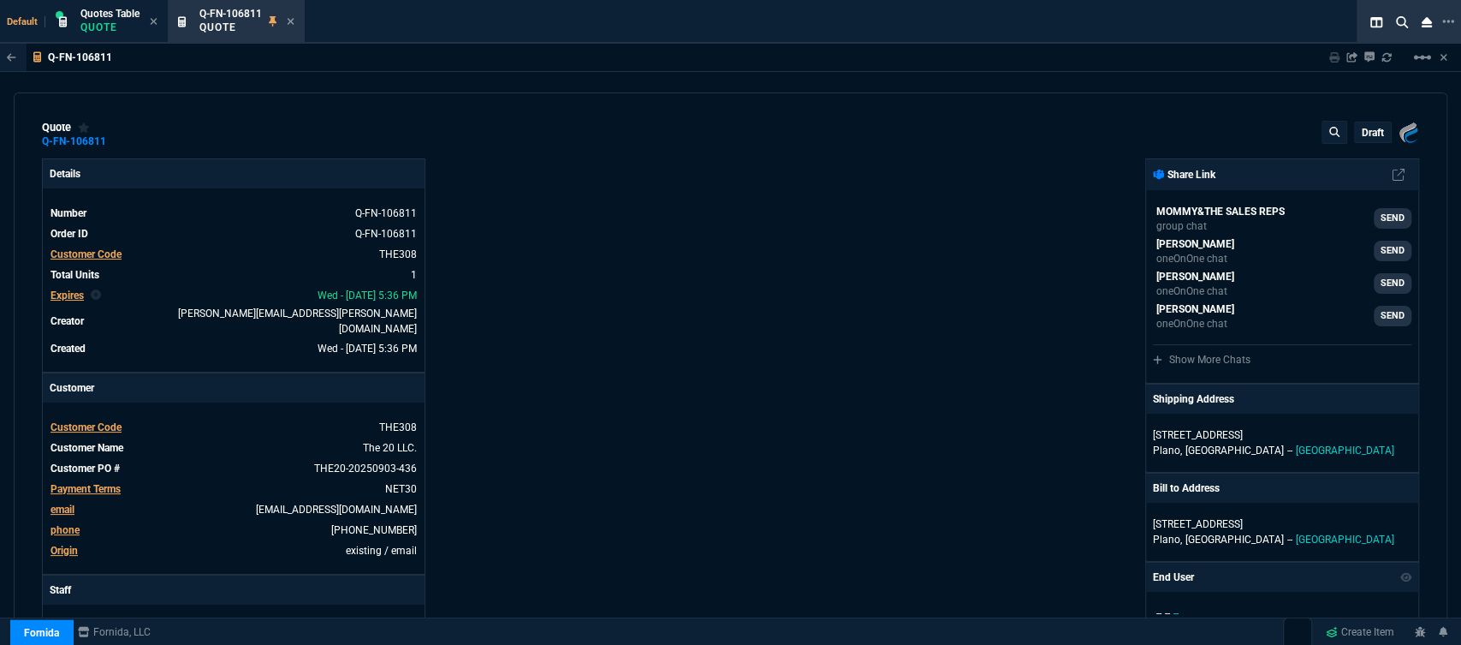
type input "11"
type input "63"
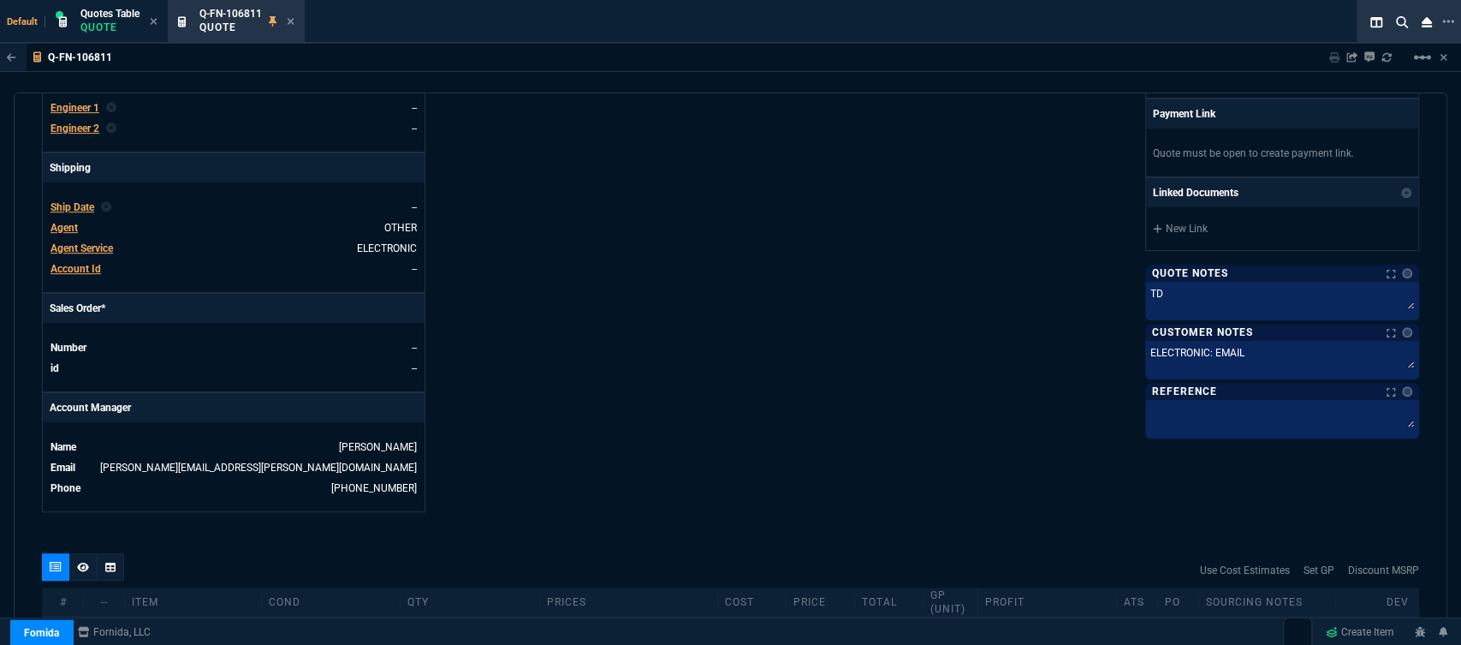
scroll to position [811, 0]
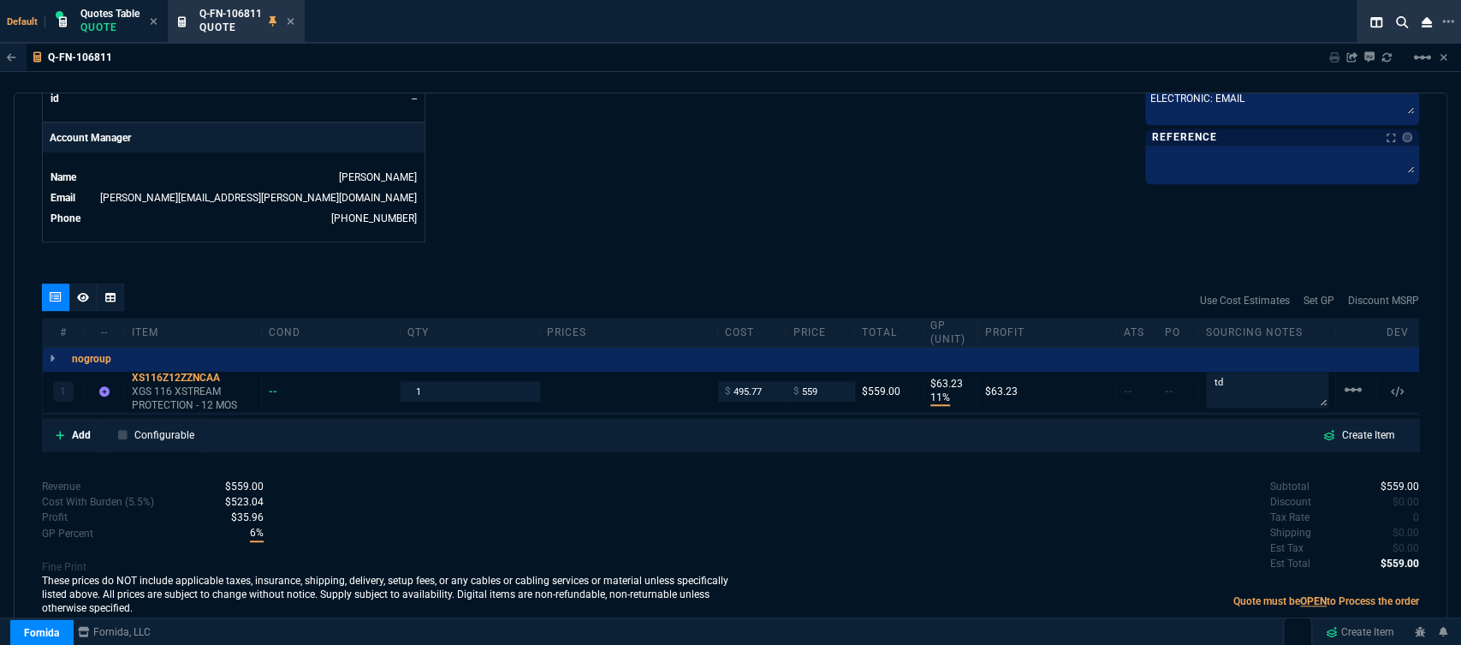
click at [292, 21] on icon at bounding box center [291, 21] width 8 height 10
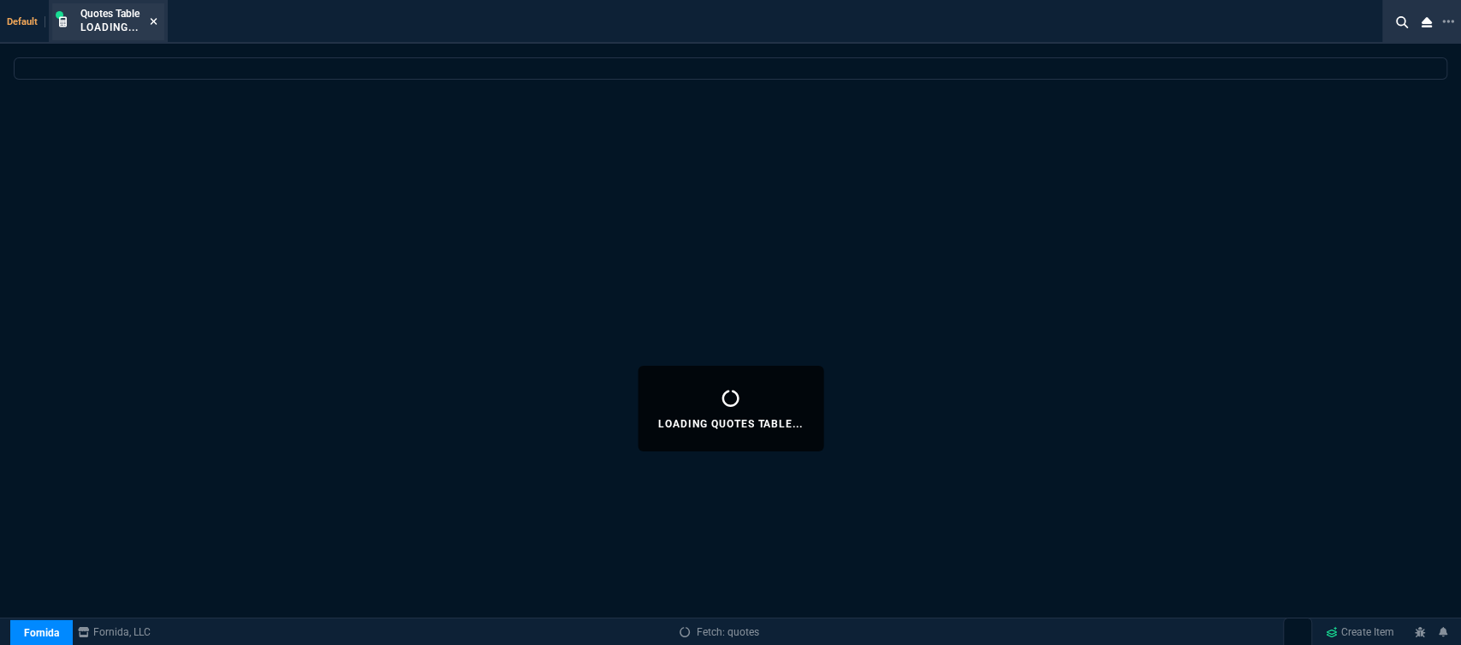
click at [154, 21] on icon at bounding box center [154, 21] width 7 height 7
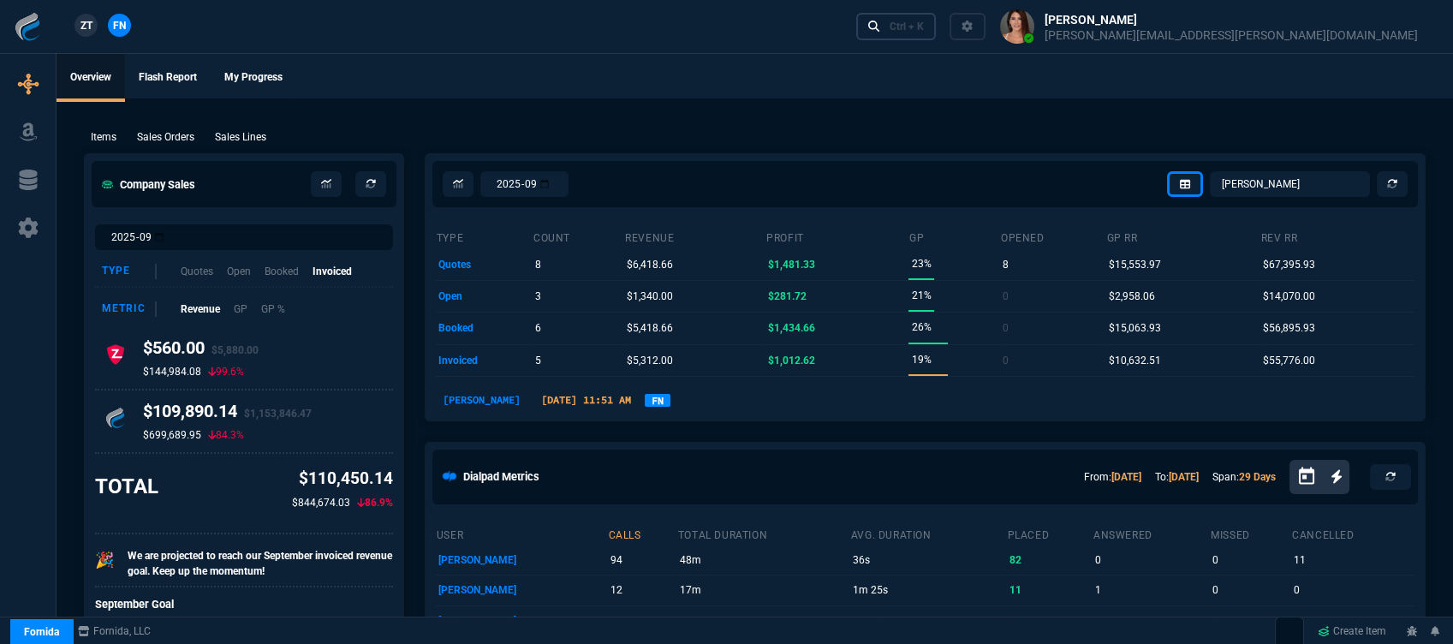
click at [924, 29] on div "Ctrl + K" at bounding box center [906, 27] width 34 height 14
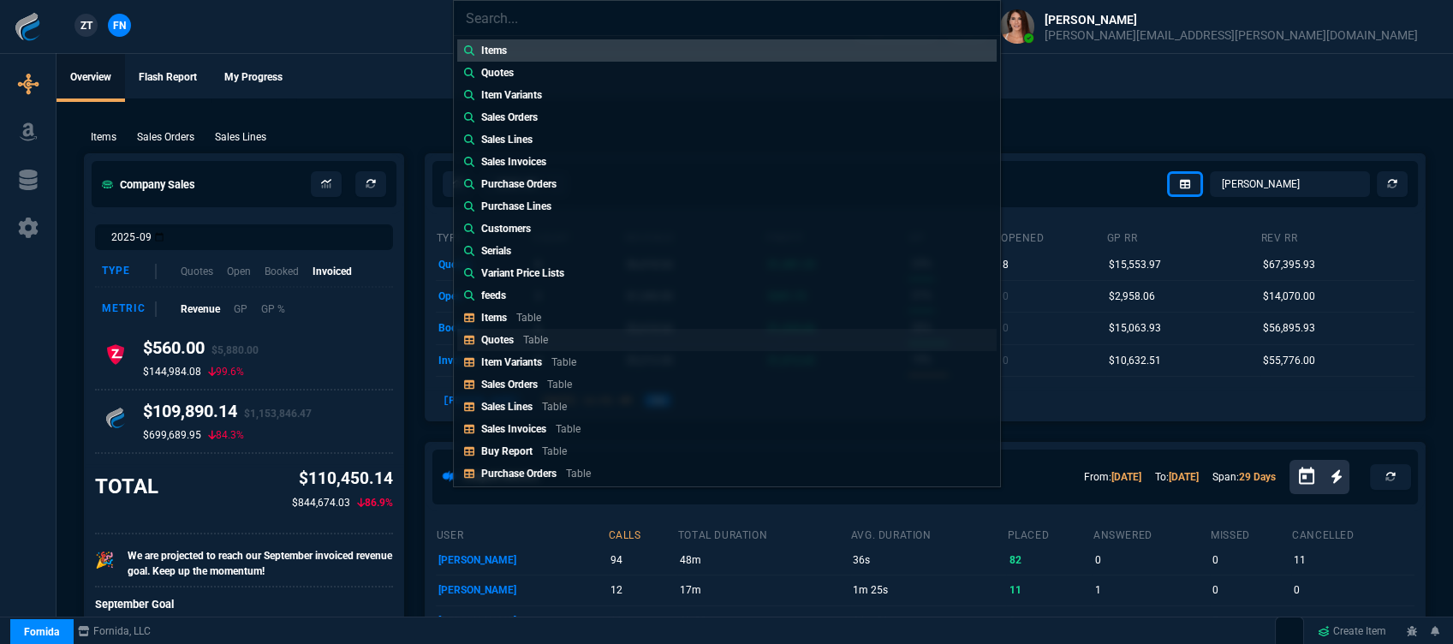
click at [538, 339] on p "Table" at bounding box center [535, 340] width 25 height 12
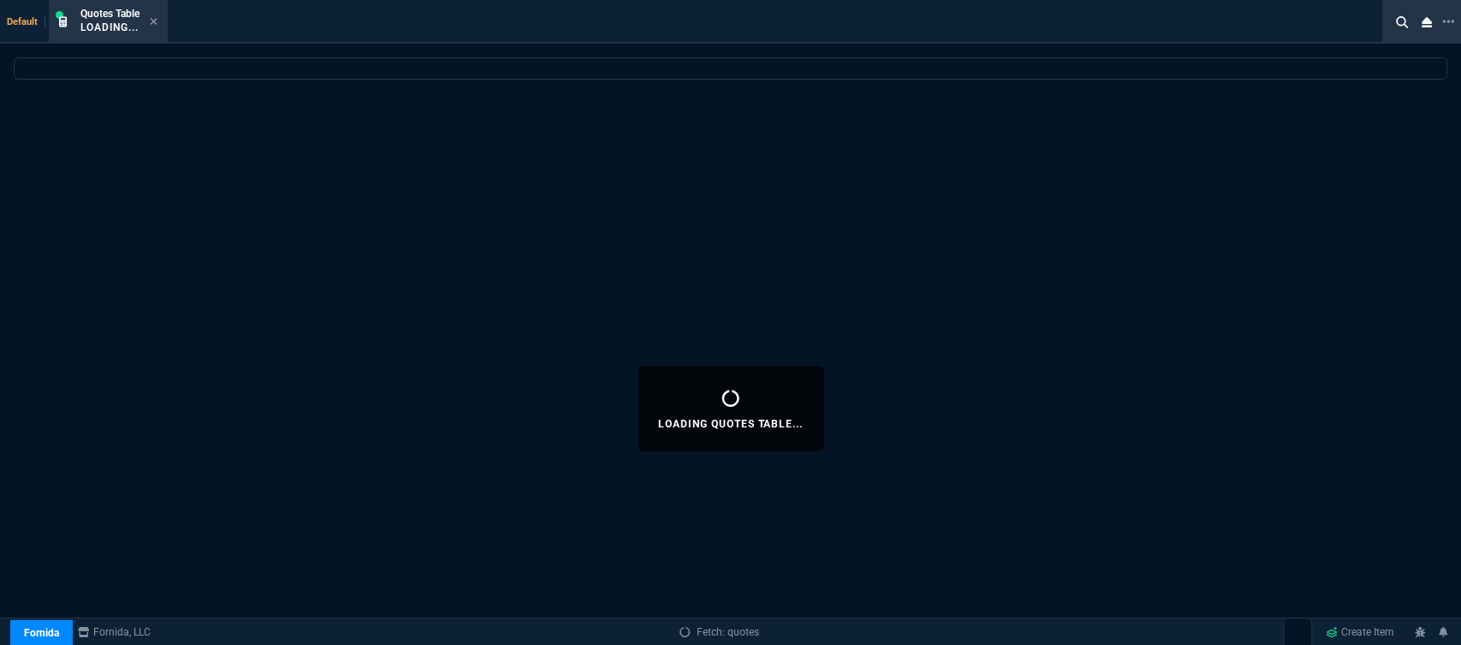
select select
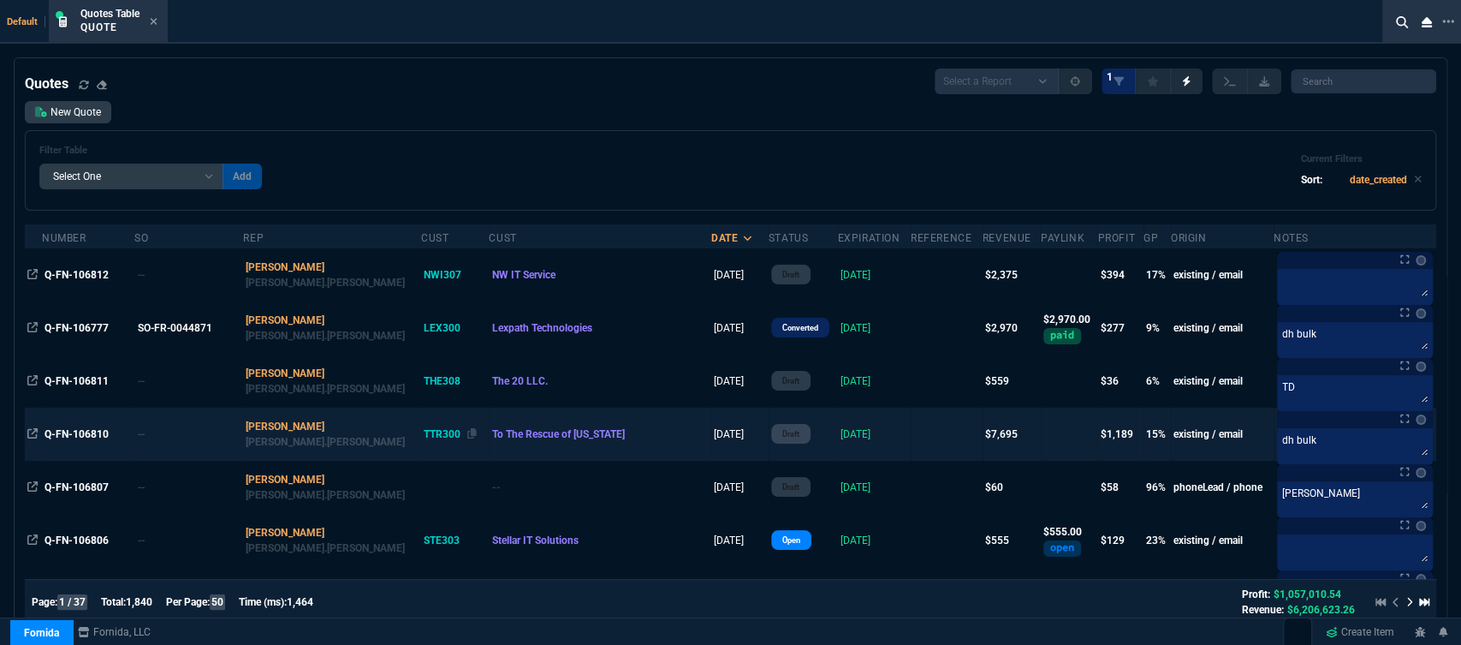
scroll to position [95, 0]
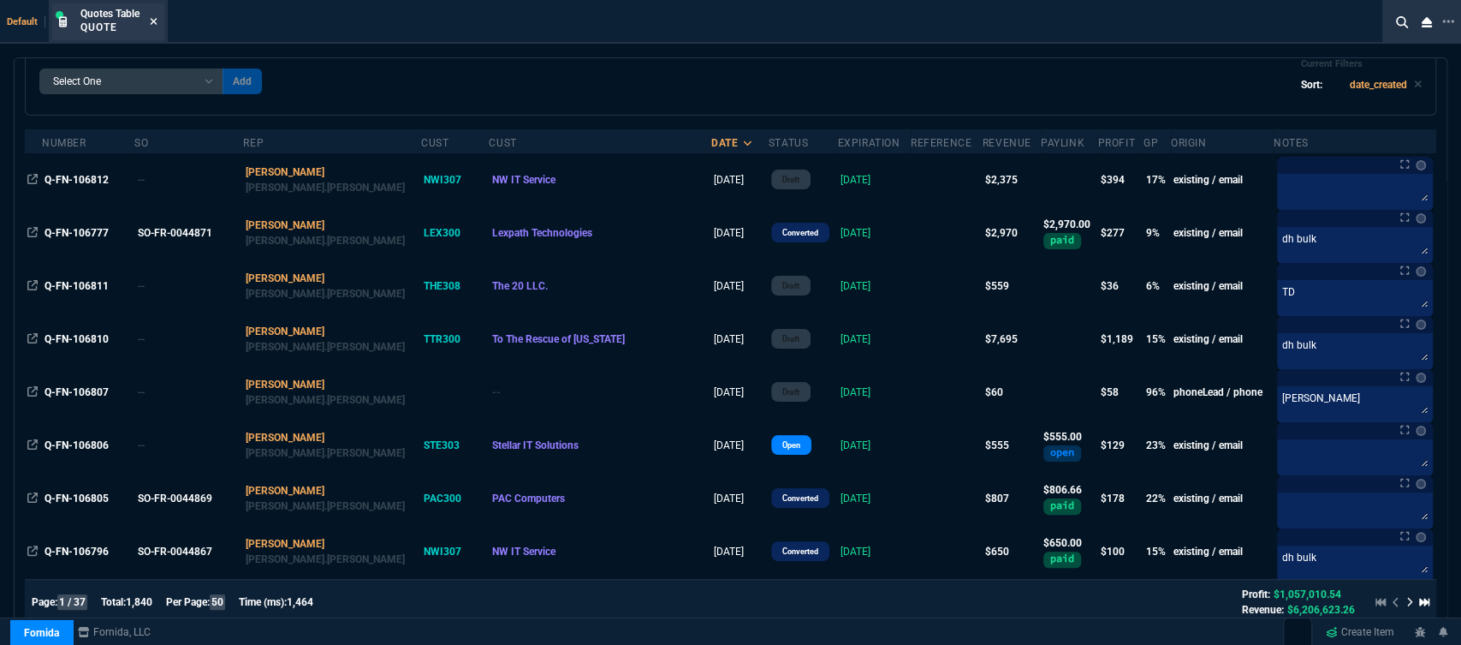
click at [154, 23] on icon at bounding box center [154, 21] width 8 height 10
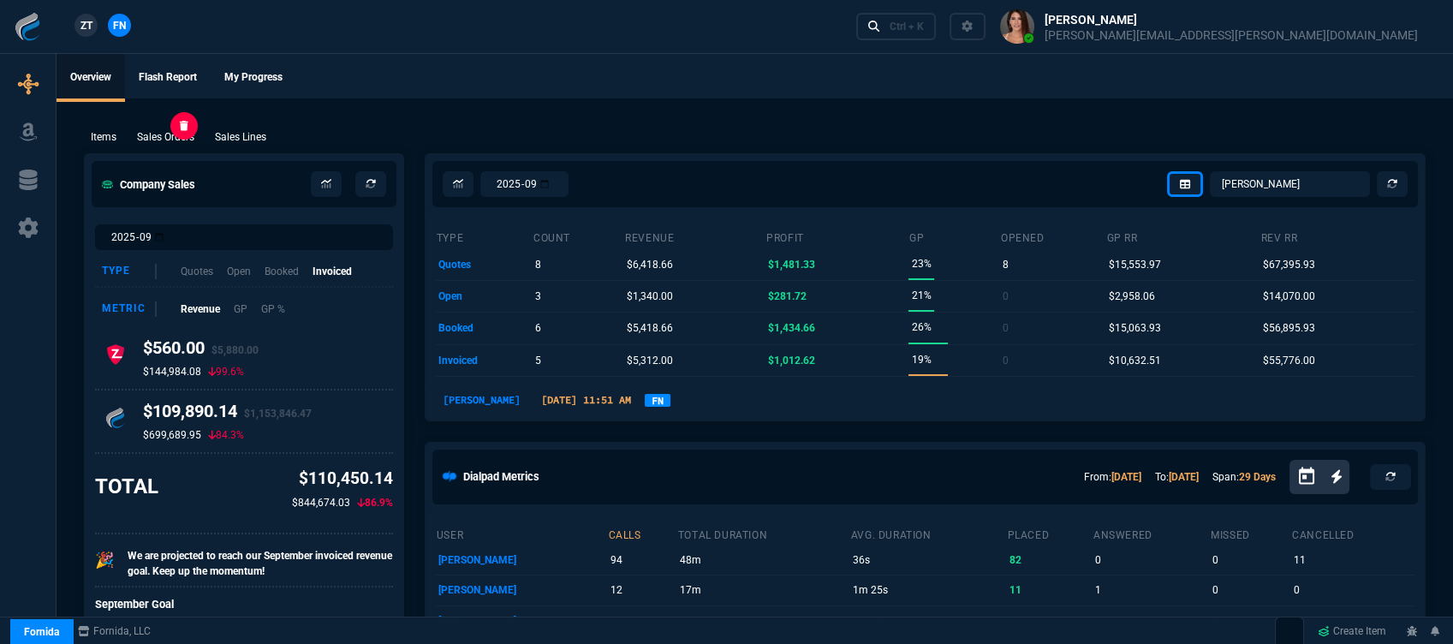
click at [185, 133] on p "Sales Orders" at bounding box center [165, 136] width 57 height 15
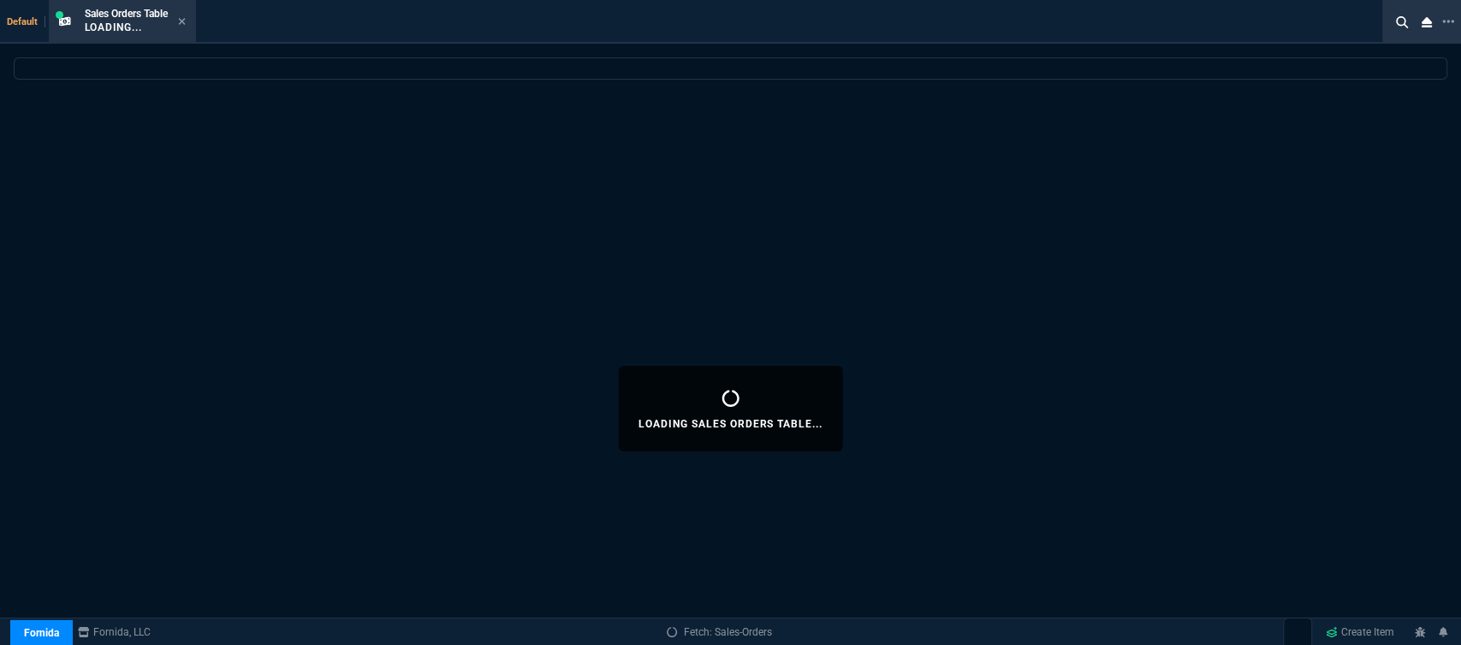
select select
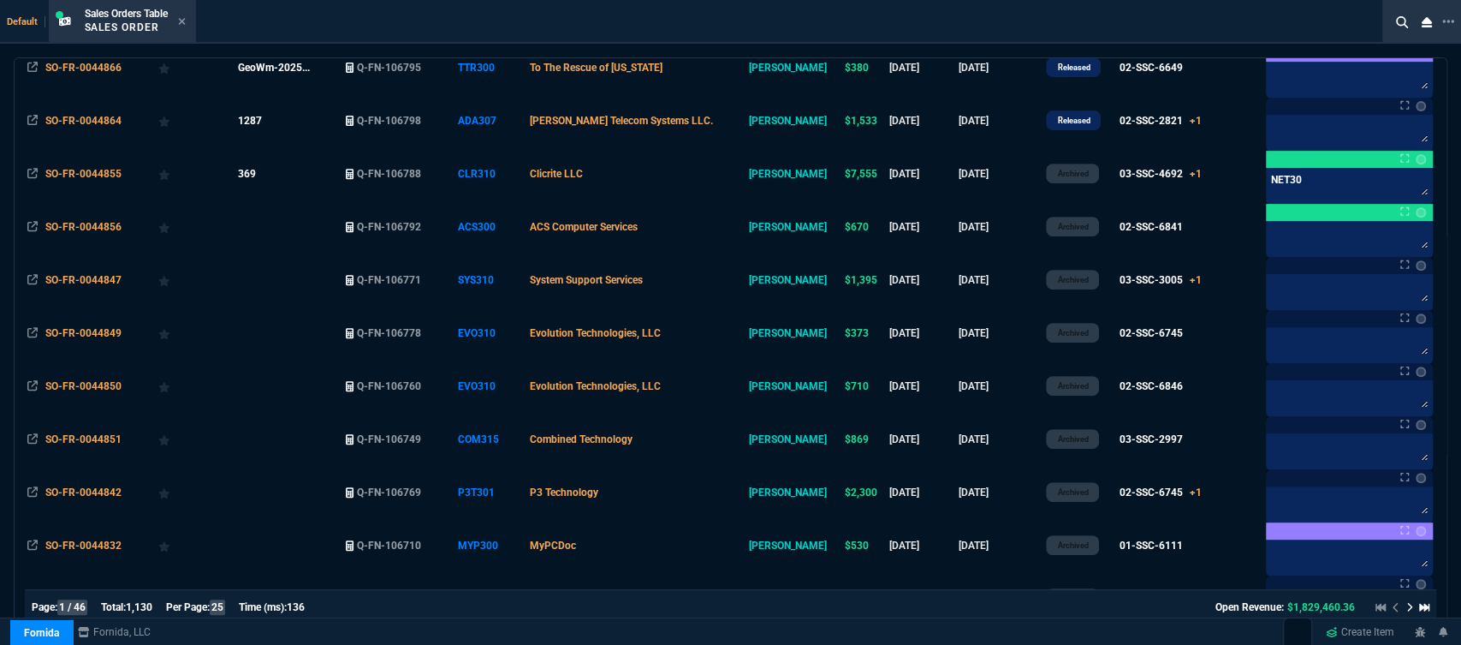
scroll to position [0, 0]
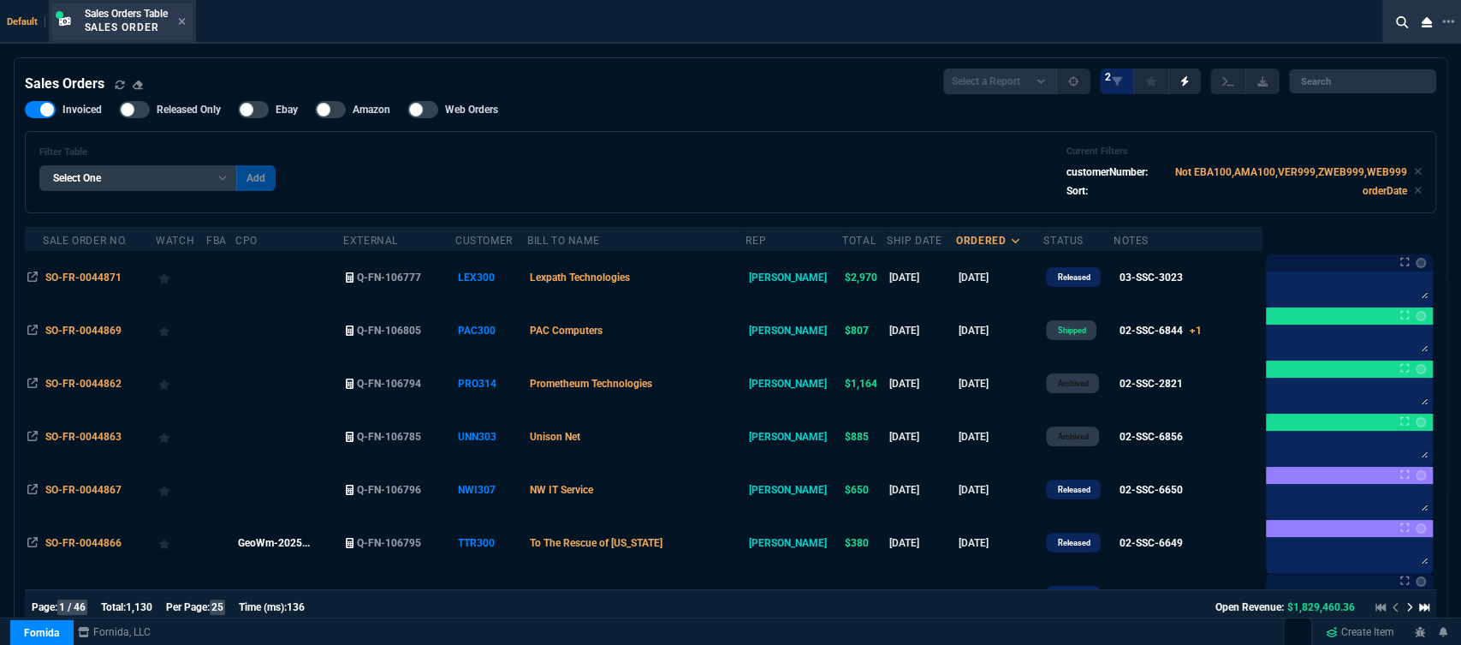
click at [177, 21] on div "Sales Orders Table Sales Order" at bounding box center [135, 22] width 101 height 30
click at [182, 21] on icon at bounding box center [182, 21] width 8 height 10
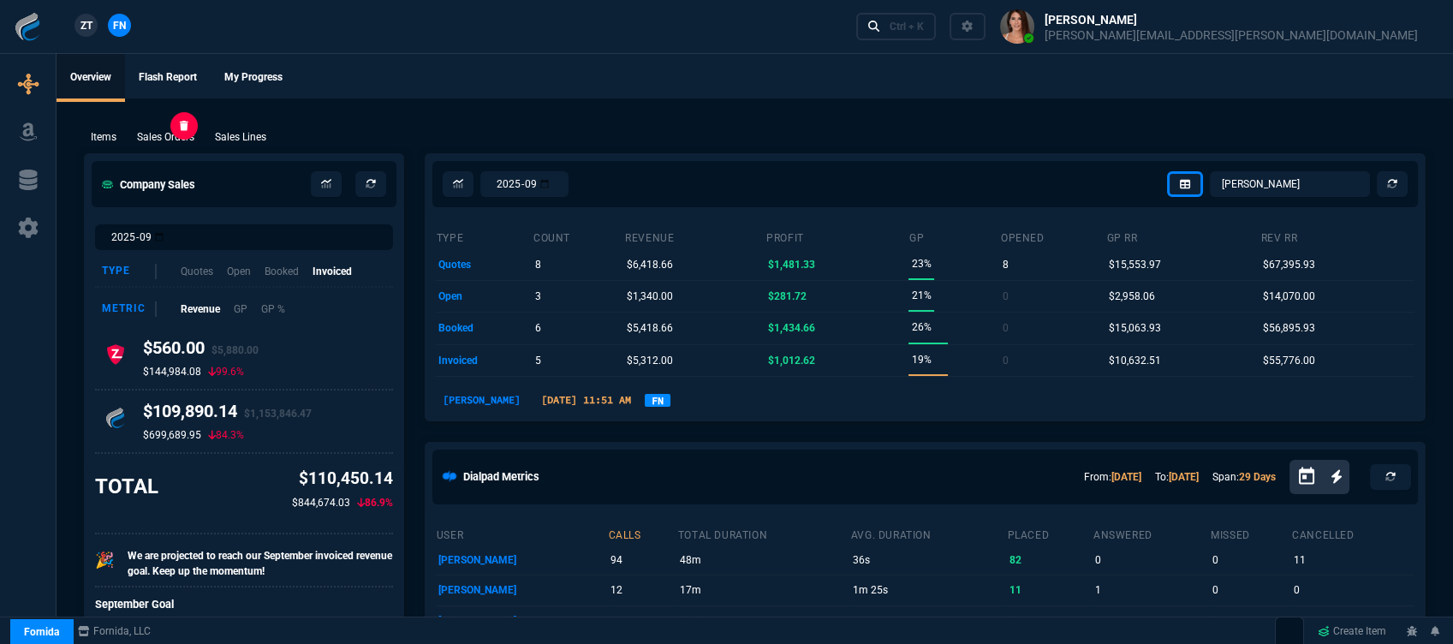
click at [154, 139] on p "Sales Orders" at bounding box center [165, 136] width 57 height 15
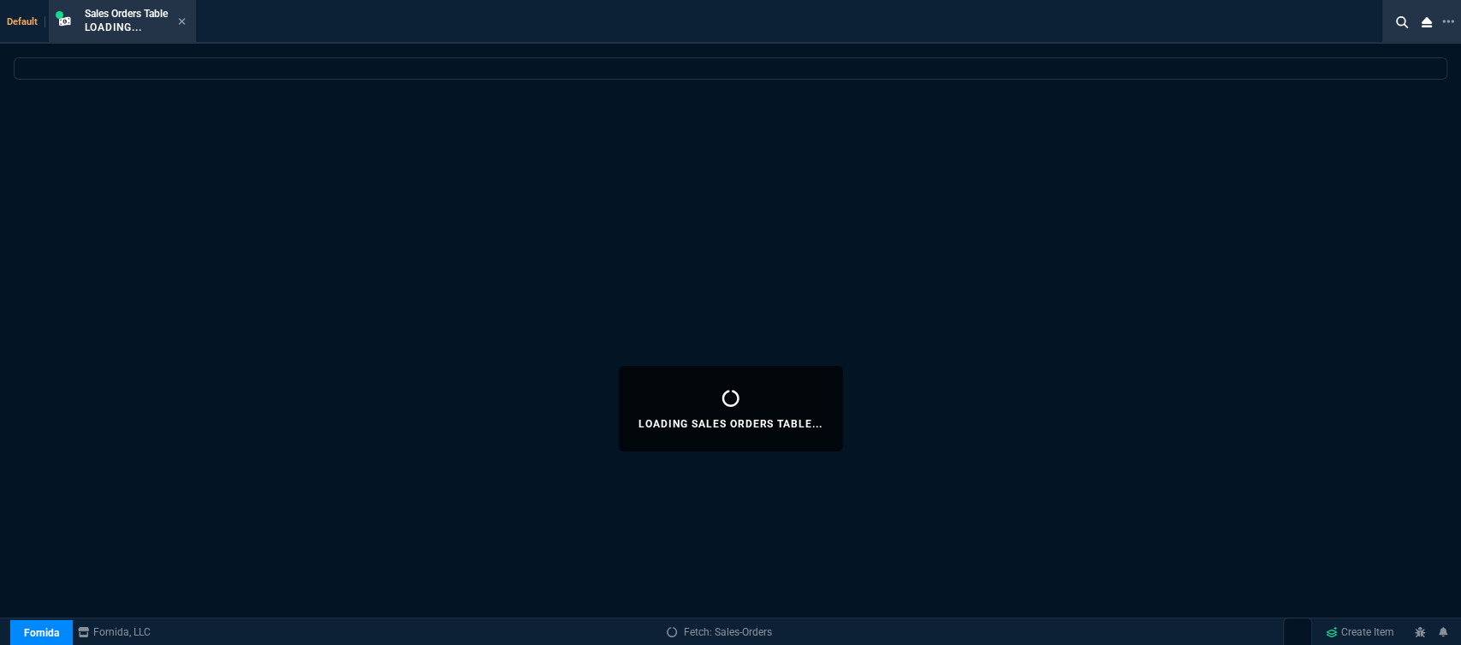
select select
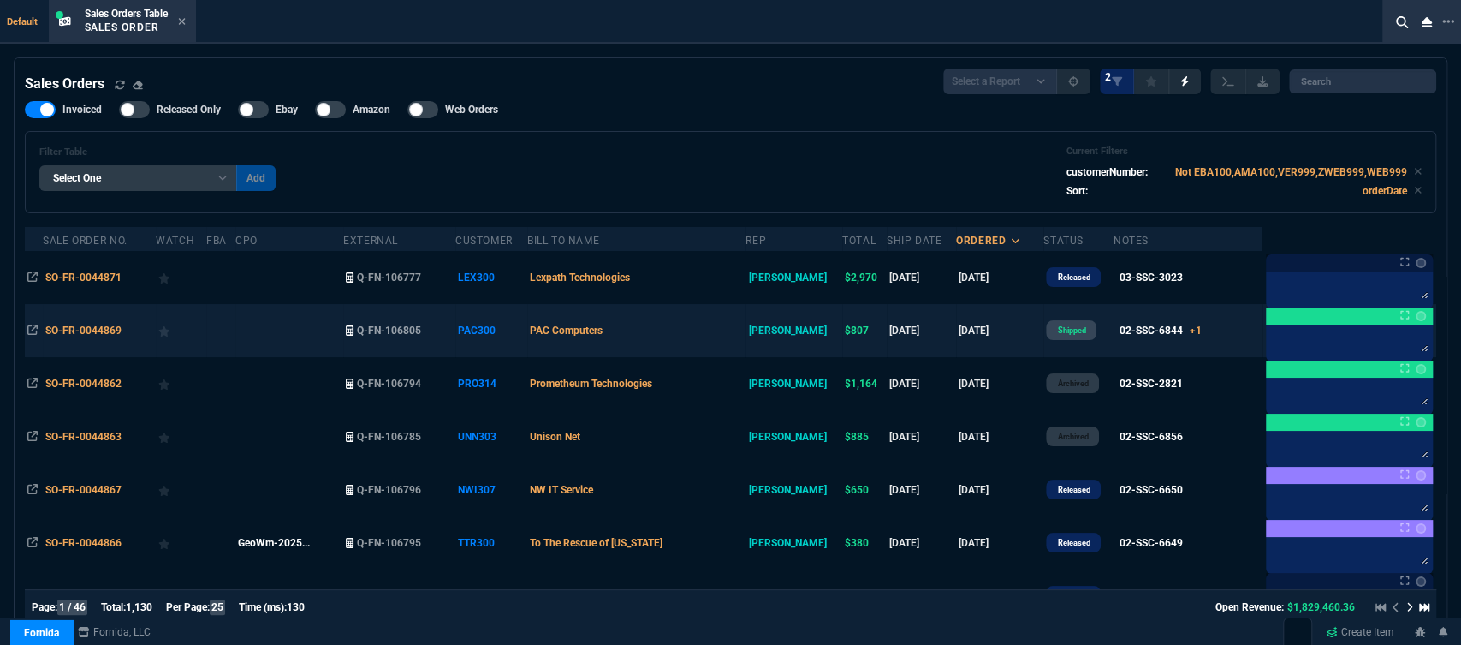
click at [704, 341] on td "PAC Computers" at bounding box center [636, 330] width 218 height 53
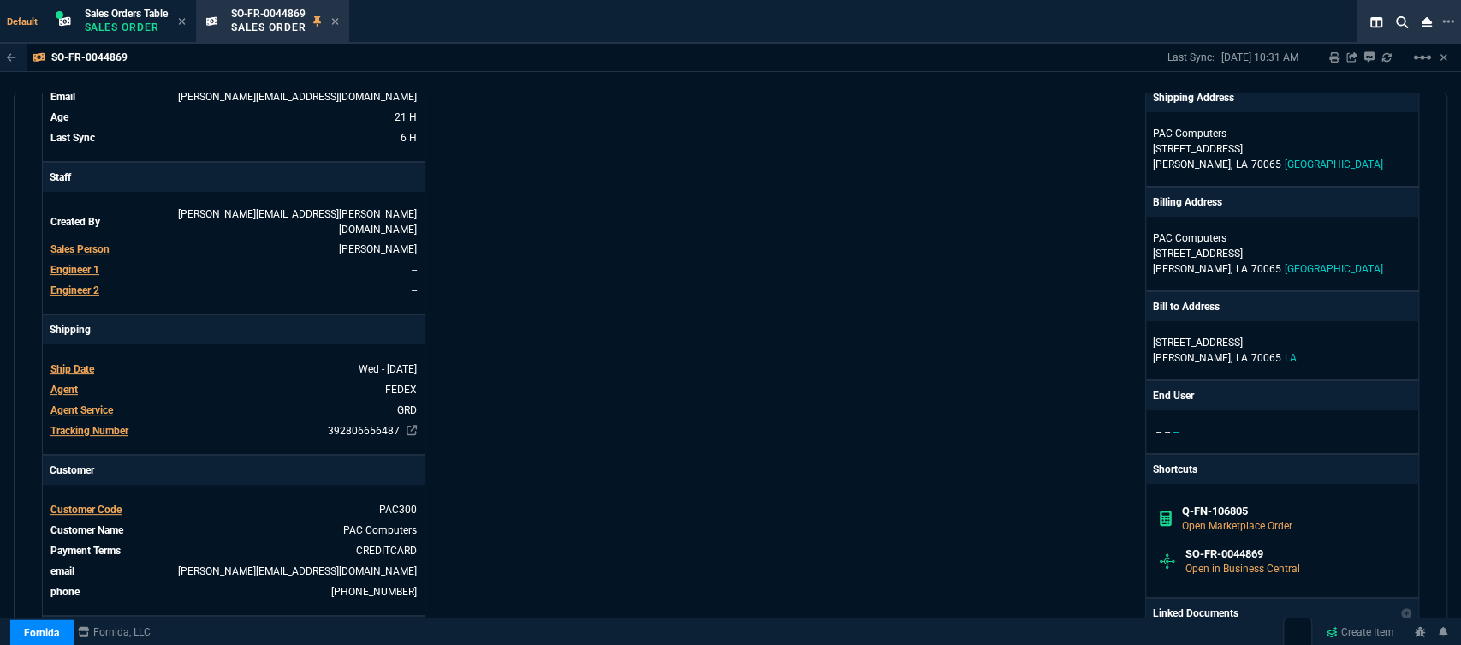
scroll to position [475, 0]
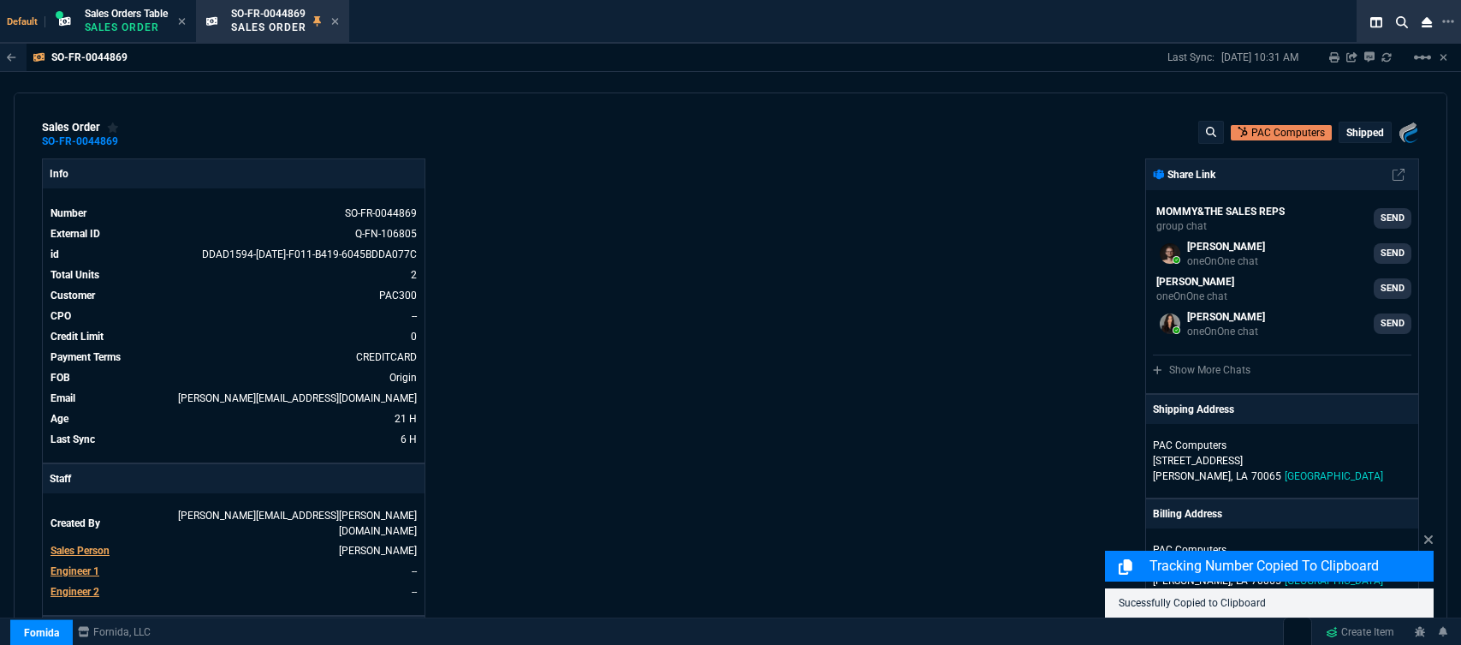
select select "12: [PERSON_NAME]"
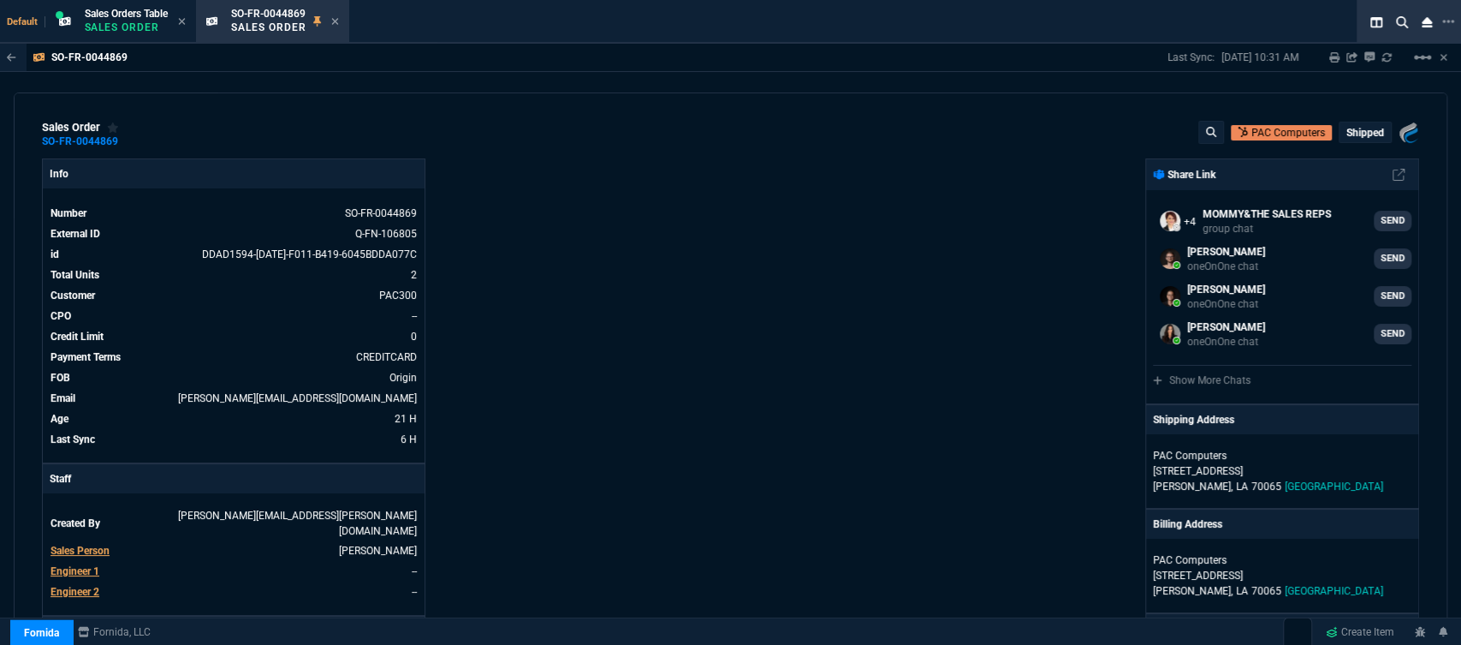
scroll to position [475, 0]
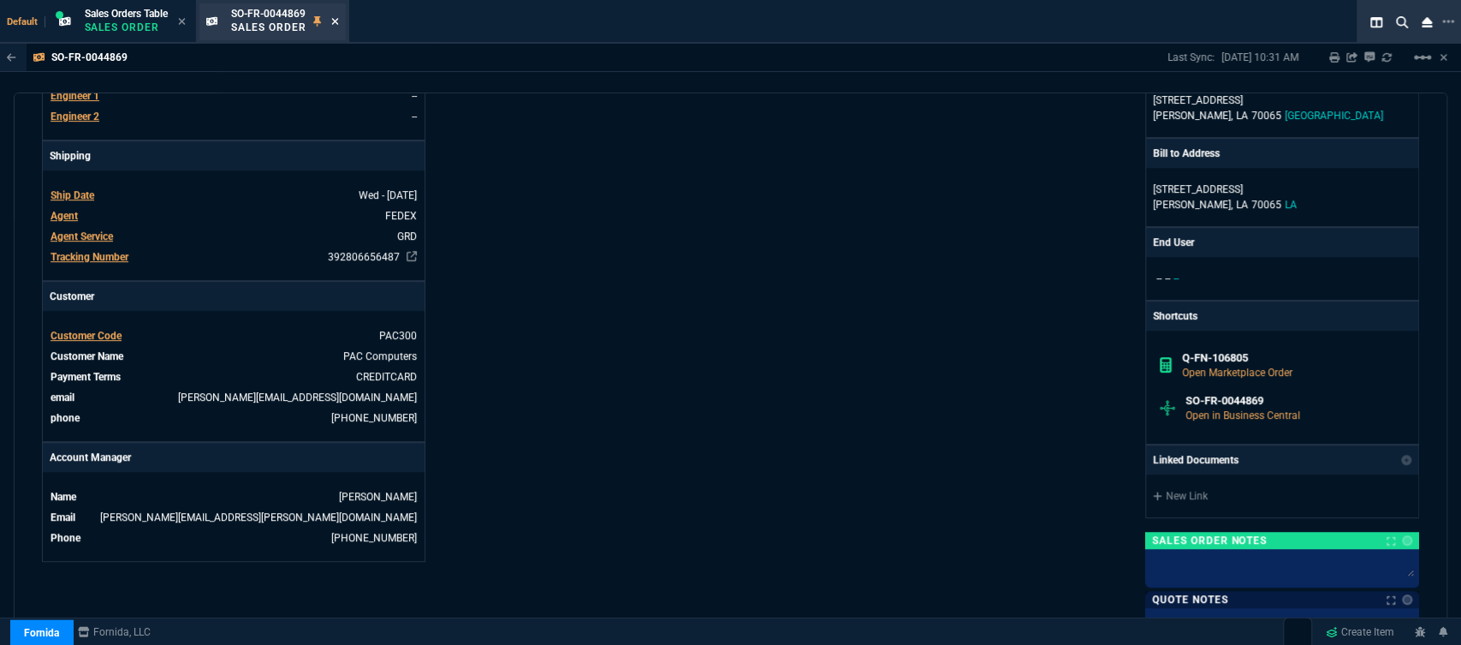
click at [337, 17] on icon at bounding box center [335, 21] width 8 height 10
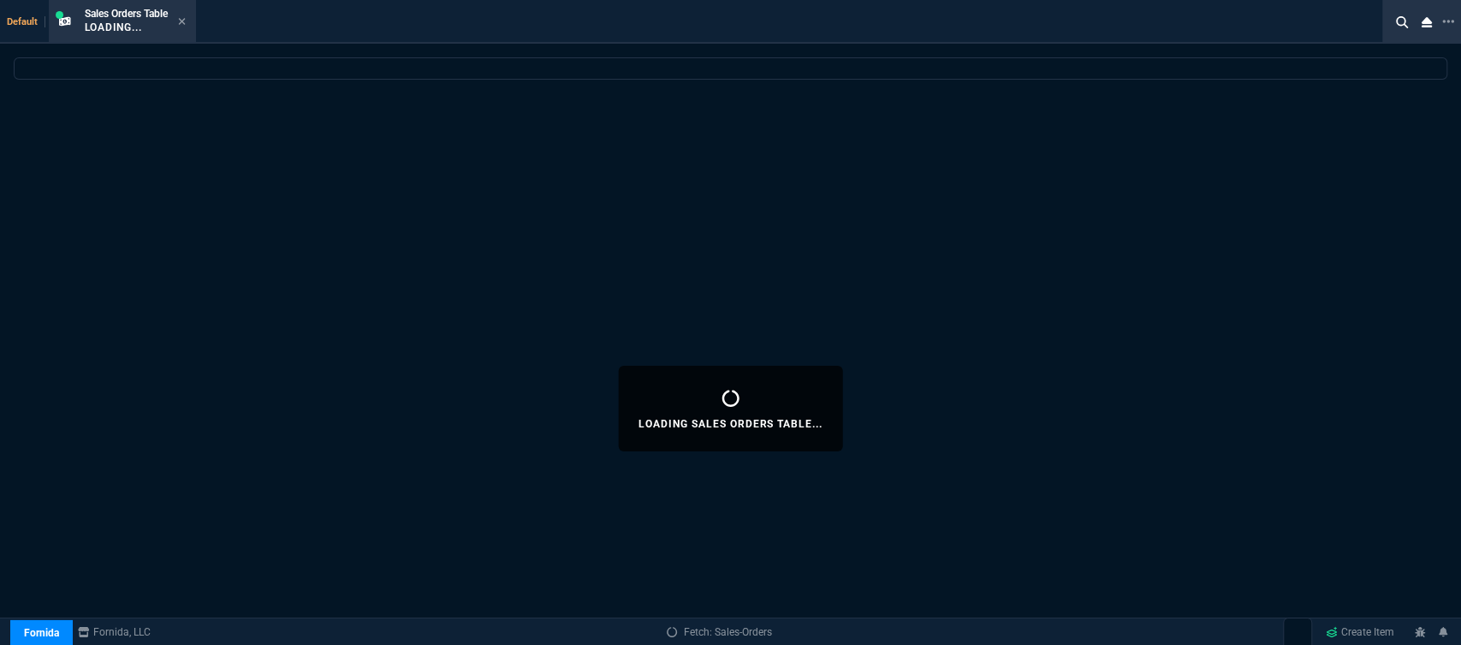
select select
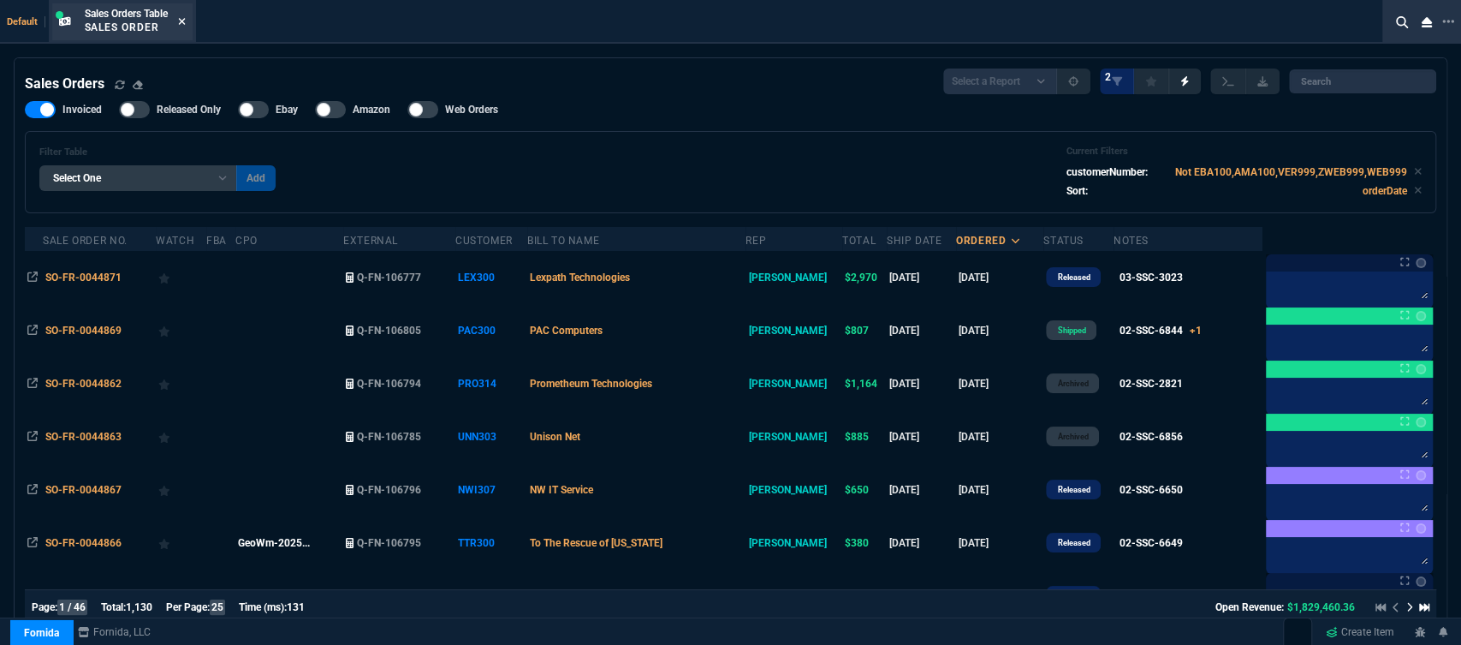
click at [185, 20] on icon at bounding box center [181, 21] width 7 height 7
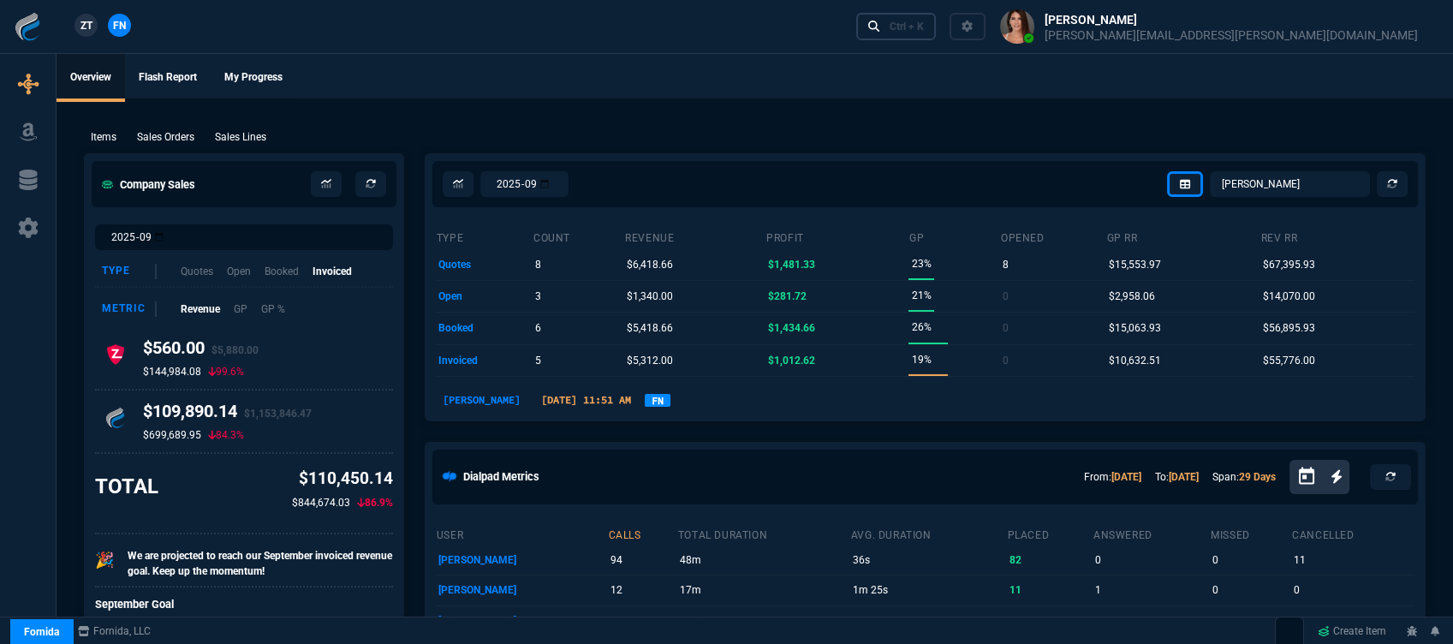
click at [936, 33] on link "Ctrl + K" at bounding box center [896, 26] width 80 height 27
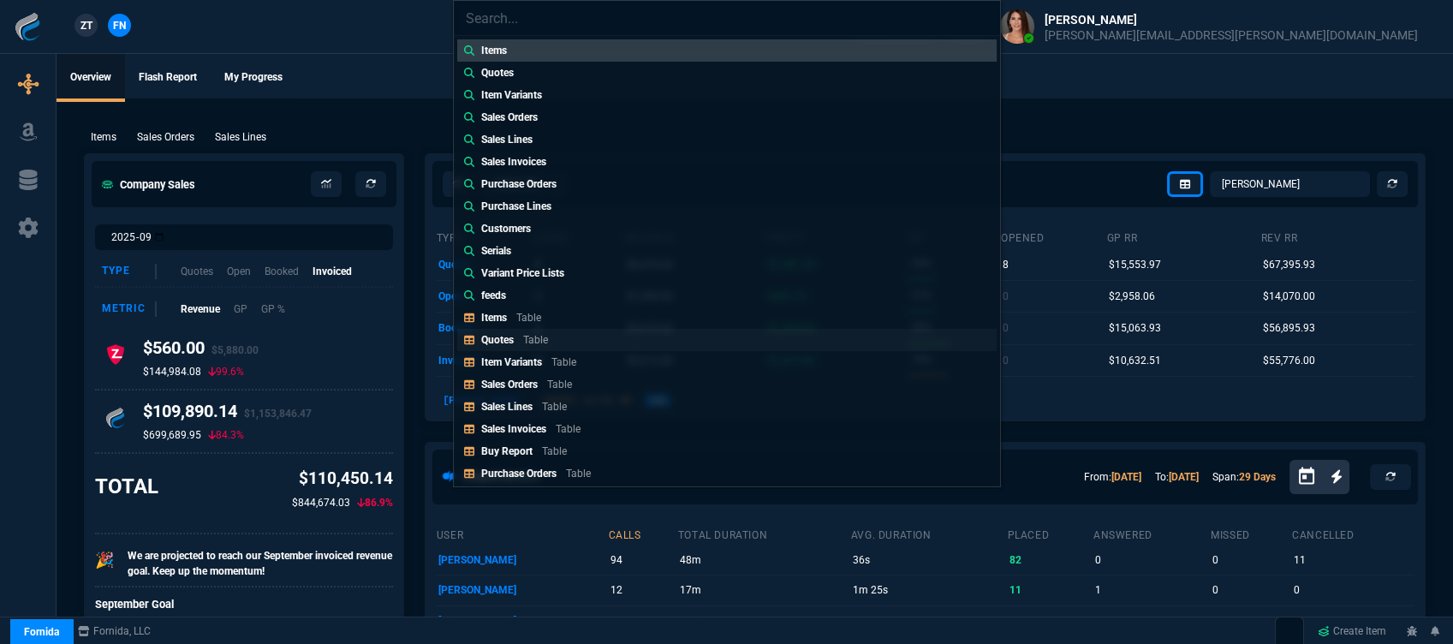
click at [589, 341] on link "Quotes Table" at bounding box center [726, 340] width 539 height 22
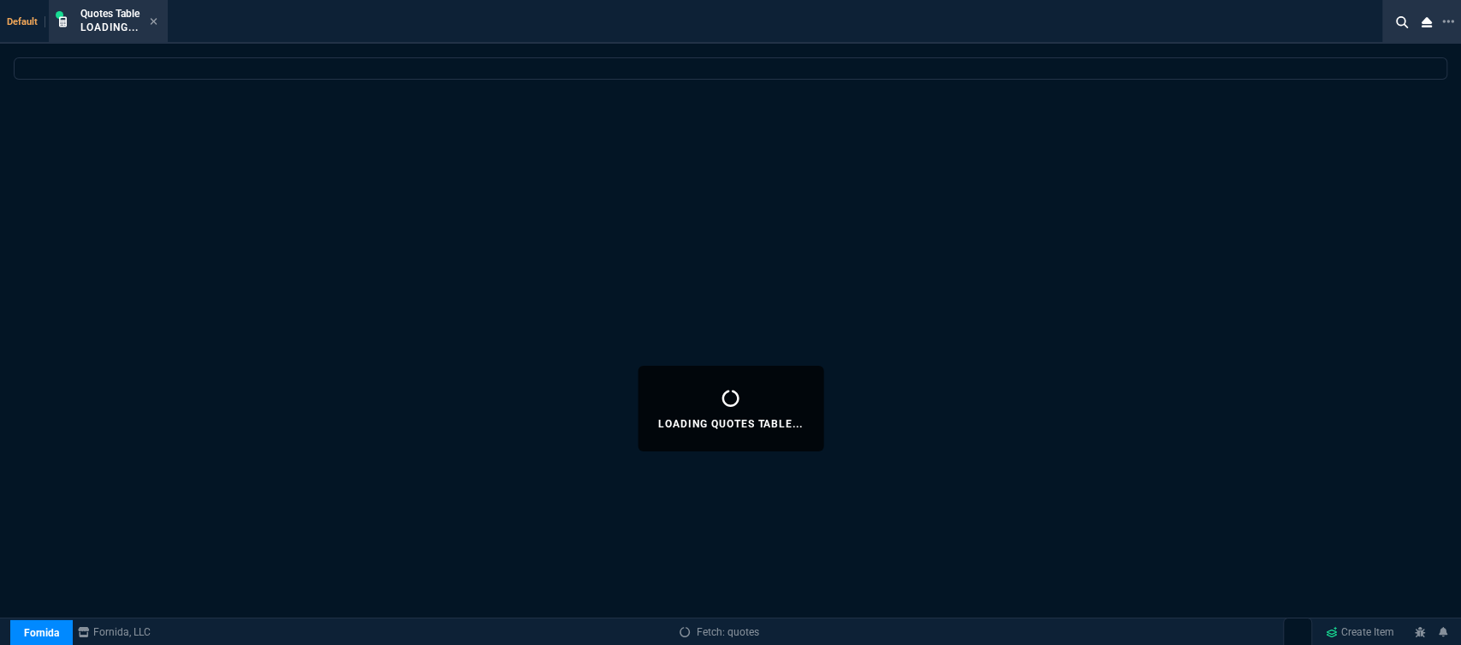
select select
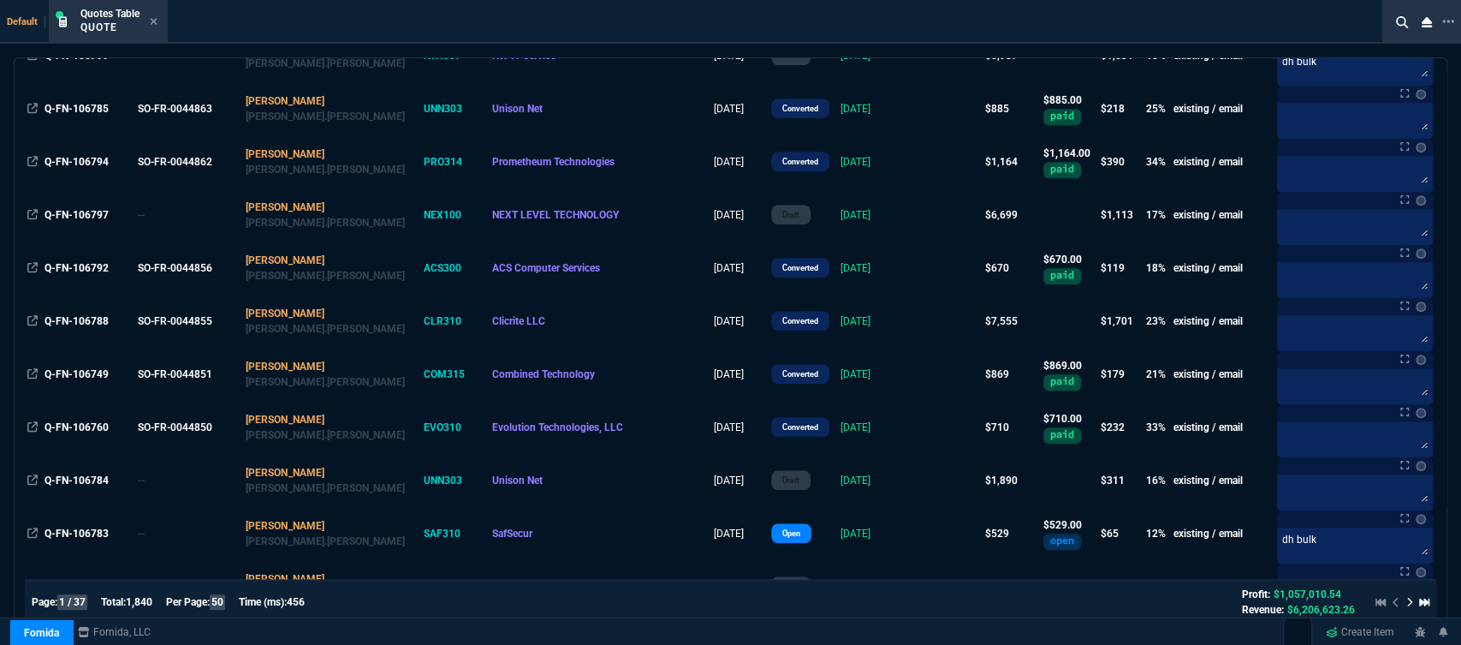
scroll to position [951, 0]
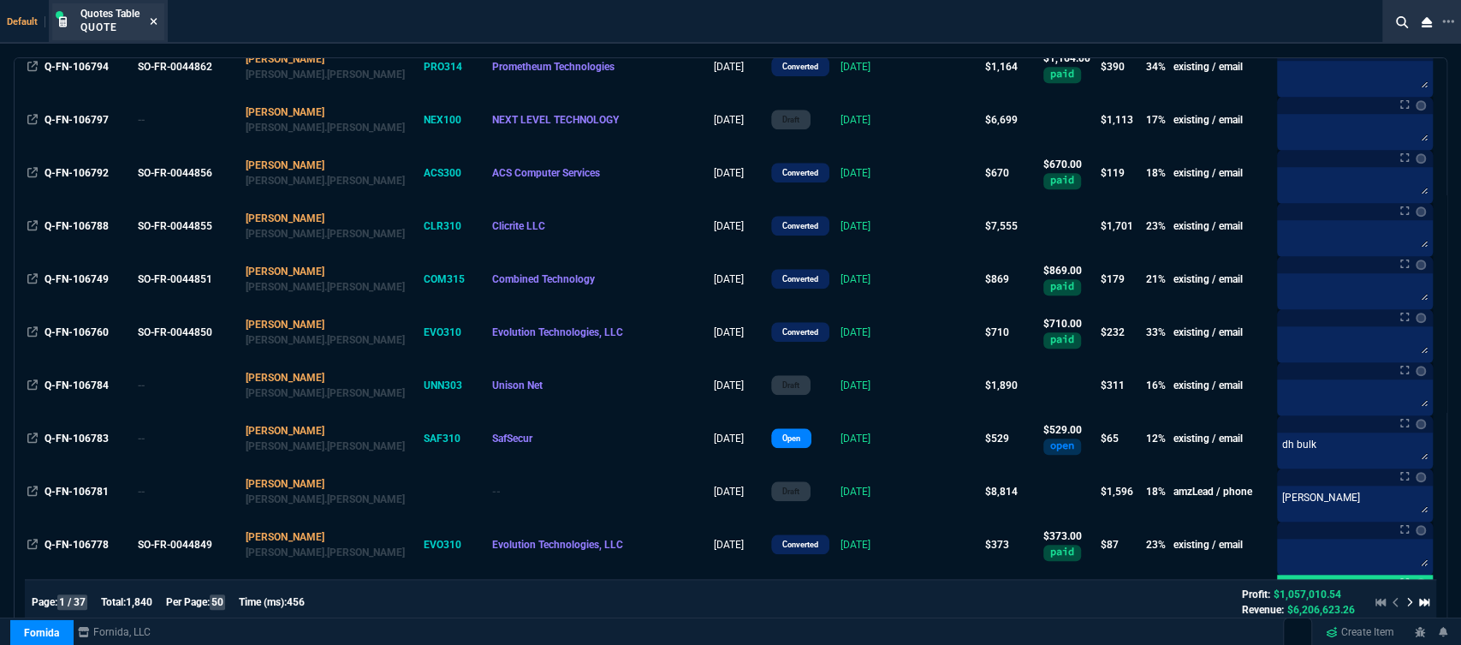
click at [151, 22] on icon at bounding box center [154, 21] width 8 height 10
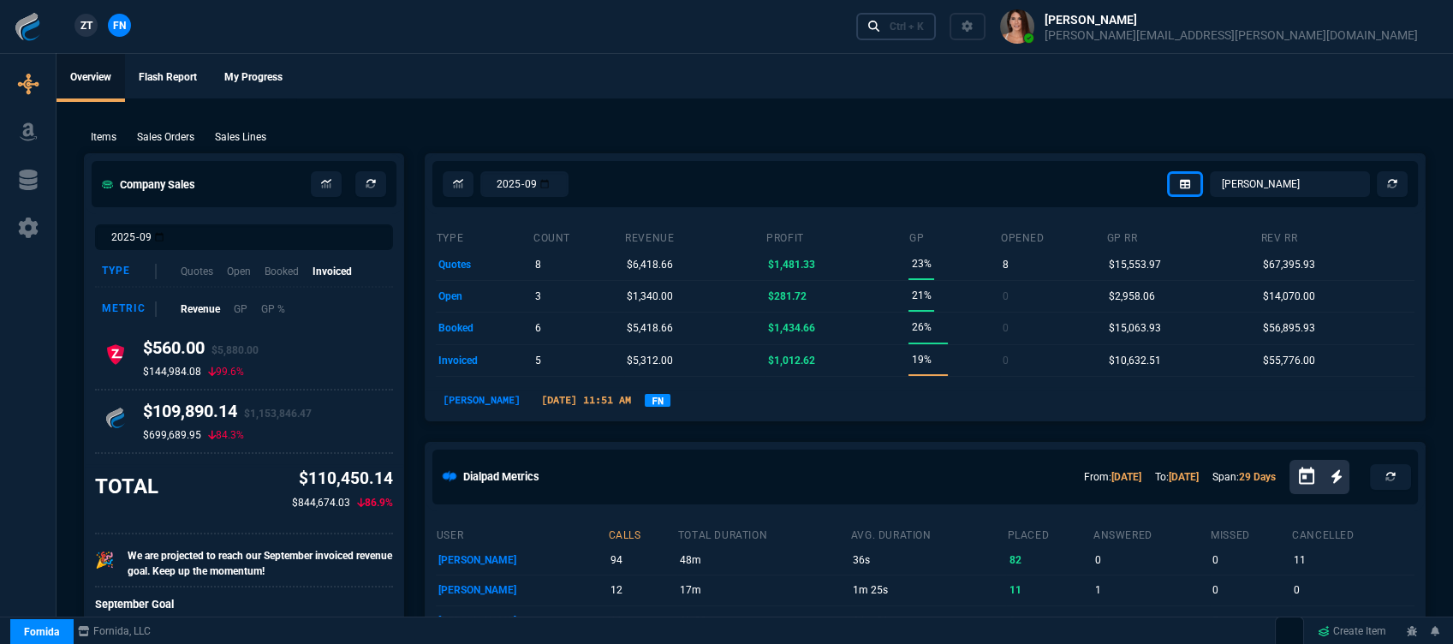
click at [924, 31] on div "Ctrl + K" at bounding box center [906, 27] width 34 height 14
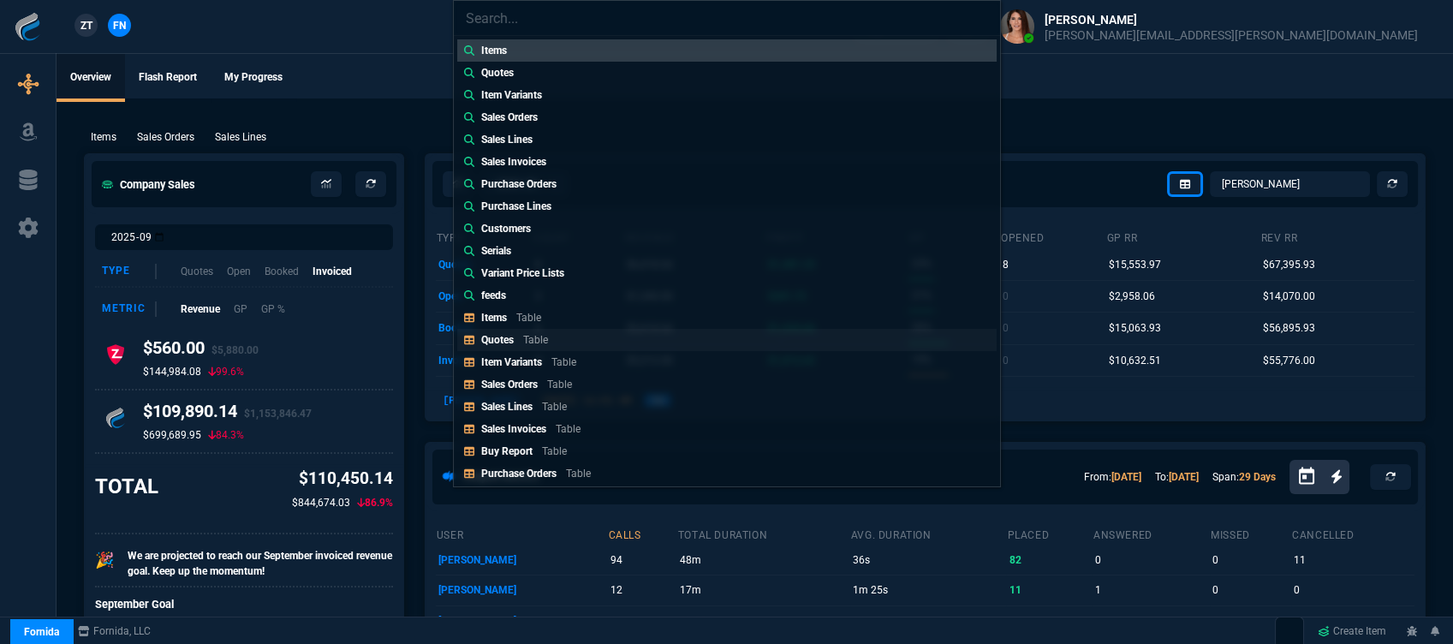
click at [519, 336] on div "Quotes Table" at bounding box center [518, 339] width 74 height 15
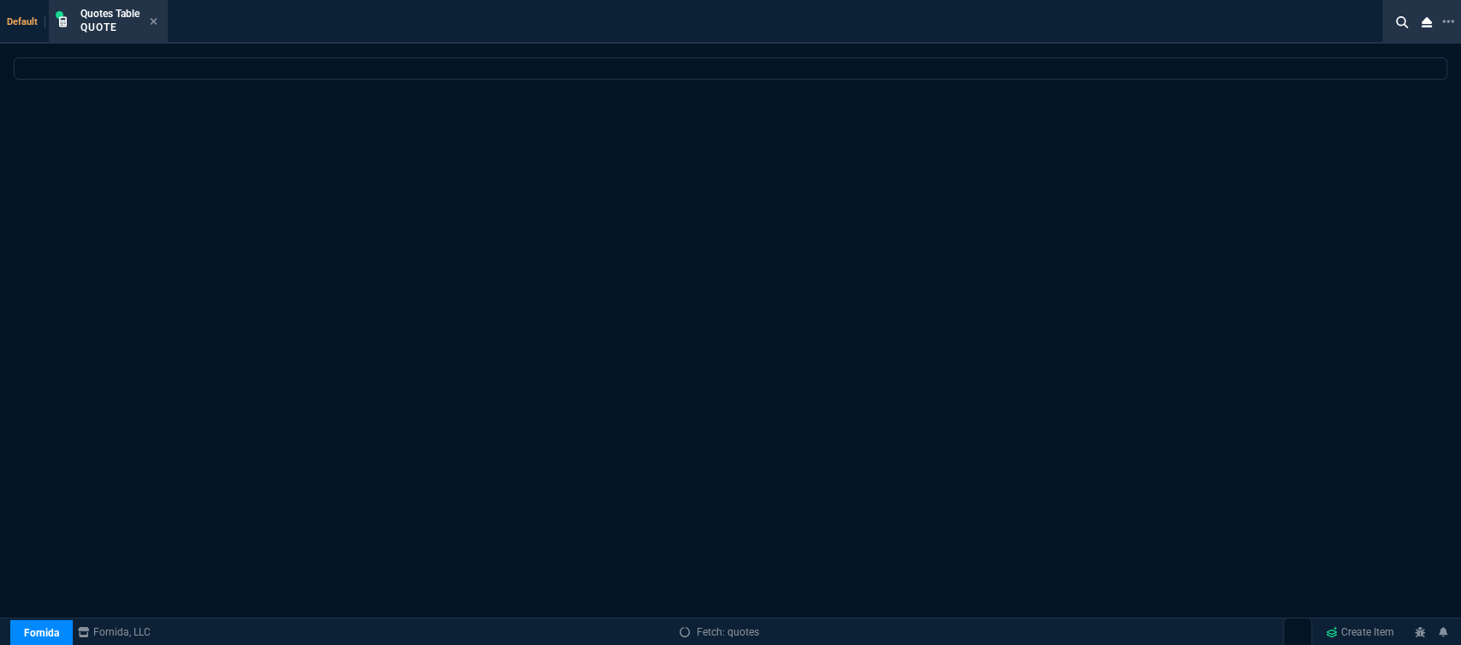
select select
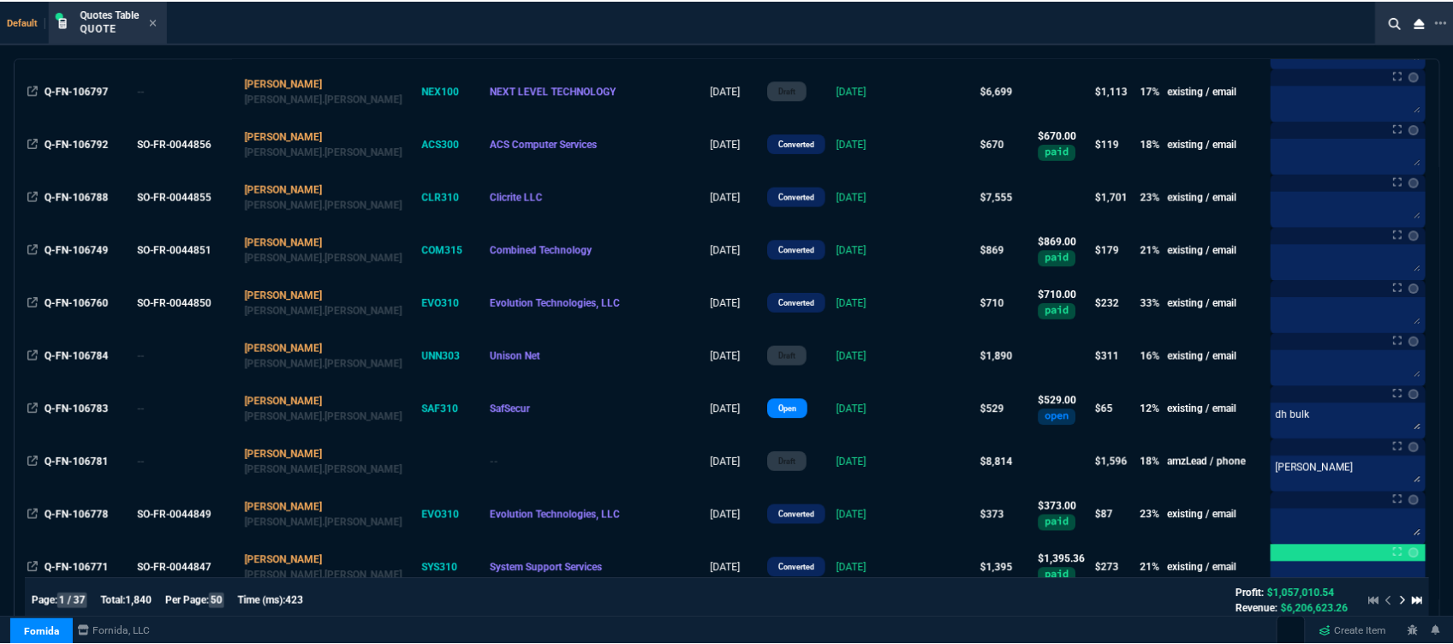
scroll to position [1141, 0]
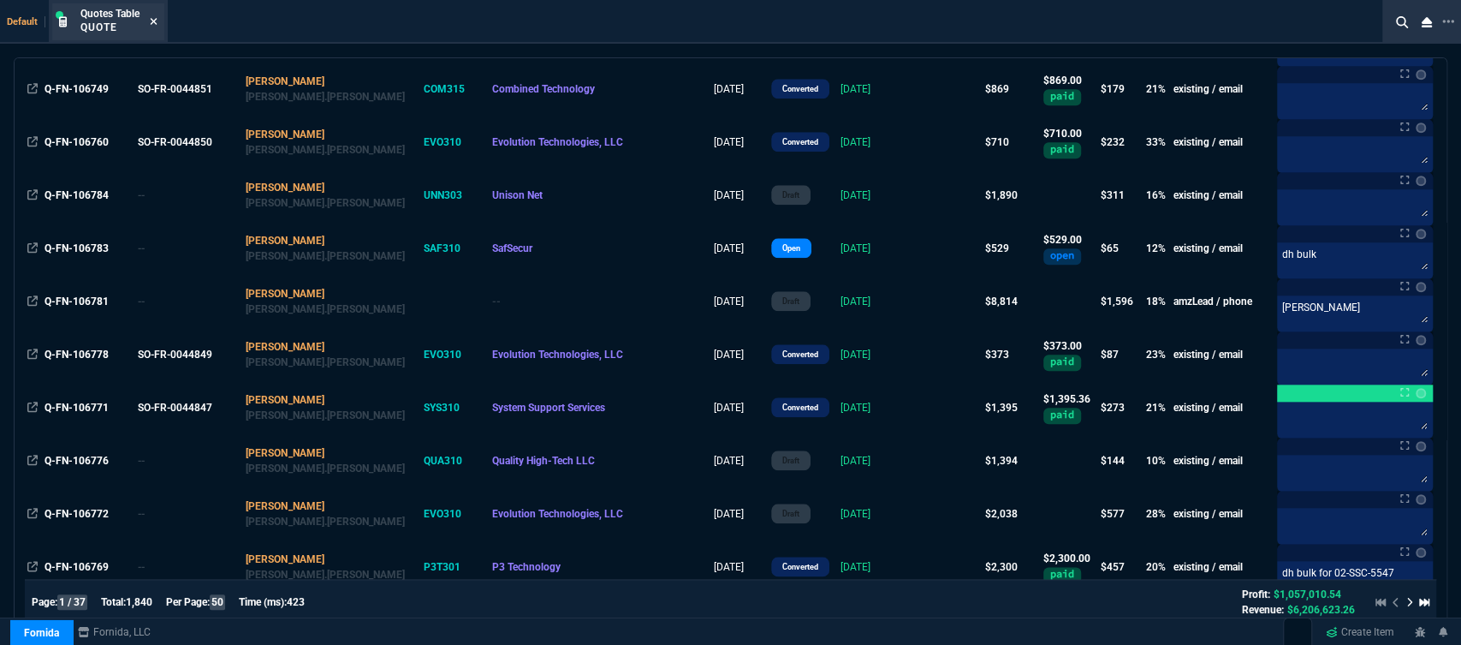
click at [155, 17] on icon at bounding box center [154, 21] width 8 height 10
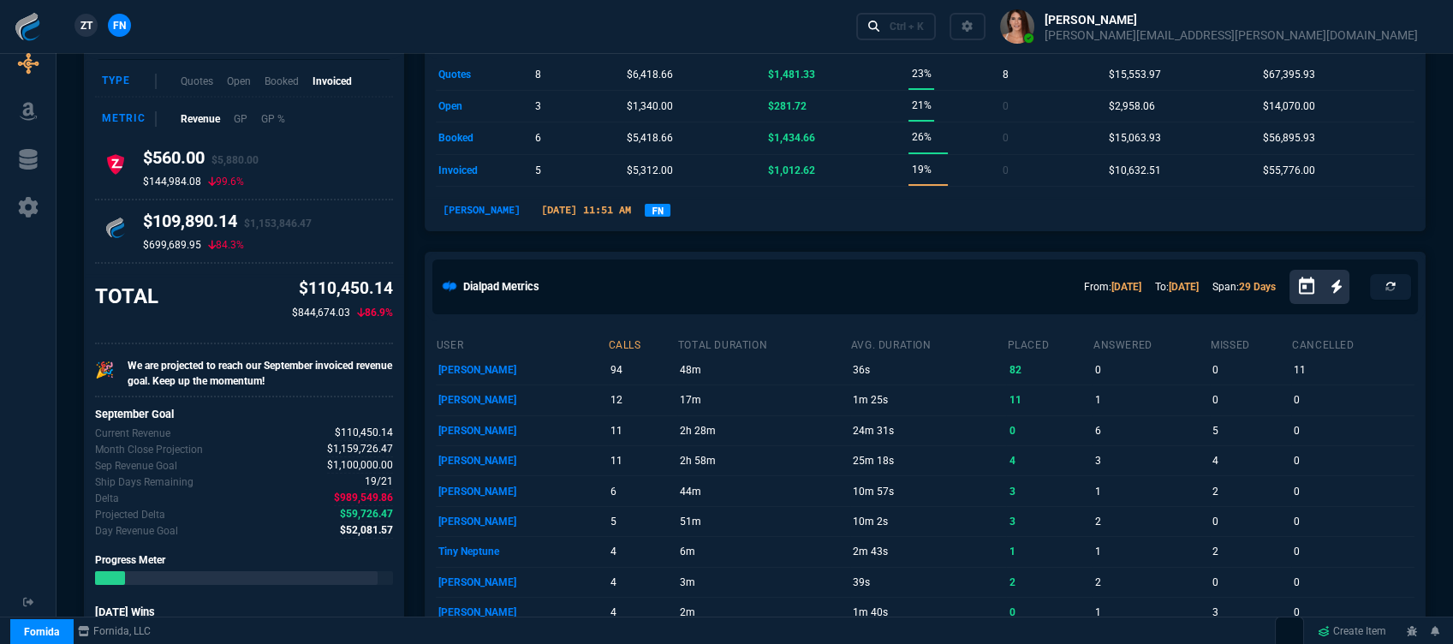
scroll to position [0, 0]
